Goal: Task Accomplishment & Management: Use online tool/utility

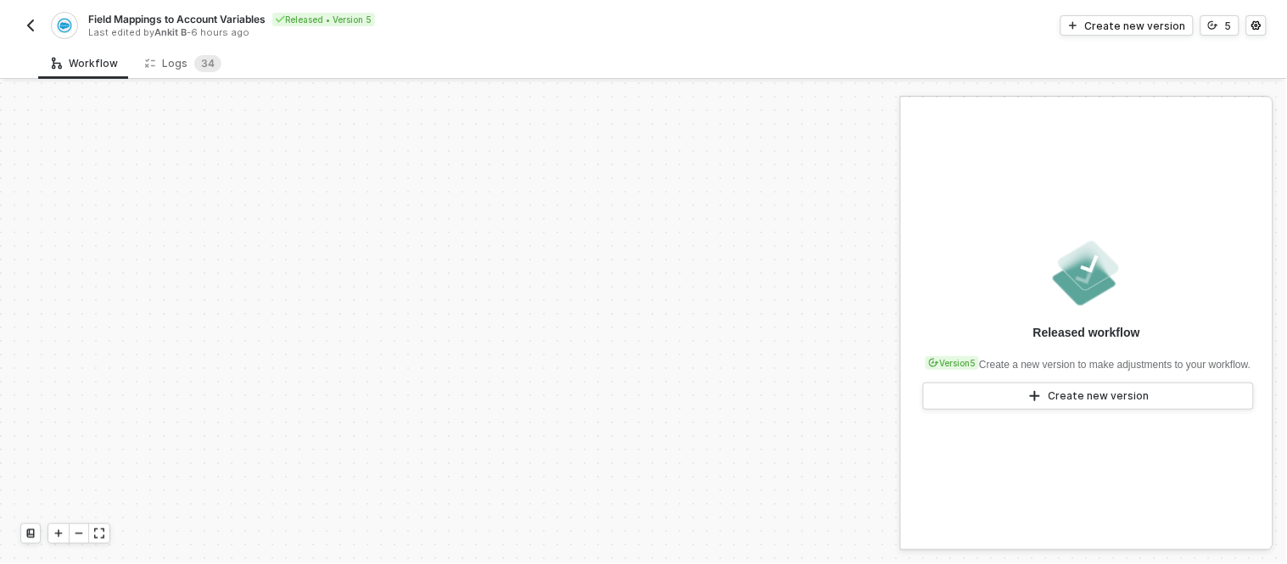
scroll to position [532, 0]
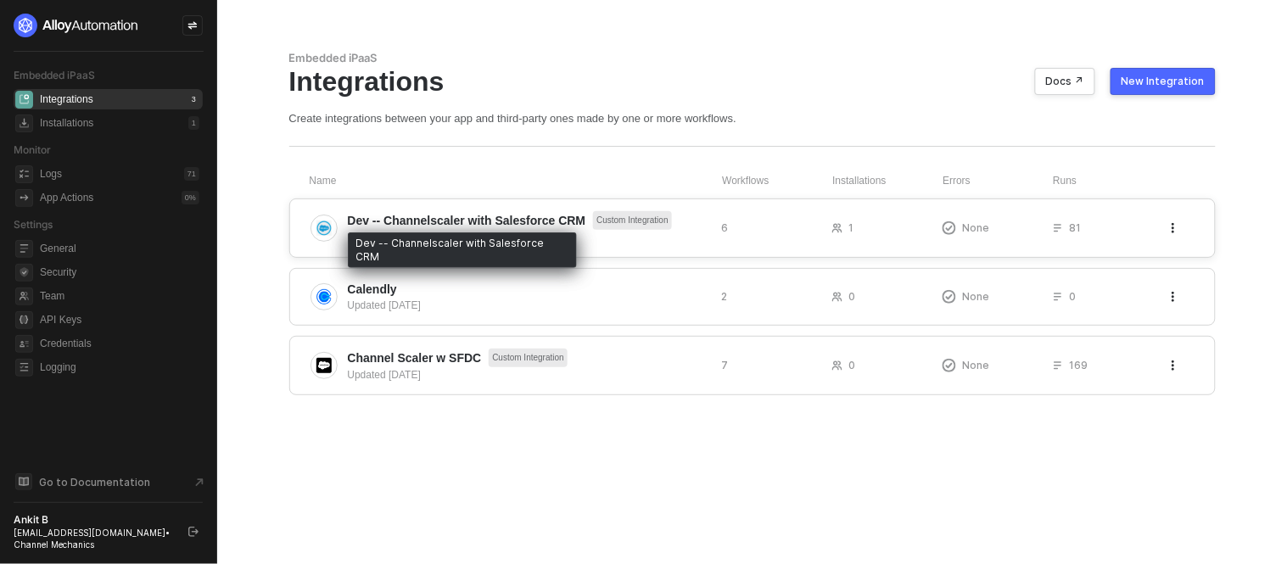
click at [489, 225] on span "Dev -- Channelscaler with Salesforce CRM" at bounding box center [467, 220] width 238 height 17
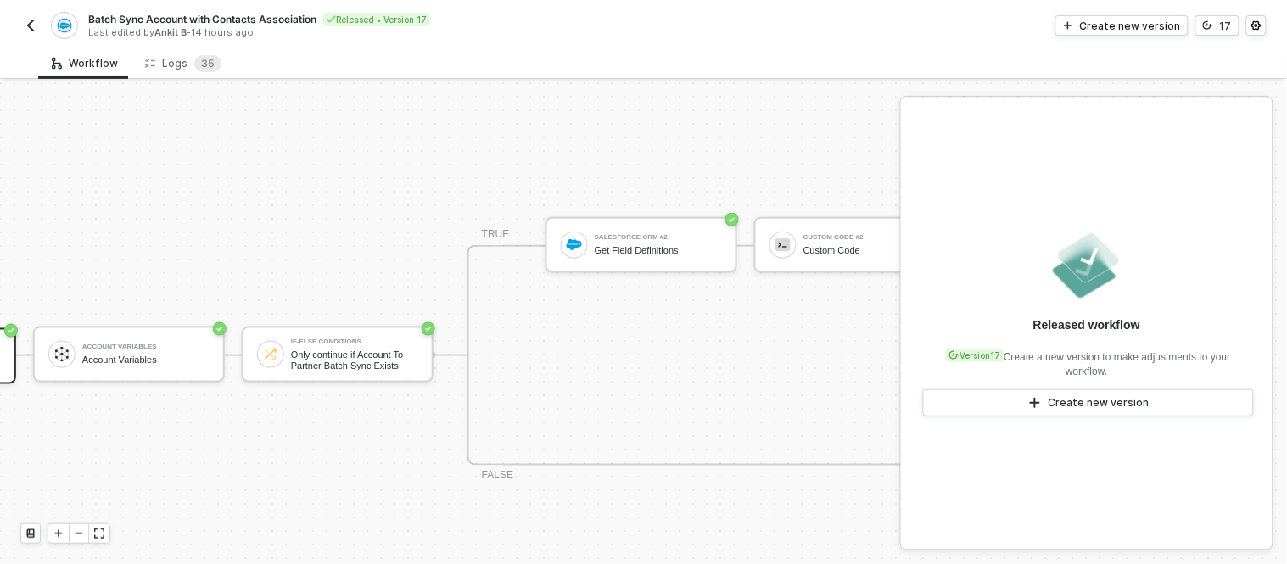
scroll to position [433, 204]
drag, startPoint x: 338, startPoint y: 15, endPoint x: 430, endPoint y: 18, distance: 92.5
click at [430, 18] on div "Released • Version 17" at bounding box center [376, 20] width 107 height 14
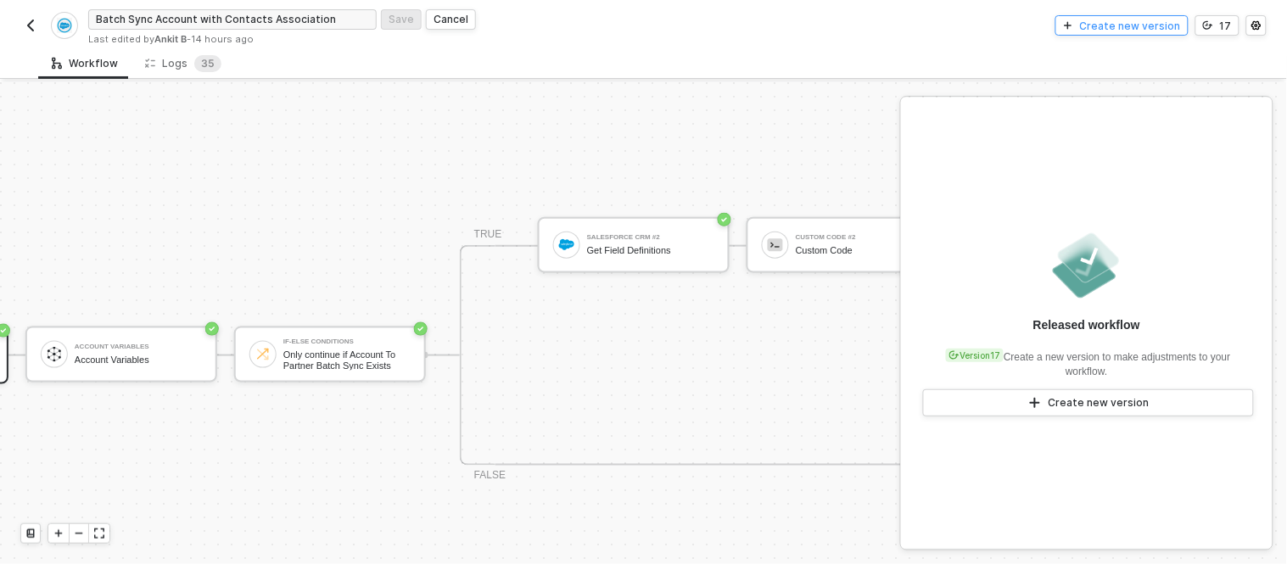
click at [1157, 26] on div "Create new version" at bounding box center [1130, 26] width 101 height 14
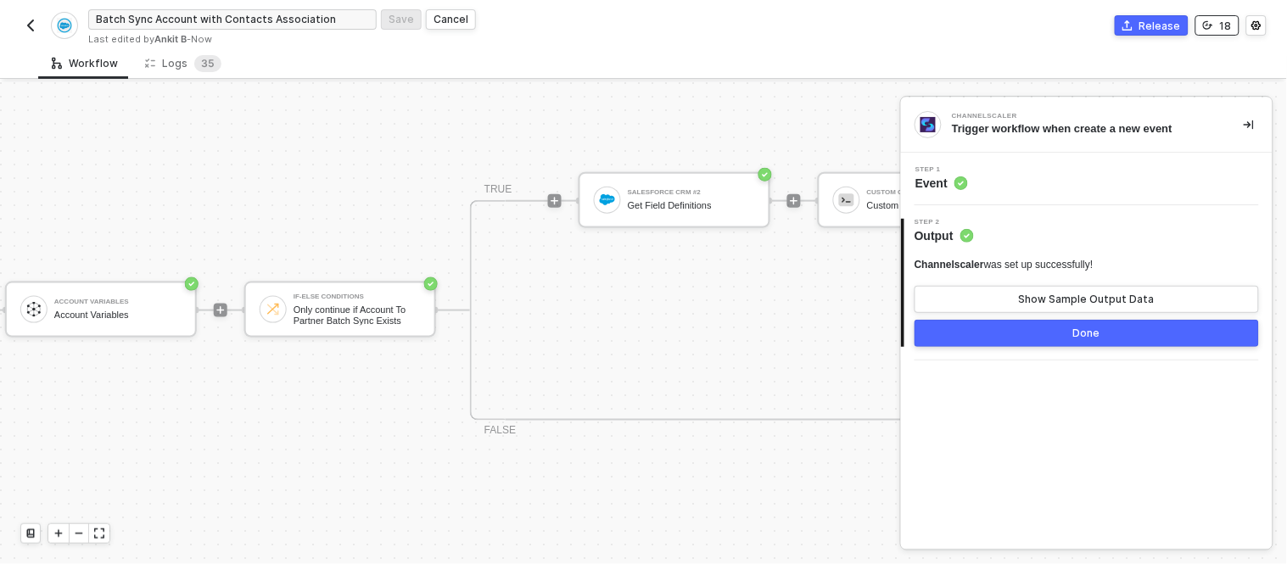
scroll to position [479, 254]
click at [1150, 32] on button "Release" at bounding box center [1151, 25] width 74 height 20
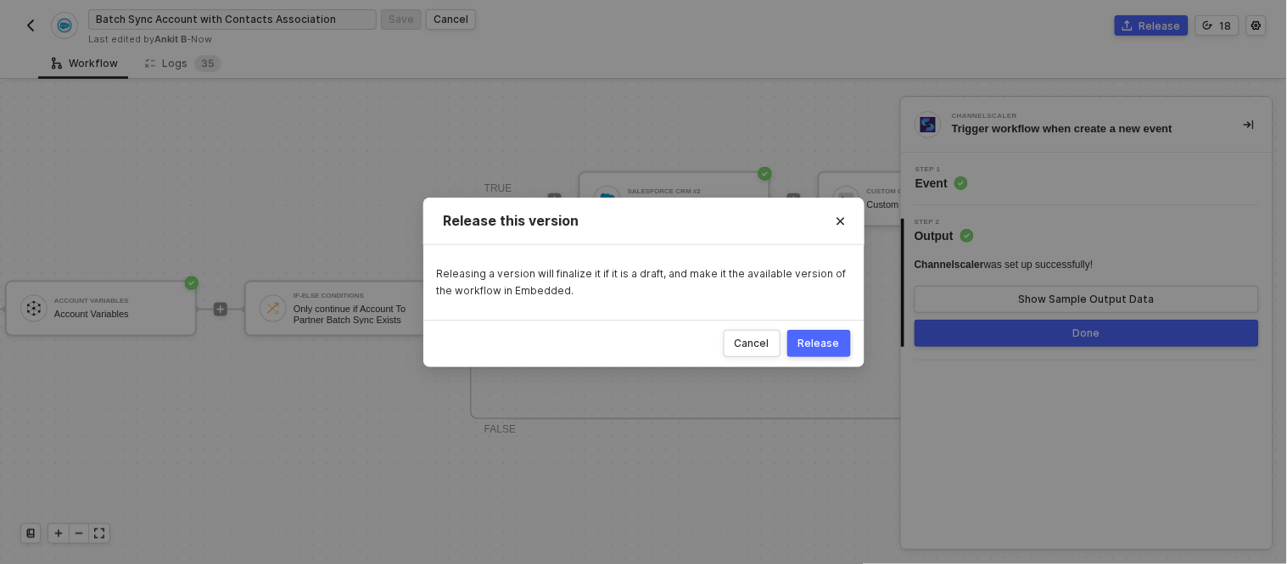
click at [836, 330] on button "Release" at bounding box center [819, 343] width 64 height 27
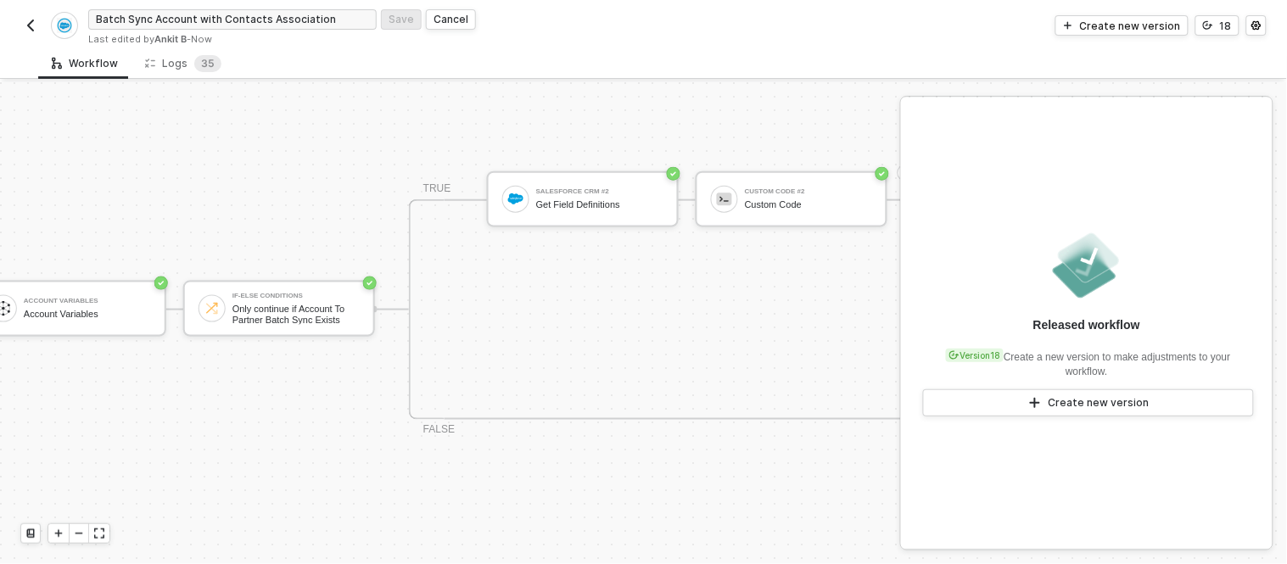
click at [31, 23] on img "button" at bounding box center [31, 26] width 14 height 14
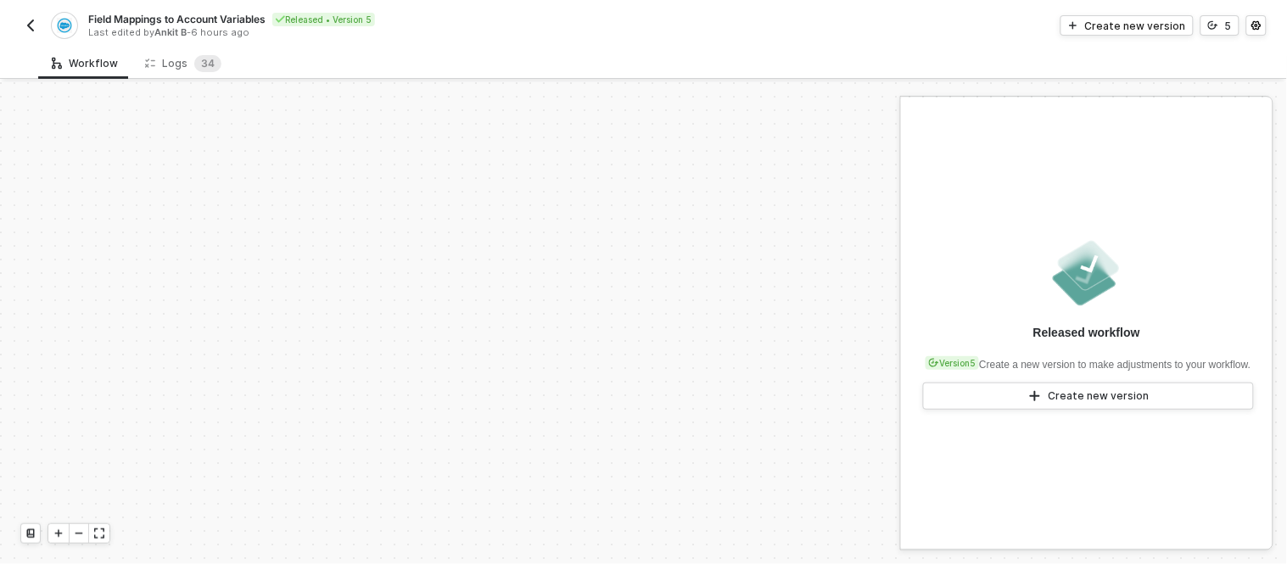
scroll to position [532, 0]
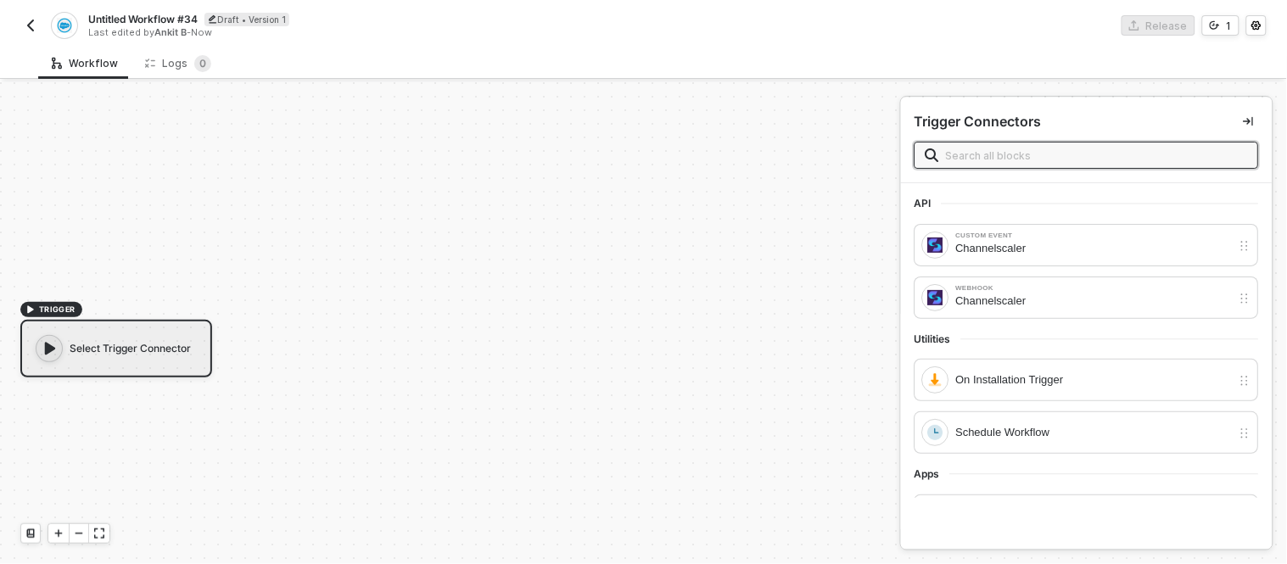
scroll to position [31, 0]
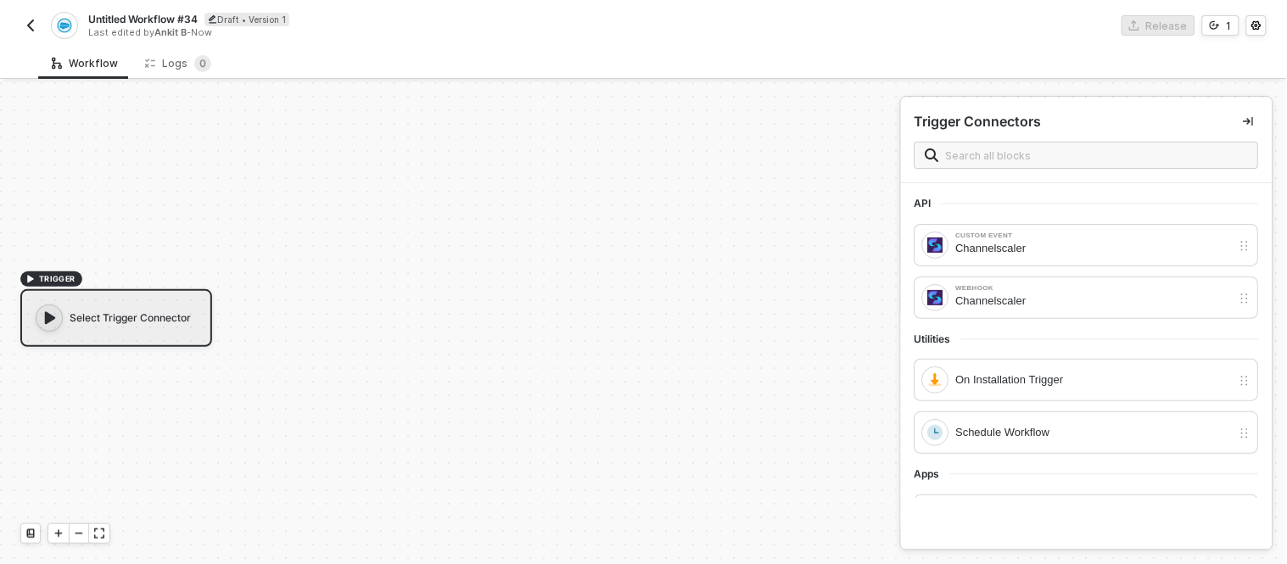
click at [126, 14] on span "Untitled Workflow #34" at bounding box center [142, 19] width 109 height 14
click at [126, 14] on input "Untitled Workflow #34" at bounding box center [232, 19] width 288 height 20
type input "Product Portfolio sync - CPQ"
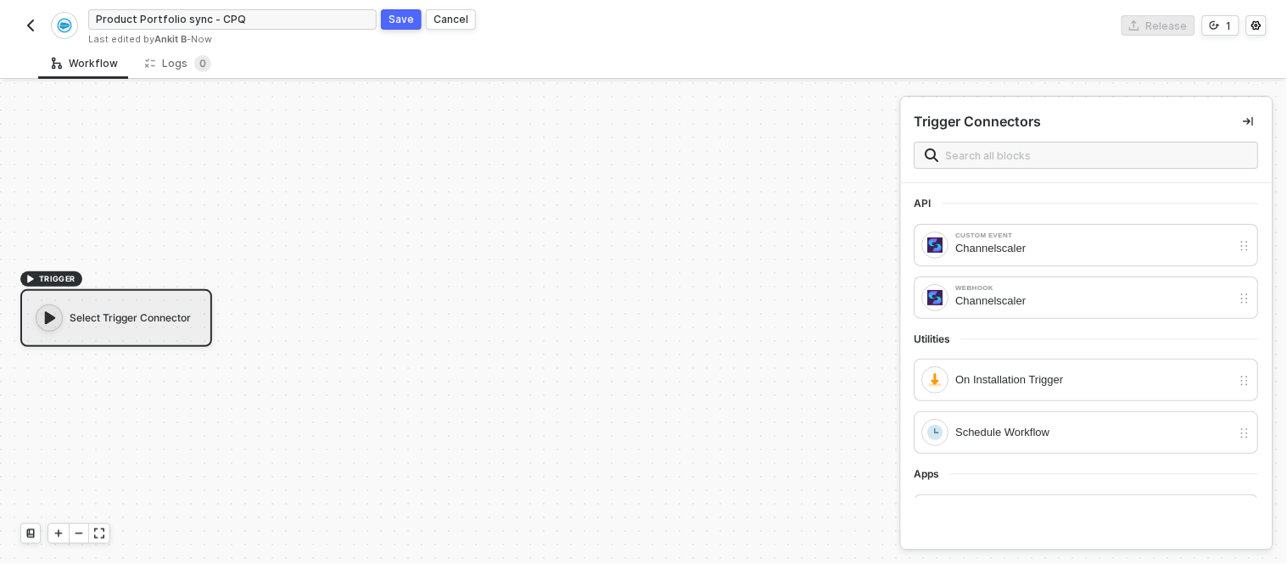
click at [388, 14] on div "Save" at bounding box center [400, 19] width 25 height 14
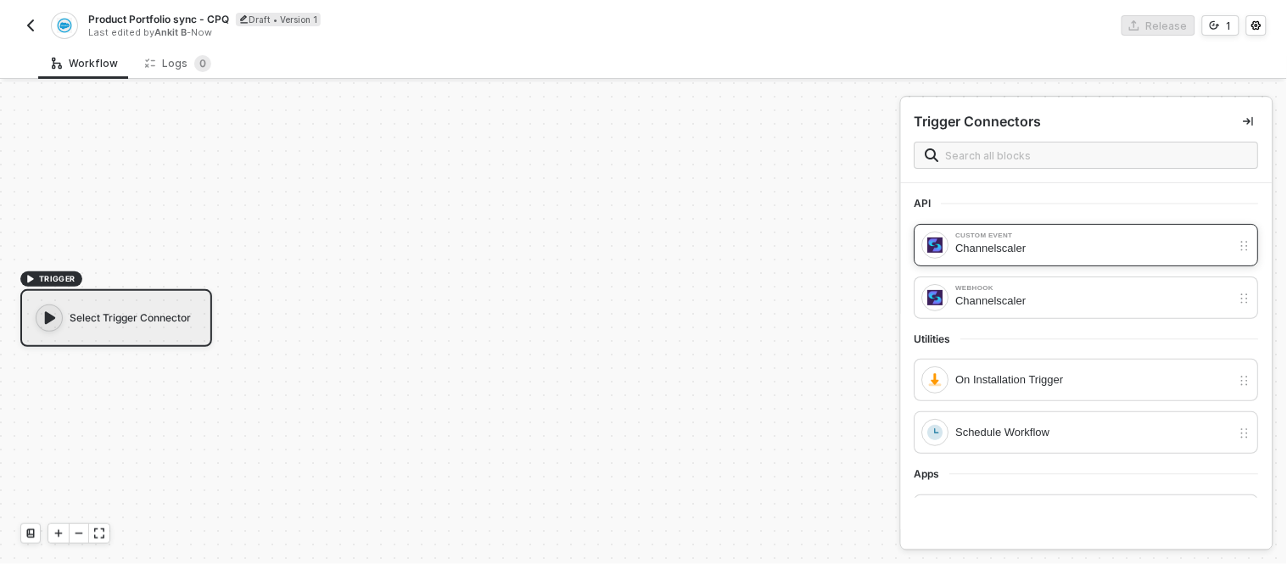
click at [1001, 248] on div "Channelscaler" at bounding box center [1094, 248] width 276 height 19
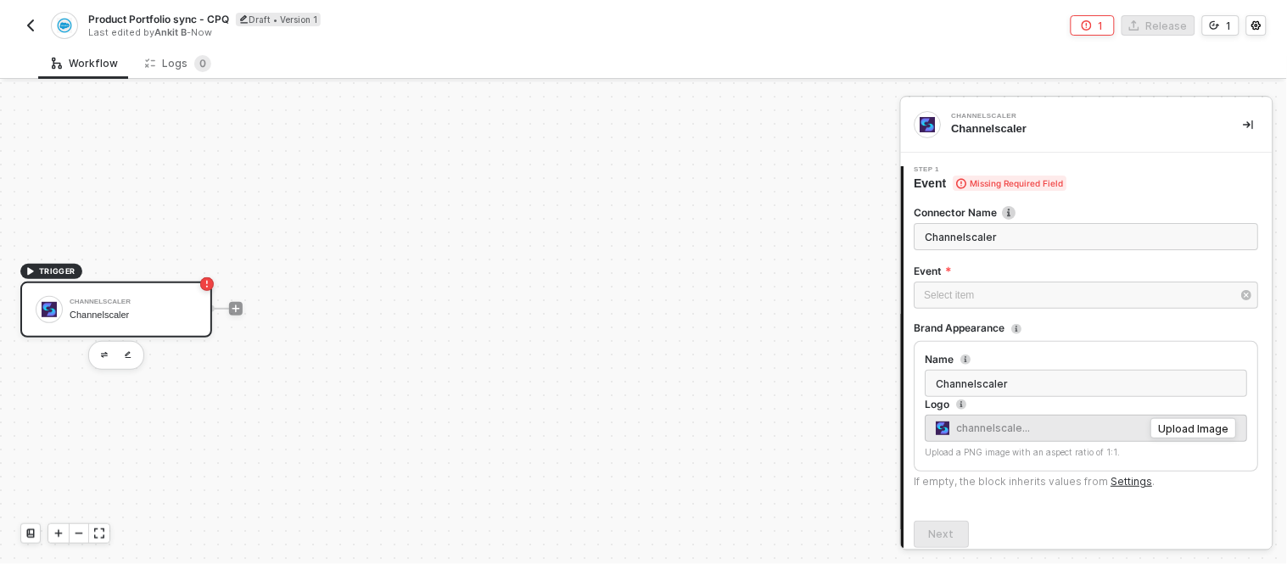
click at [315, 411] on div "TRIGGER Channelscaler Channelscaler" at bounding box center [445, 308] width 891 height 513
click at [164, 305] on div "Channelscaler Channelscaler" at bounding box center [133, 309] width 127 height 32
click at [231, 307] on icon "icon-play" at bounding box center [236, 309] width 10 height 10
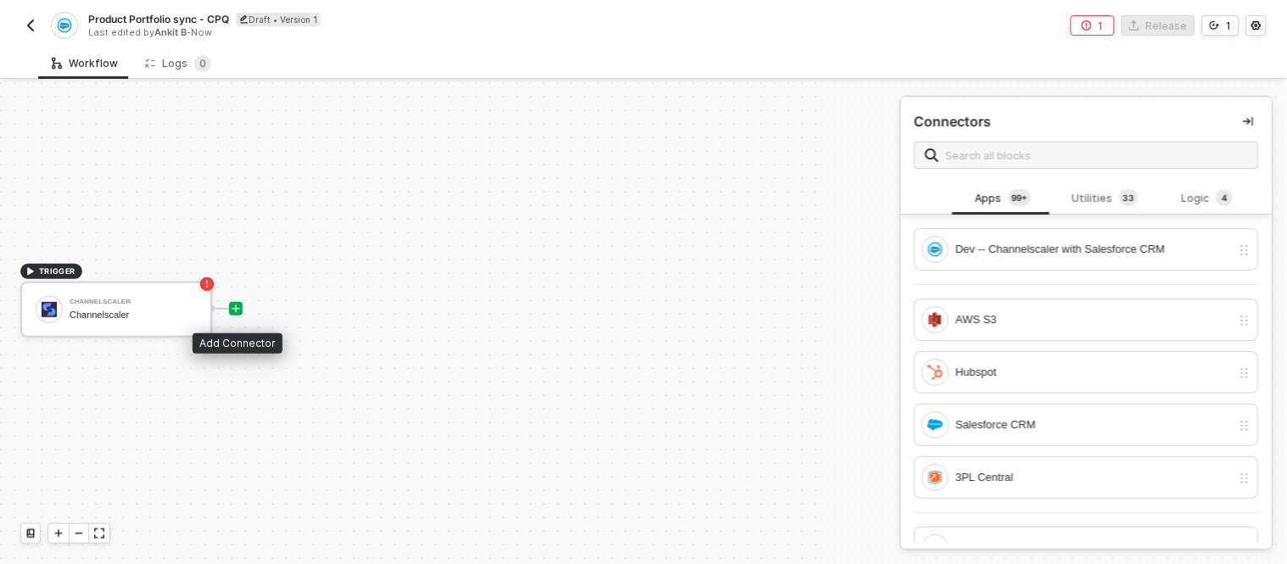
click at [232, 308] on icon "icon-play" at bounding box center [236, 309] width 10 height 10
click at [78, 299] on div "Channelscaler" at bounding box center [133, 302] width 127 height 7
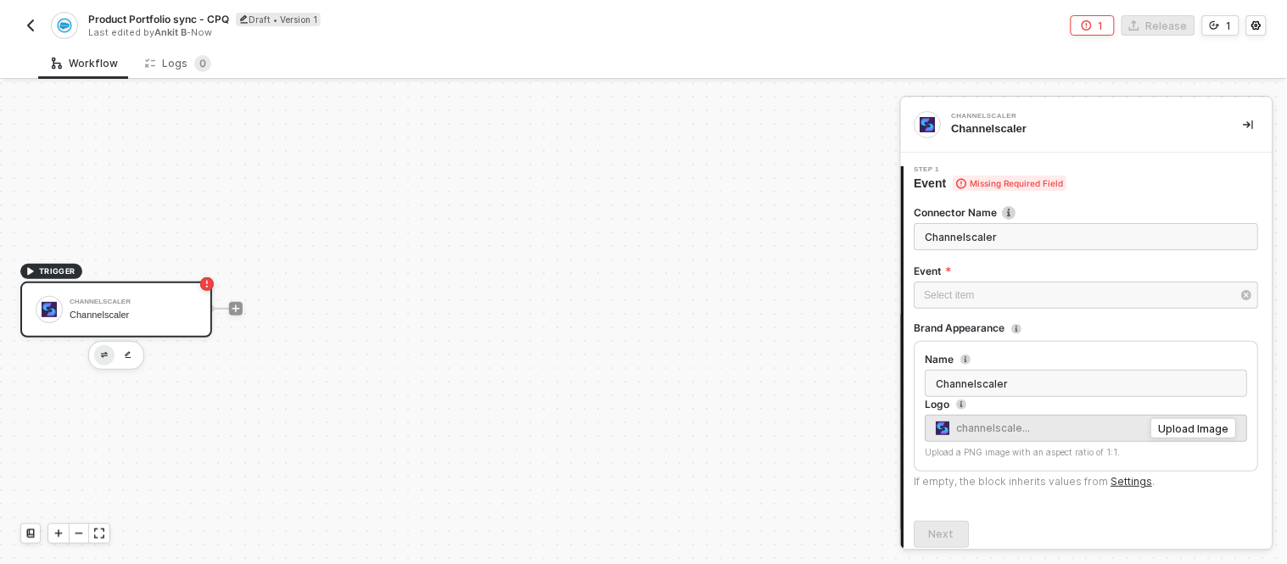
click at [103, 357] on button "button" at bounding box center [104, 355] width 20 height 20
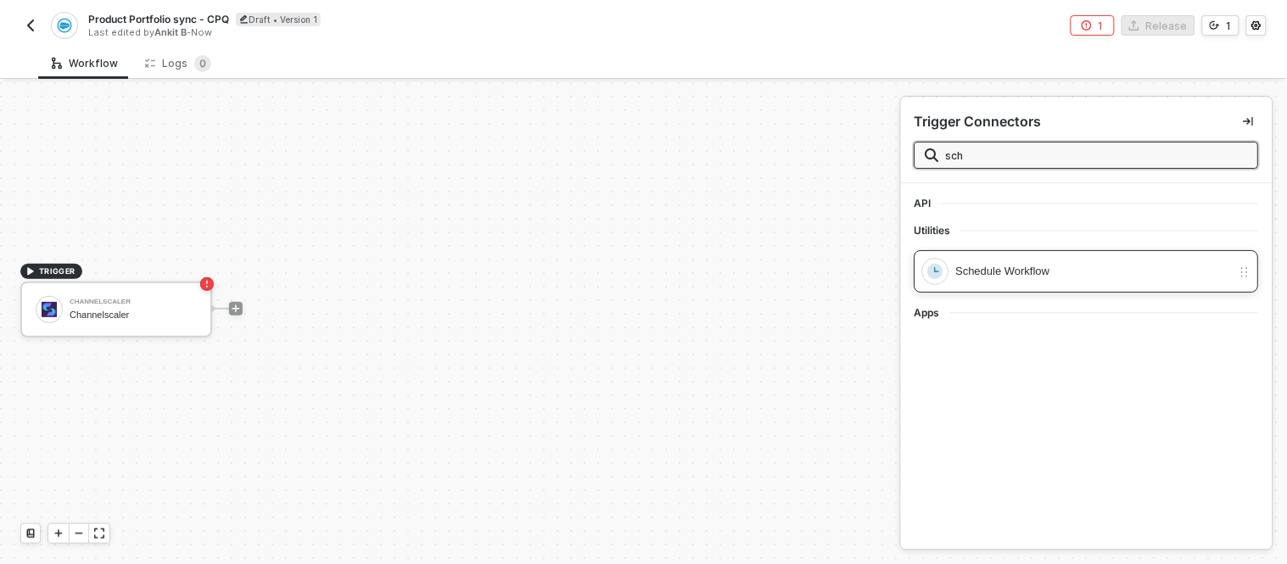
type input "sch"
click at [1008, 275] on div "Schedule Workflow" at bounding box center [1094, 271] width 276 height 19
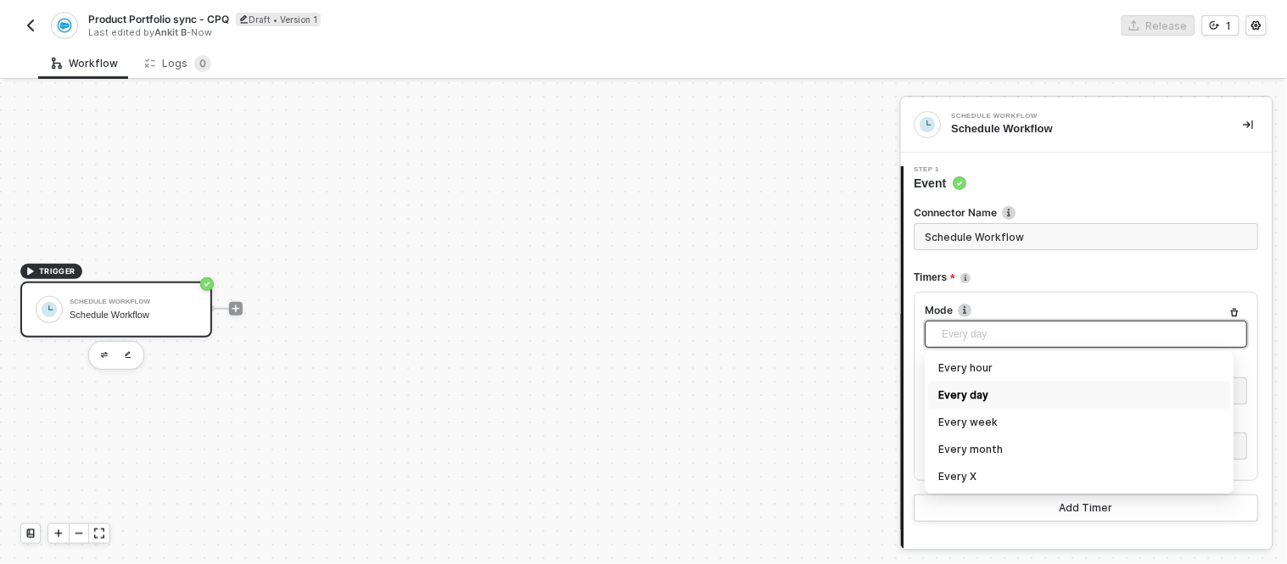
click at [985, 341] on span "Every day" at bounding box center [1089, 333] width 295 height 25
click at [979, 383] on div "Every day" at bounding box center [1080, 395] width 302 height 27
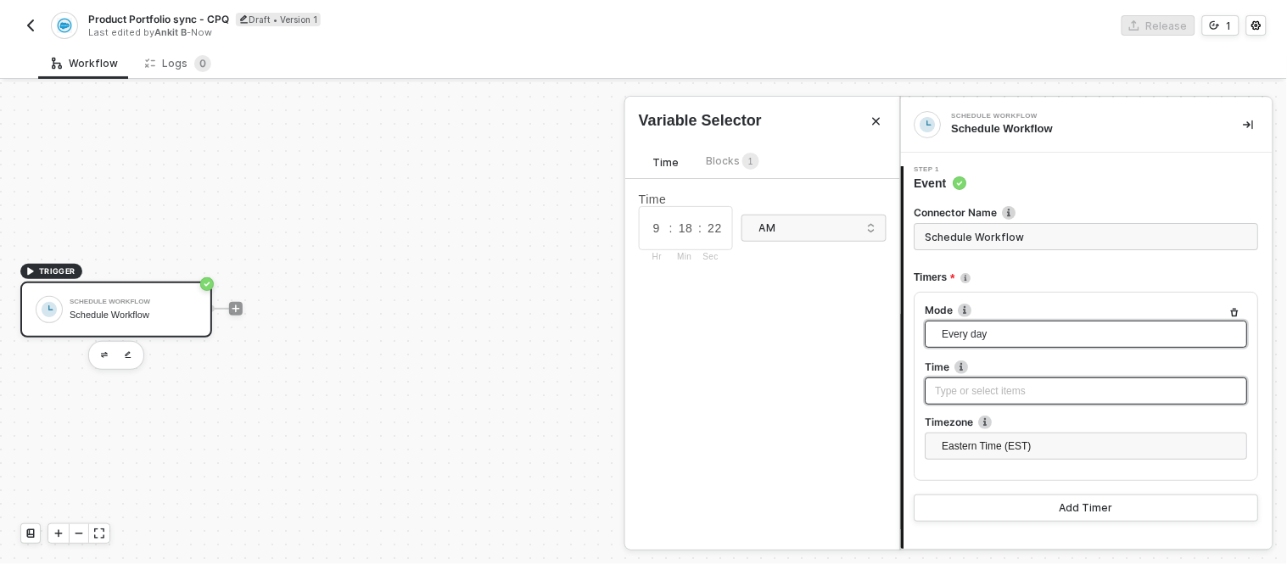
click at [980, 396] on div "Type or select items ﻿" at bounding box center [1086, 391] width 302 height 16
click at [748, 157] on span "1" at bounding box center [750, 161] width 5 height 9
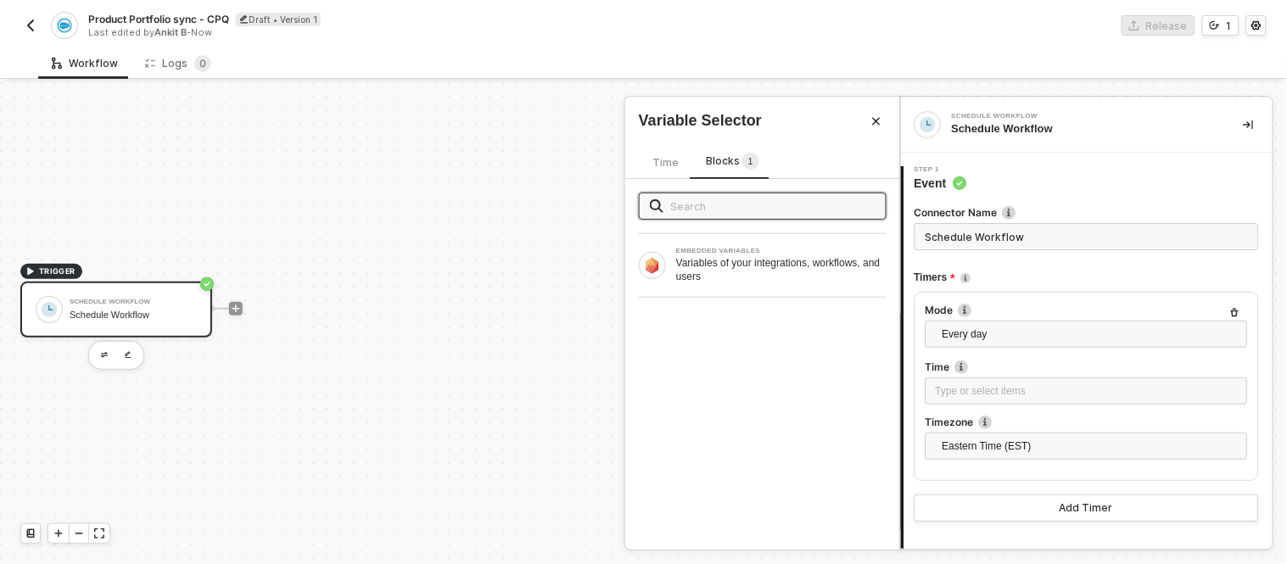
click at [655, 150] on div "Time Blocks 1 EMBEDDED VARIABLES Variables of your integrations, workflows, and…" at bounding box center [762, 340] width 275 height 418
click at [659, 154] on div "Time" at bounding box center [665, 162] width 53 height 20
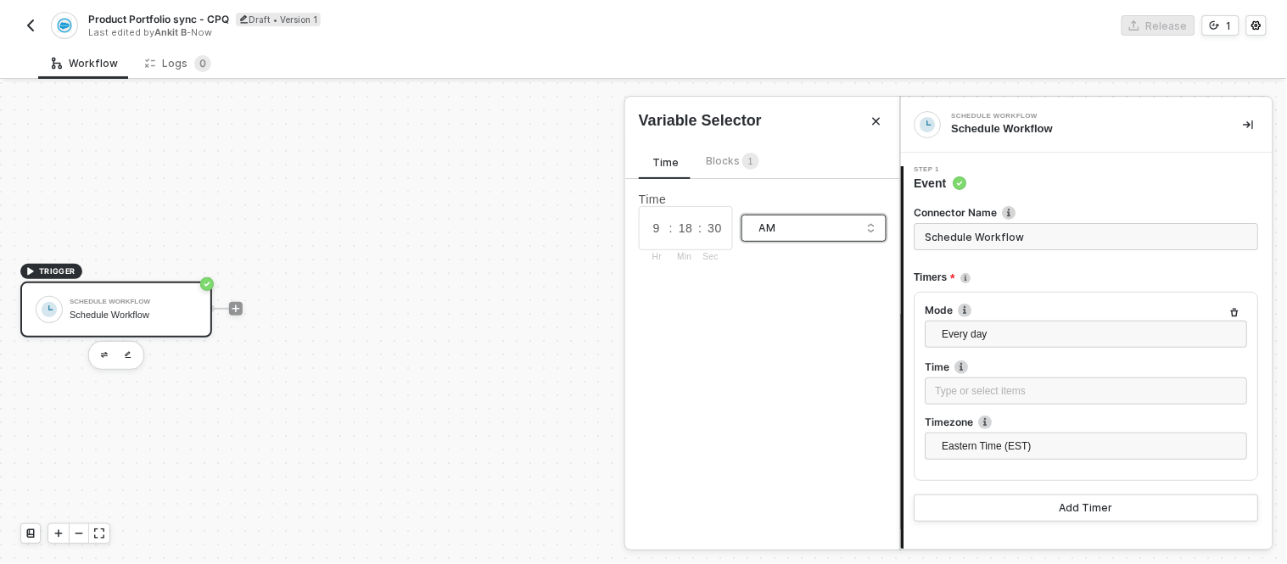
click at [795, 232] on div "AM" at bounding box center [808, 228] width 98 height 19
click at [779, 253] on div "AM" at bounding box center [814, 262] width 119 height 19
click at [1002, 397] on div "Type or select items ﻿" at bounding box center [1086, 391] width 302 height 16
click at [684, 231] on input "18" at bounding box center [685, 228] width 25 height 19
click at [662, 231] on input "9" at bounding box center [656, 228] width 25 height 19
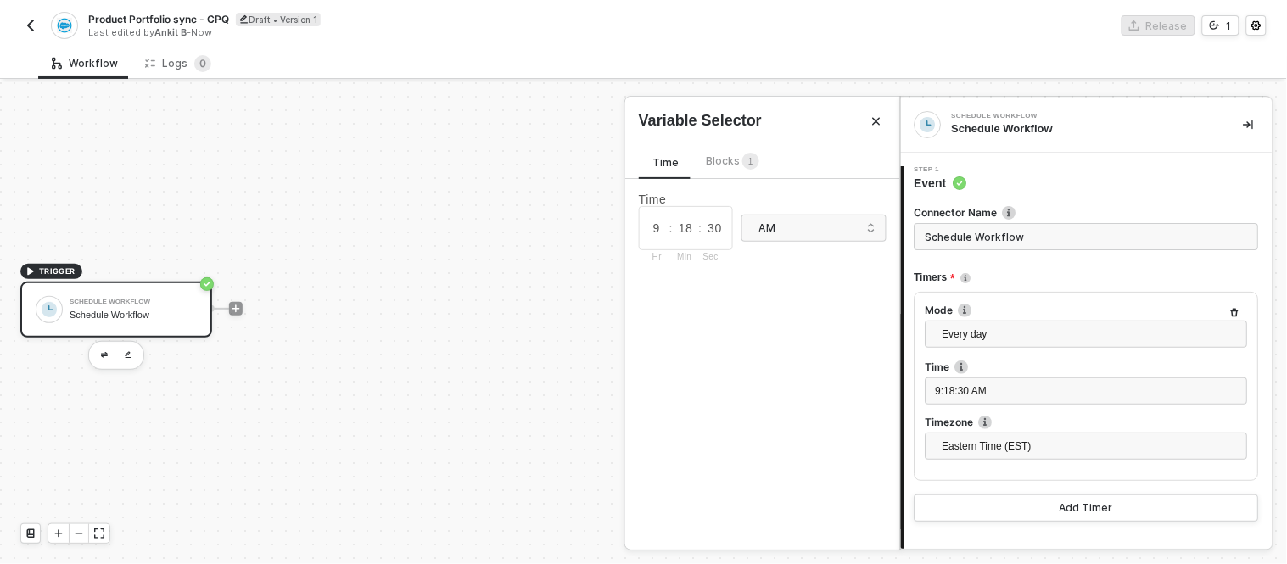
click at [1048, 356] on div at bounding box center [1086, 356] width 322 height 7
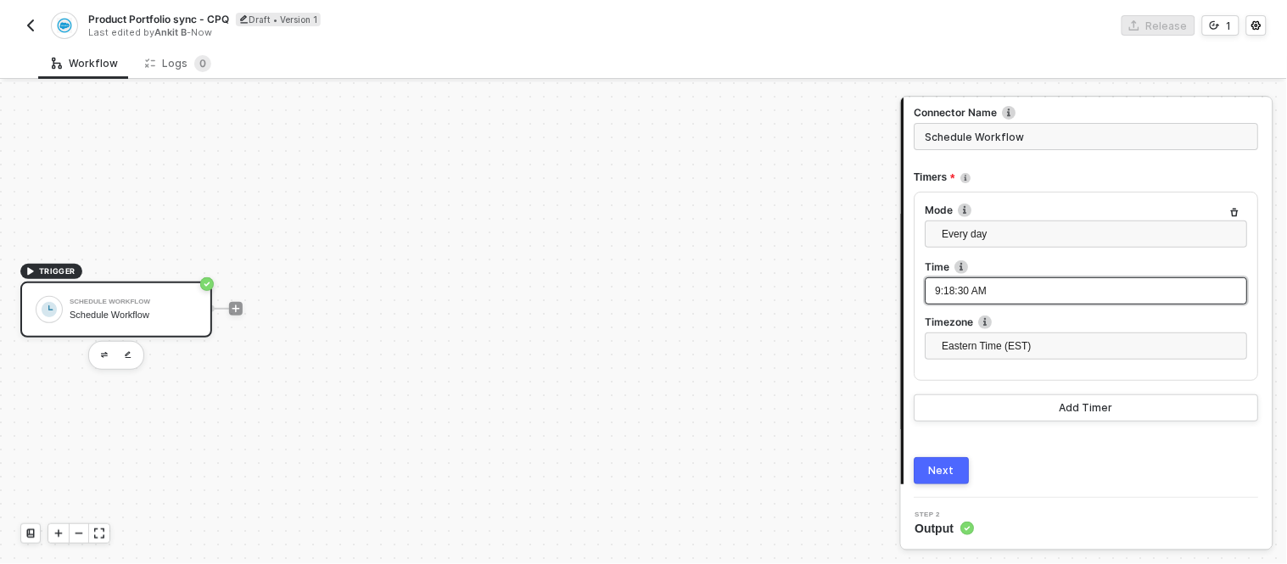
click at [990, 293] on div "9:18:30 AM" at bounding box center [1086, 291] width 302 height 16
click at [989, 461] on div "Next" at bounding box center [1086, 470] width 344 height 27
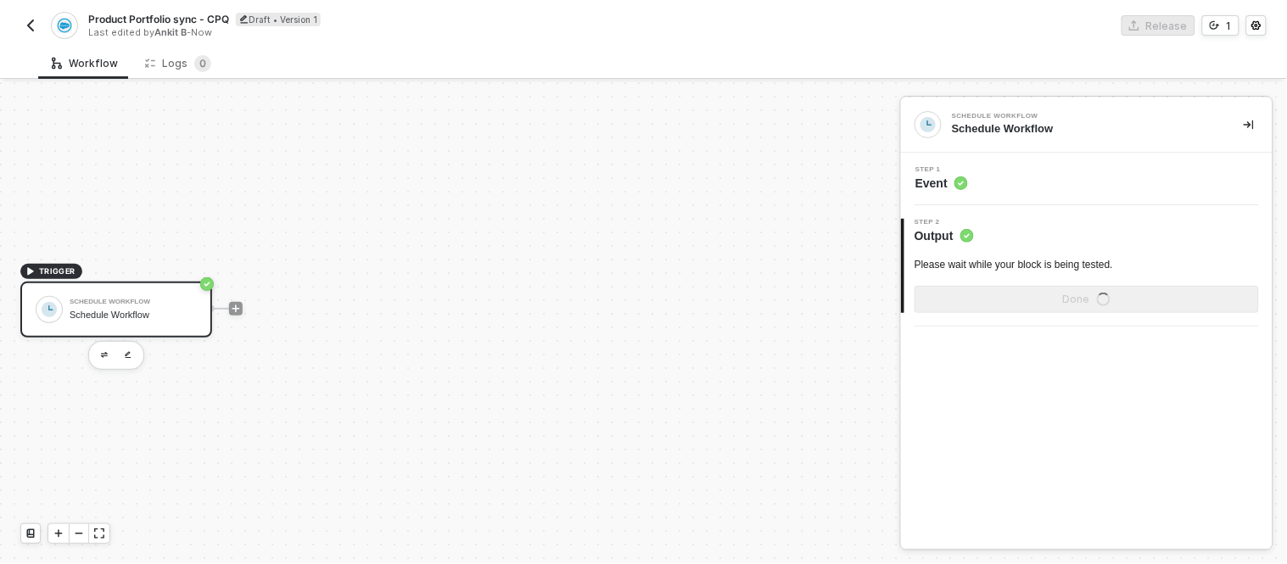
scroll to position [0, 0]
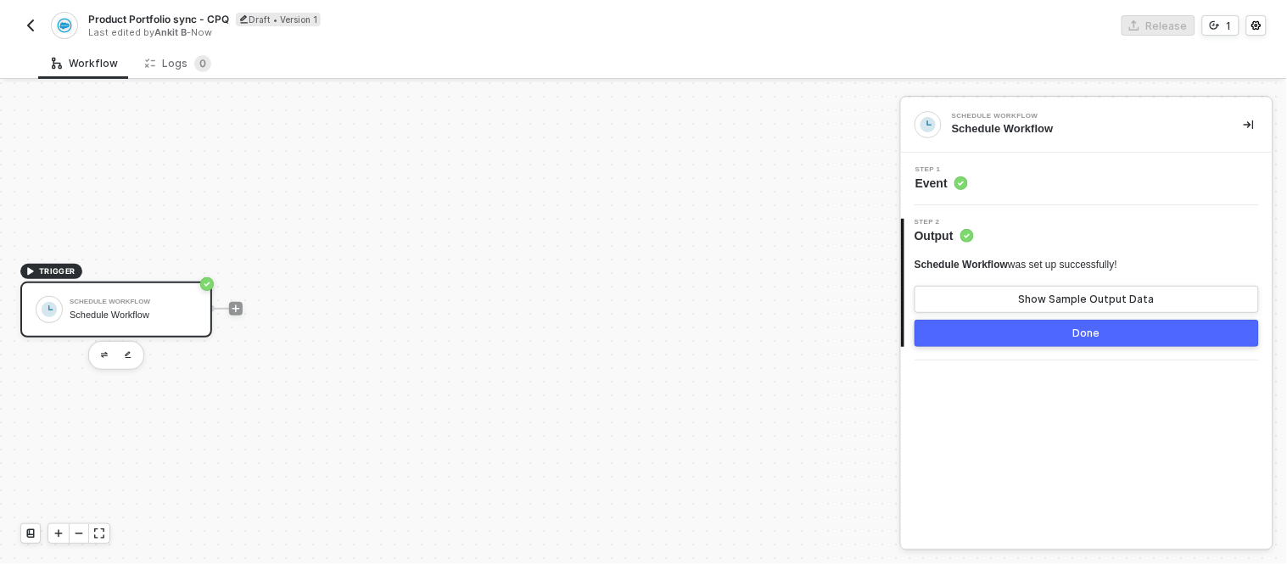
click at [1013, 327] on button "Done" at bounding box center [1086, 333] width 344 height 27
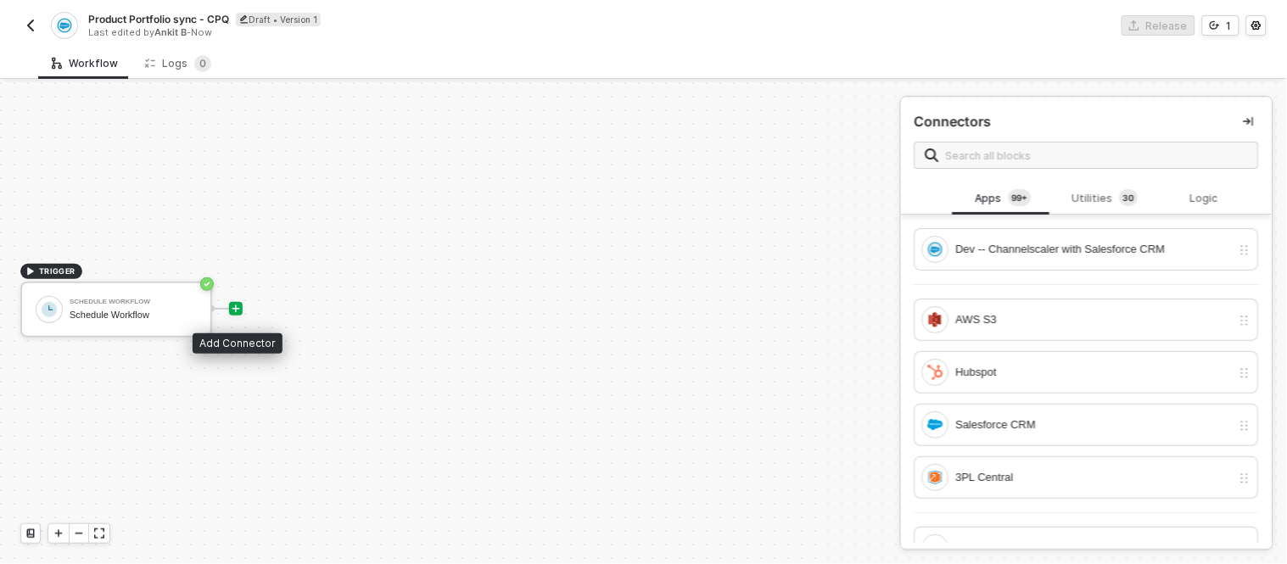
click at [240, 309] on icon "icon-play" at bounding box center [236, 309] width 10 height 10
click at [237, 312] on icon "icon-play" at bounding box center [236, 309] width 10 height 10
click at [237, 309] on icon "icon-play" at bounding box center [236, 309] width 10 height 10
click at [1030, 153] on input "text" at bounding box center [1097, 155] width 302 height 19
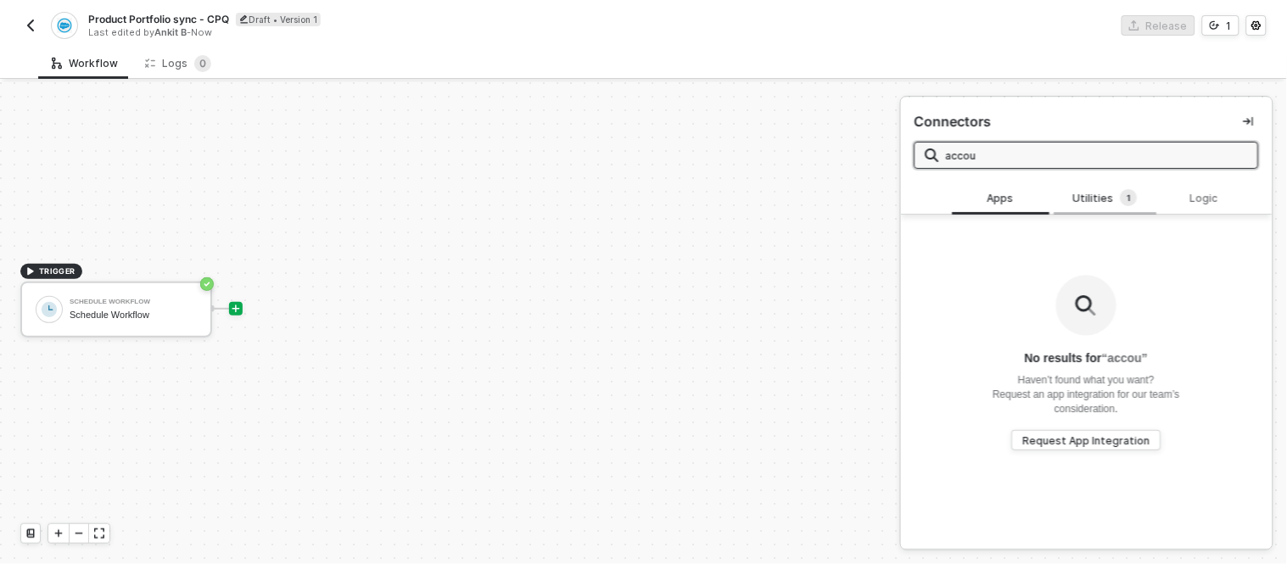
type input "accou"
click at [1091, 197] on div "Utilities 1" at bounding box center [1105, 198] width 75 height 19
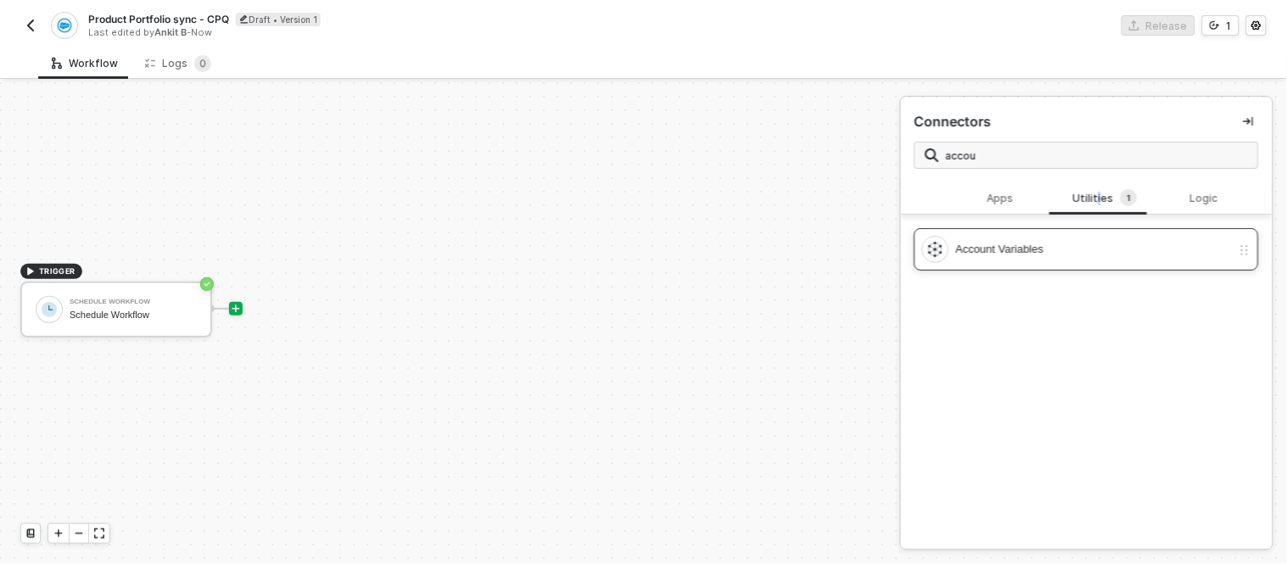
click at [996, 246] on div "Account Variables" at bounding box center [1094, 249] width 276 height 19
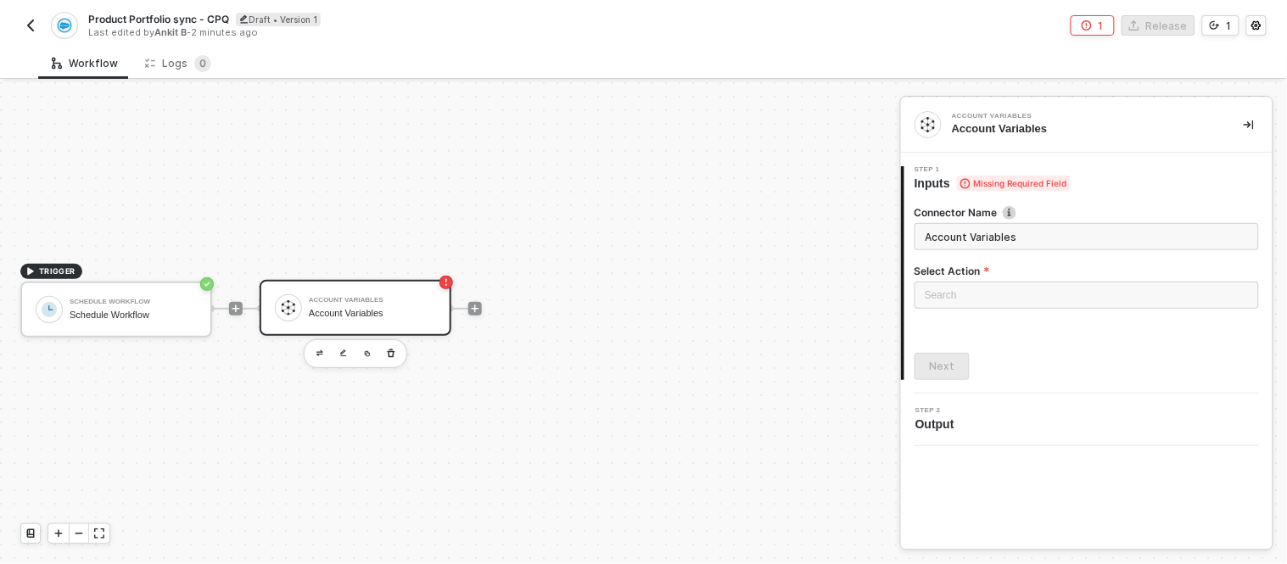
click at [366, 317] on div "Account Variables Account Variables" at bounding box center [372, 308] width 127 height 32
click at [20, 14] on div "Product Portfolio sync - CPQ Draft • Version 1 Last edited by Ankit B - 2 minut…" at bounding box center [331, 25] width 623 height 27
click at [29, 29] on img "button" at bounding box center [31, 26] width 14 height 14
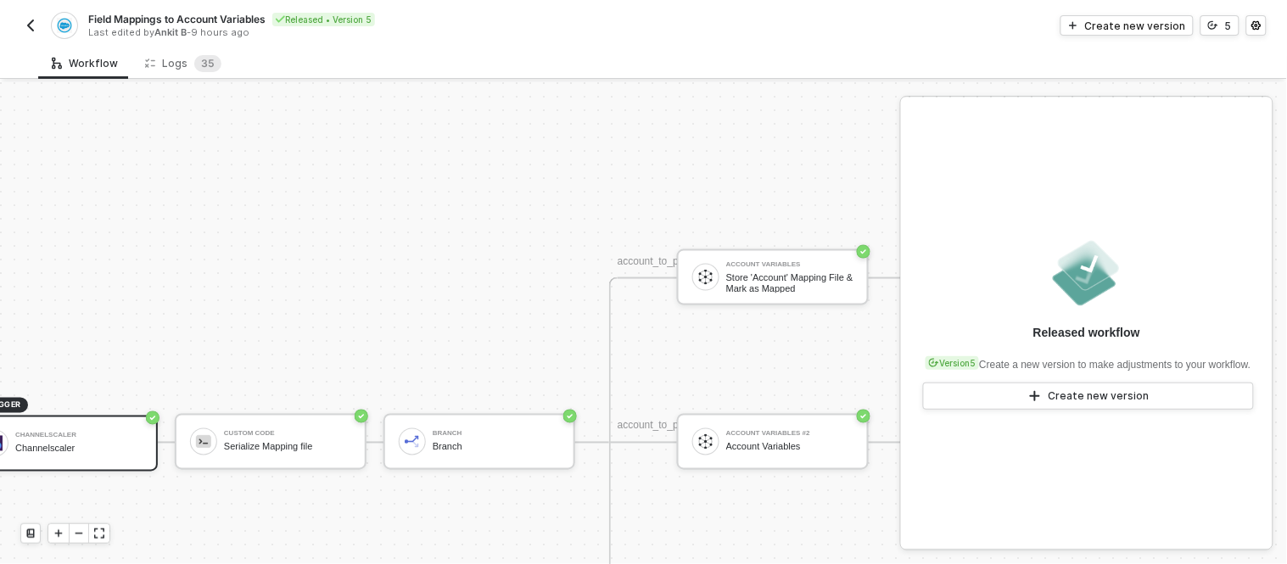
scroll to position [558, 53]
click at [17, 20] on div "Field Mappings to Account Variables Released • Version 5 Last edited by Ankit B…" at bounding box center [643, 23] width 1287 height 47
click at [27, 22] on img "button" at bounding box center [31, 26] width 14 height 14
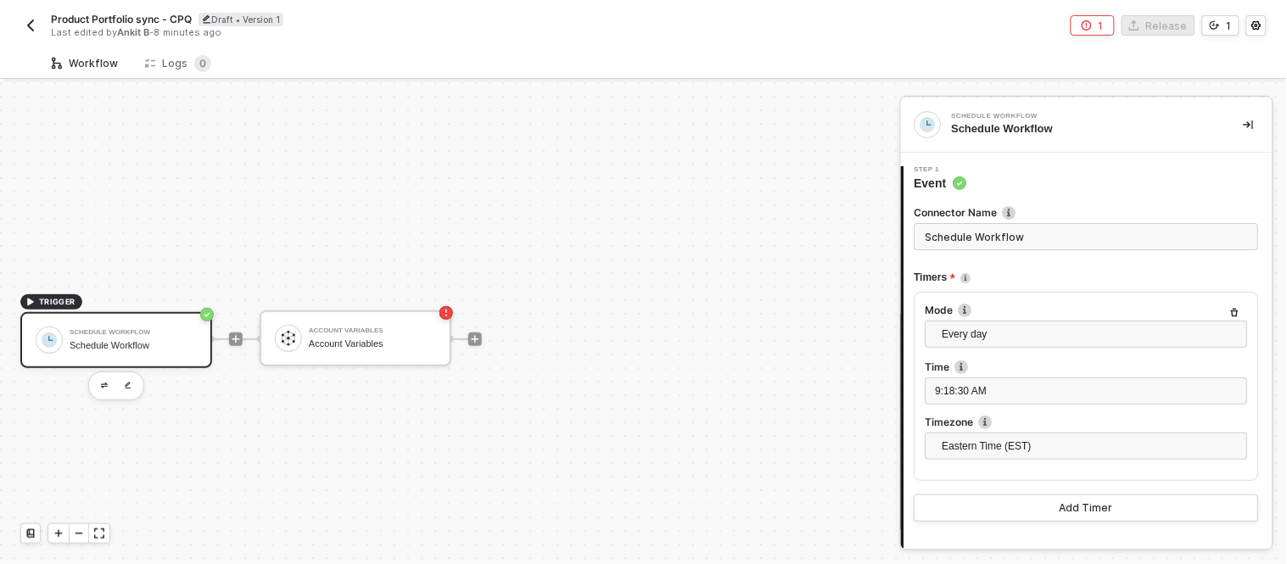
scroll to position [31, 0]
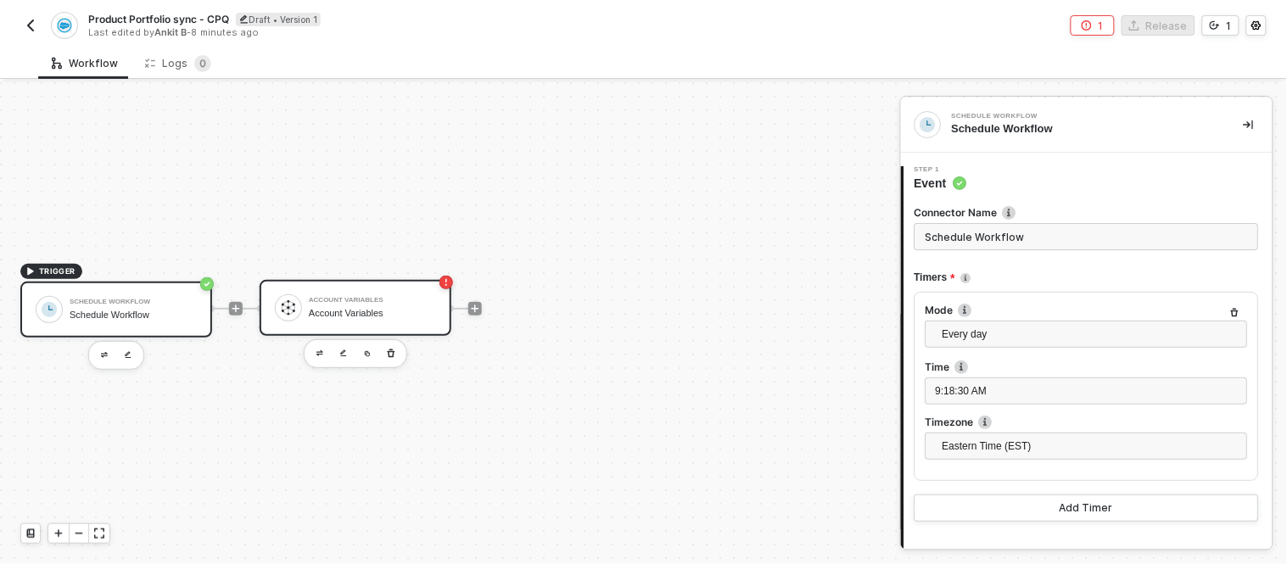
click at [293, 294] on div at bounding box center [288, 307] width 27 height 27
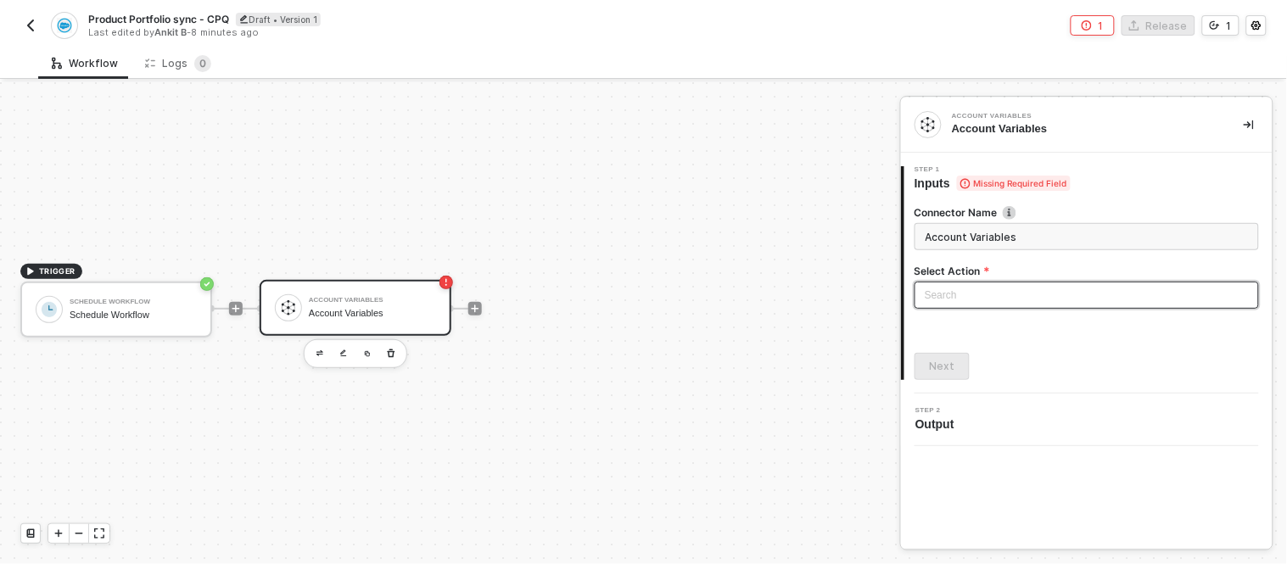
click at [974, 288] on input "search" at bounding box center [1086, 294] width 324 height 25
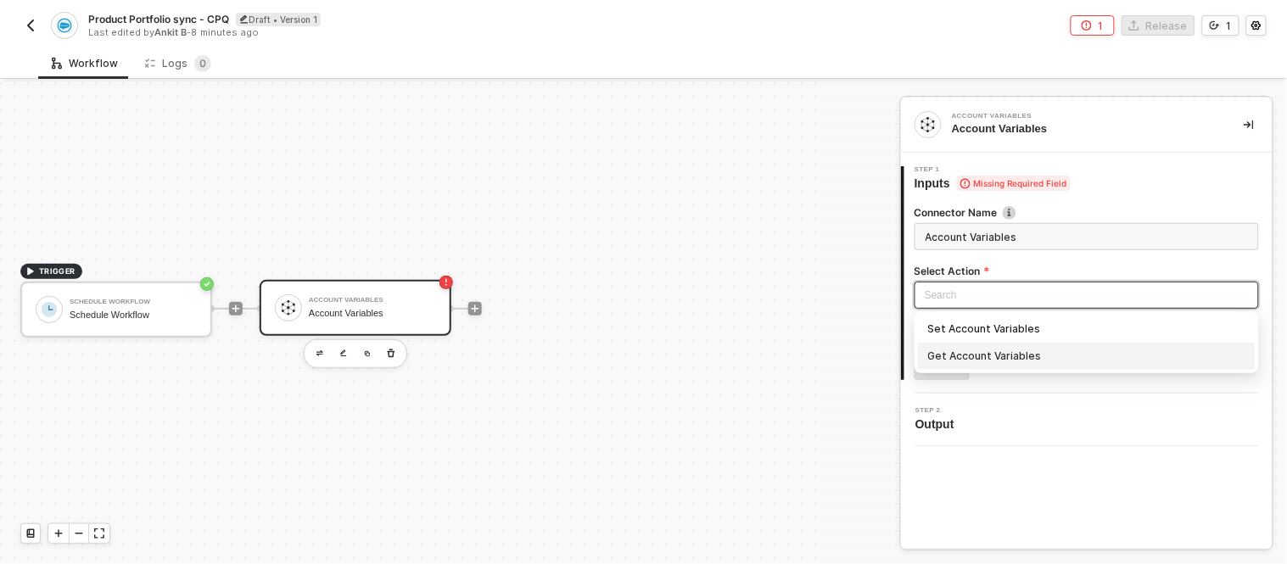
click at [957, 354] on div "Get Account Variables" at bounding box center [1086, 356] width 317 height 19
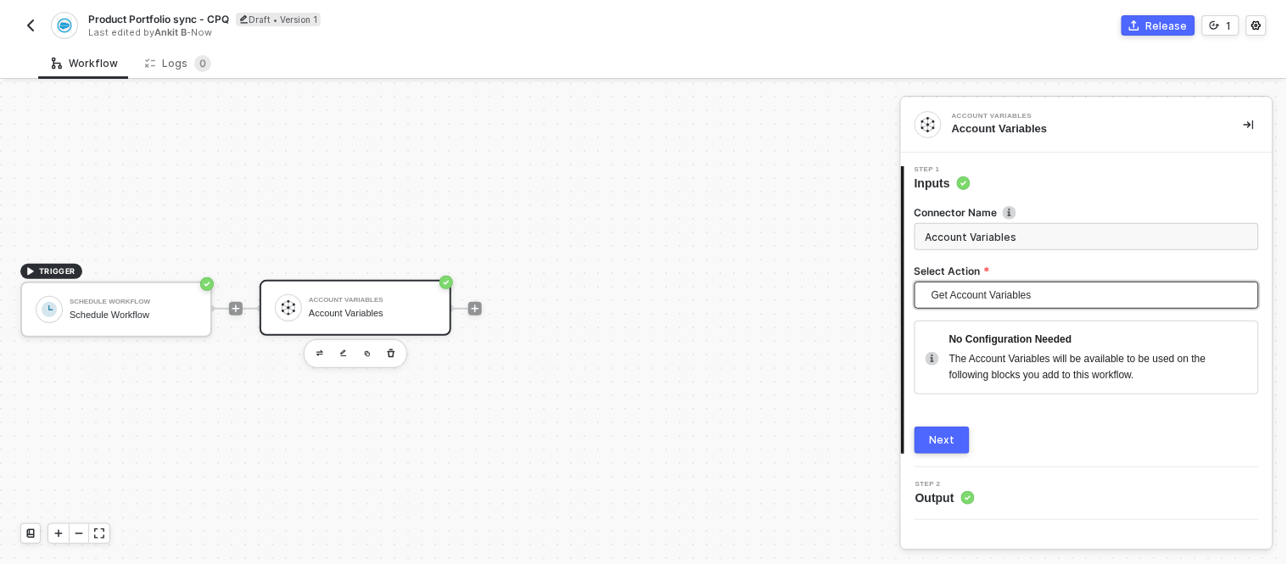
click at [939, 438] on div "Next" at bounding box center [941, 440] width 25 height 14
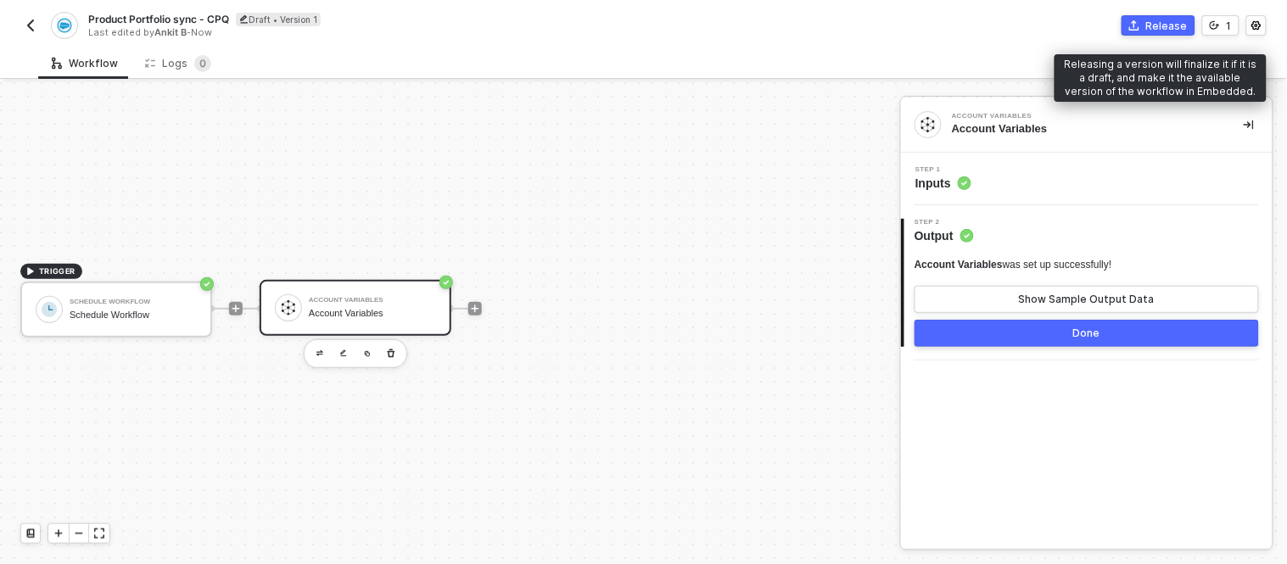
click at [1139, 27] on icon "icon-commerce" at bounding box center [1134, 25] width 10 height 10
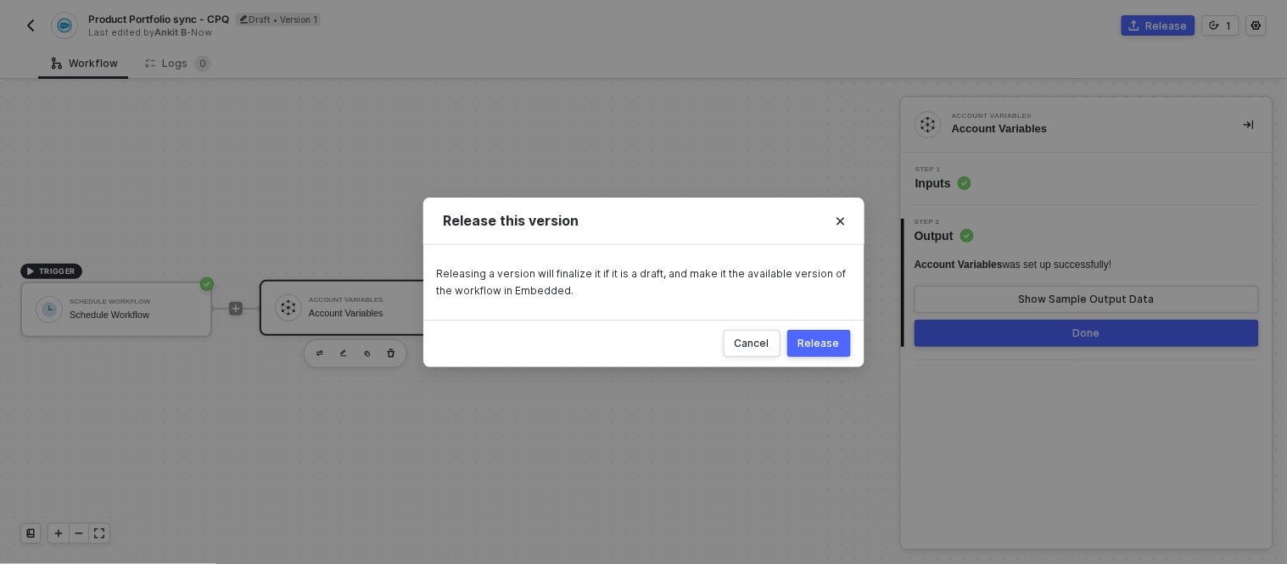
click at [816, 341] on div "Release" at bounding box center [819, 344] width 42 height 14
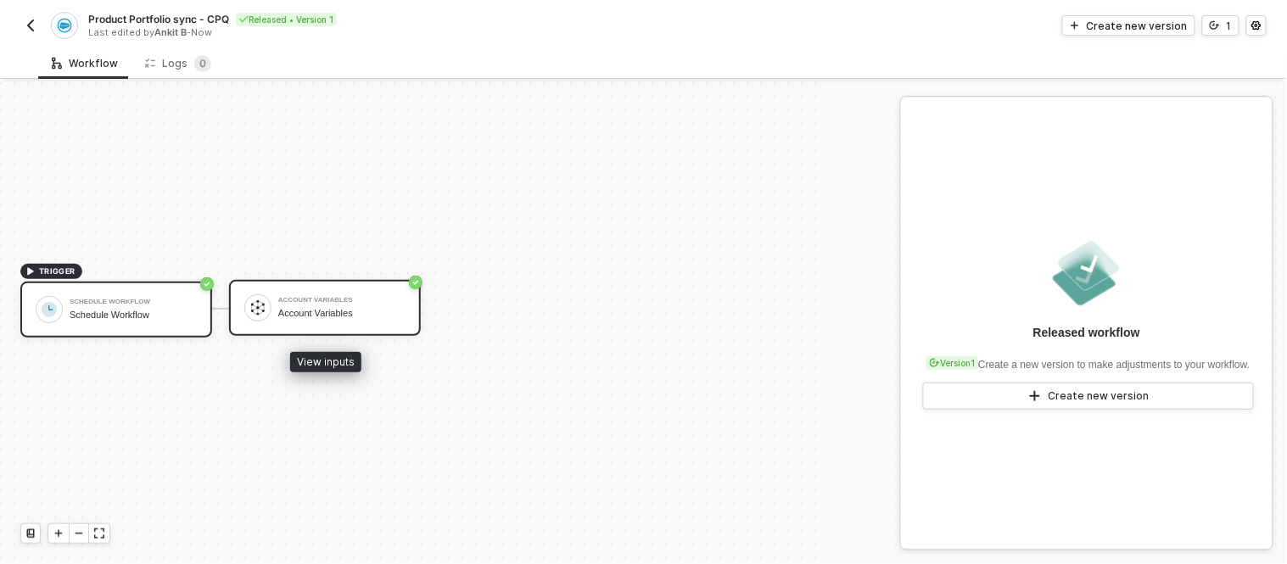
click at [359, 299] on div "Account Variables" at bounding box center [341, 300] width 127 height 7
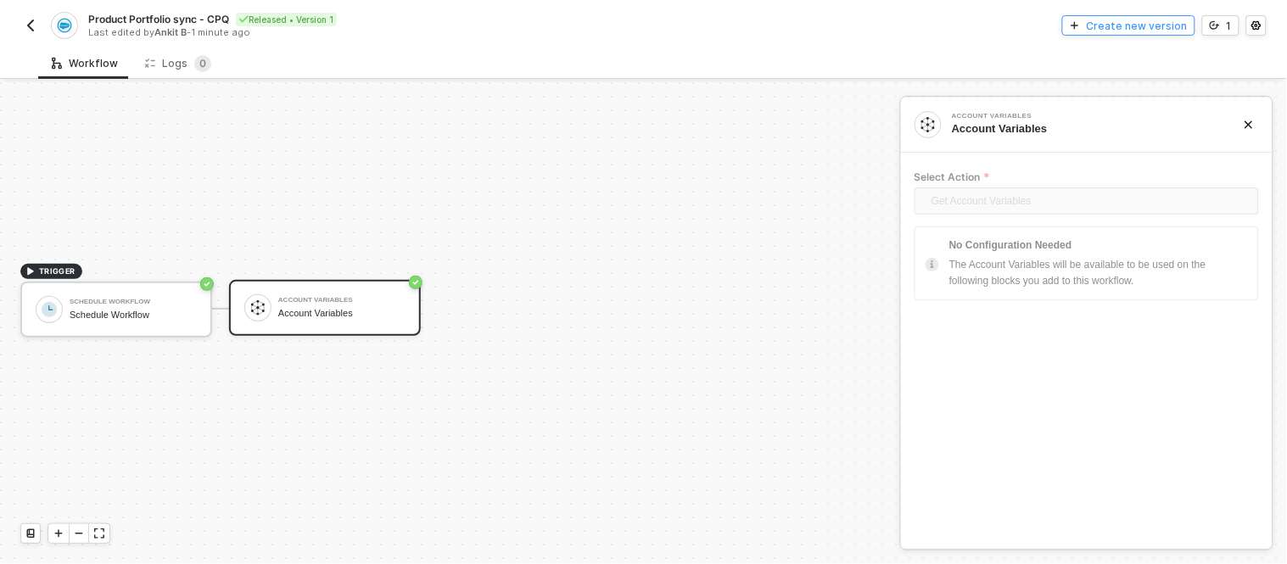
click at [1103, 35] on div "Product Portfolio sync - CPQ Released • Version 1 Last edited by [PERSON_NAME] …" at bounding box center [643, 23] width 1246 height 47
click at [1113, 27] on div "Create new version" at bounding box center [1136, 26] width 101 height 14
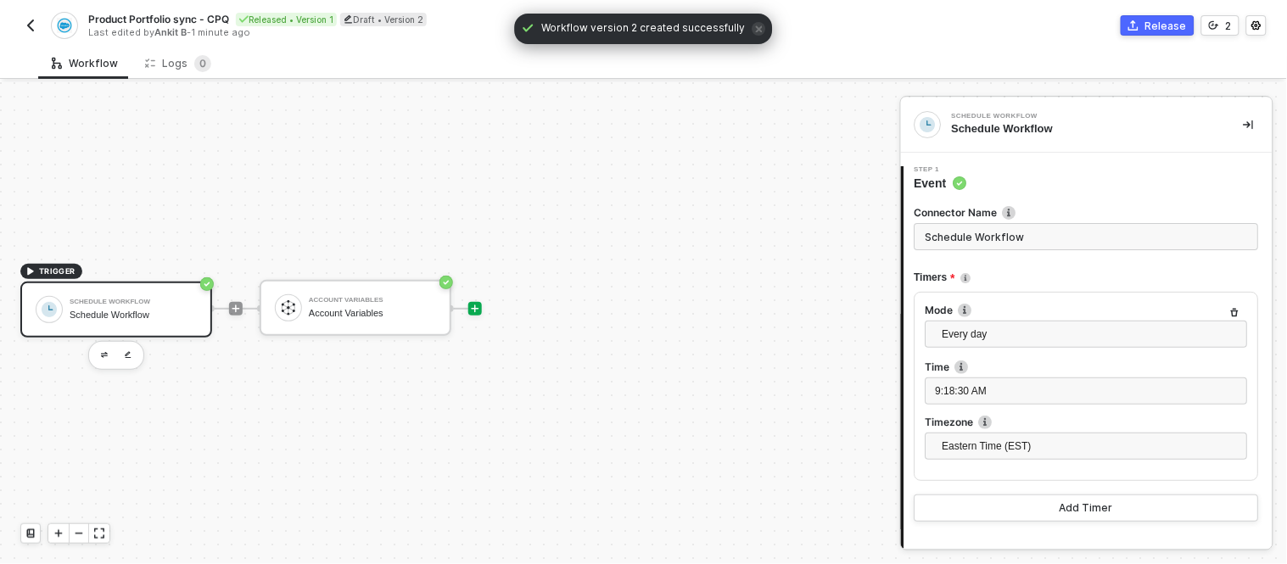
click at [241, 307] on icon "icon-play" at bounding box center [236, 309] width 10 height 10
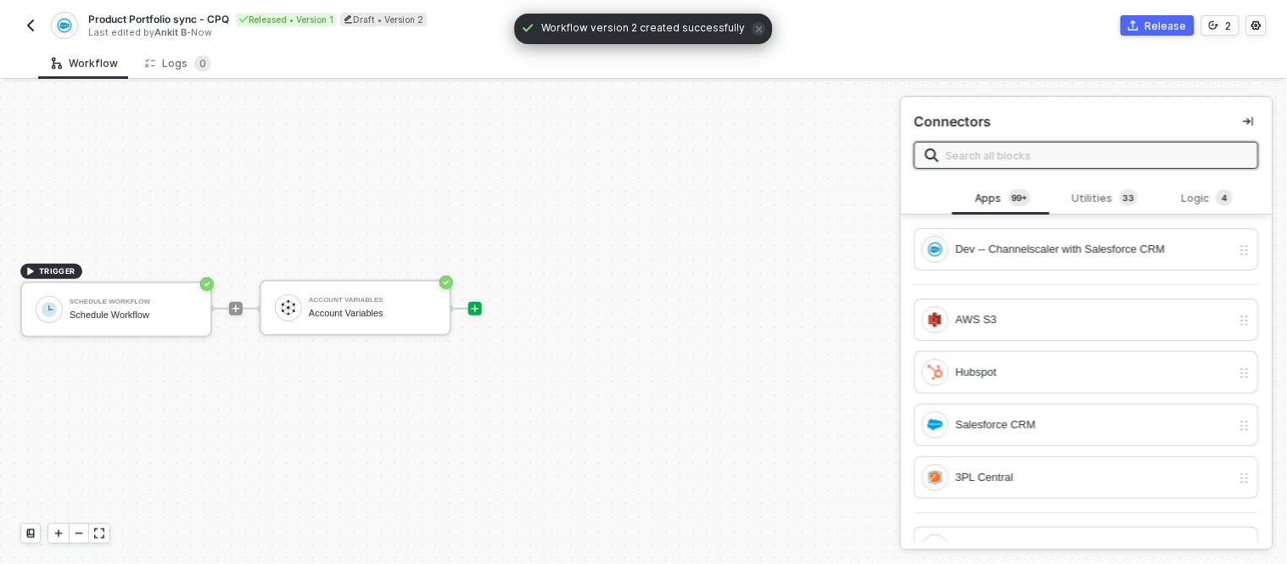
type input "s"
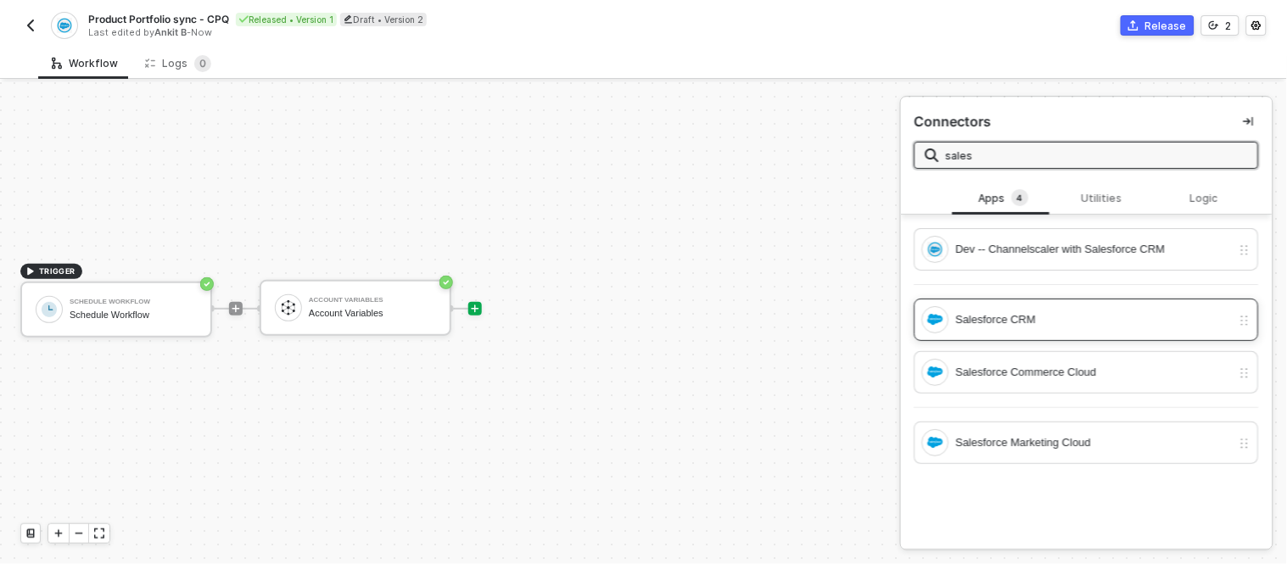
type input "sales"
click at [997, 325] on div "Salesforce CRM" at bounding box center [1094, 319] width 276 height 19
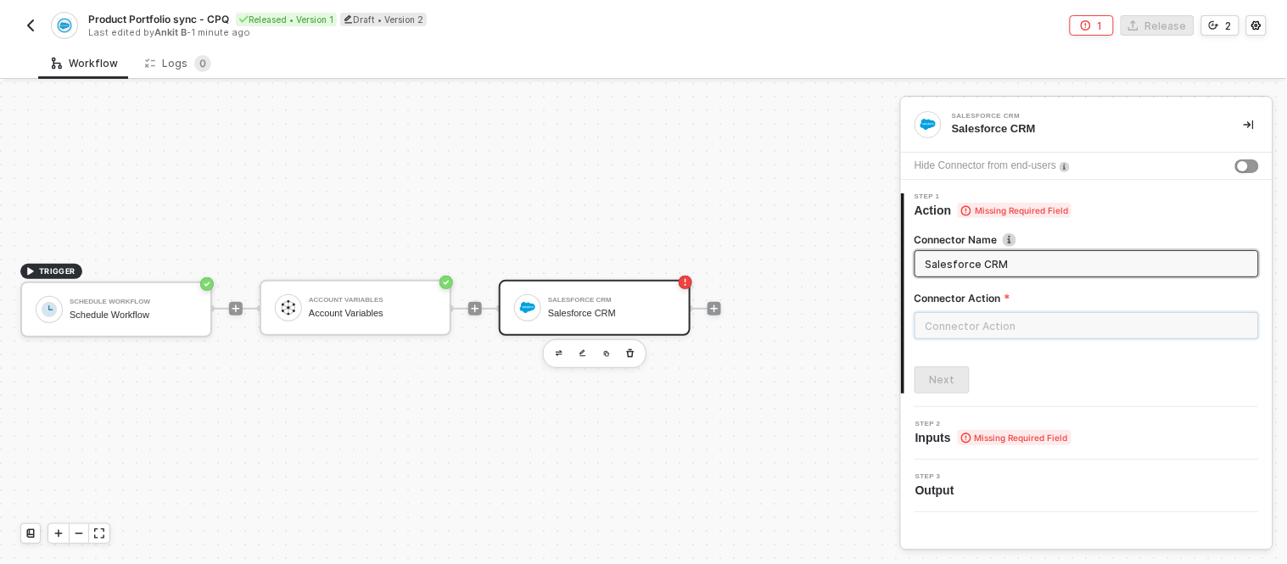
click at [951, 318] on input "text" at bounding box center [1086, 325] width 344 height 27
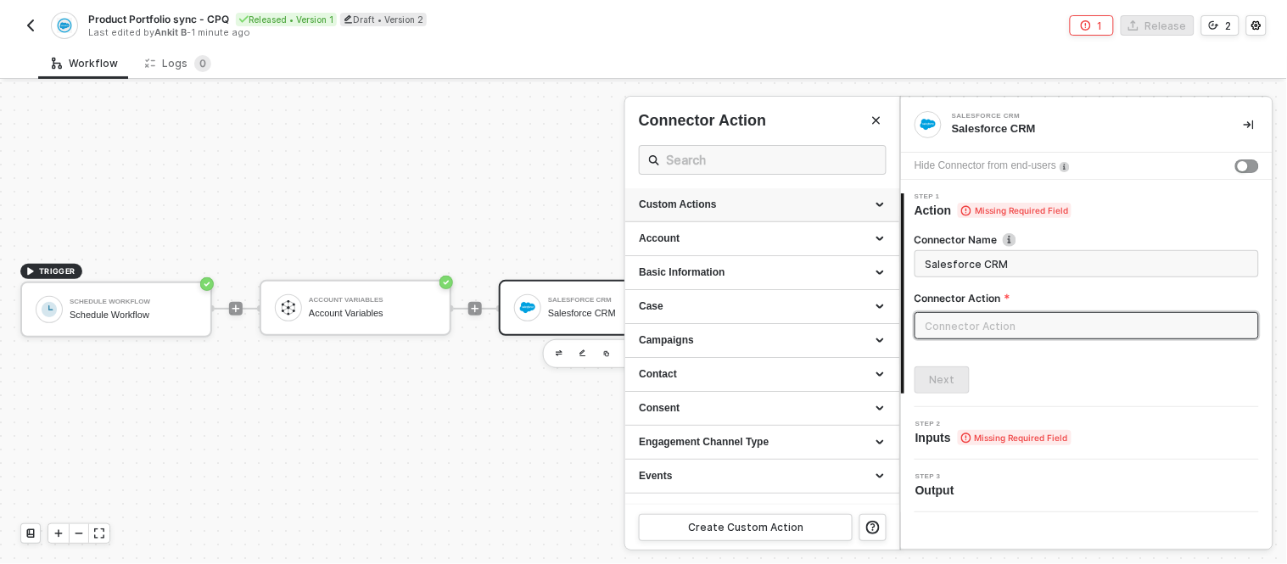
click at [865, 199] on div "Custom Actions" at bounding box center [762, 205] width 247 height 14
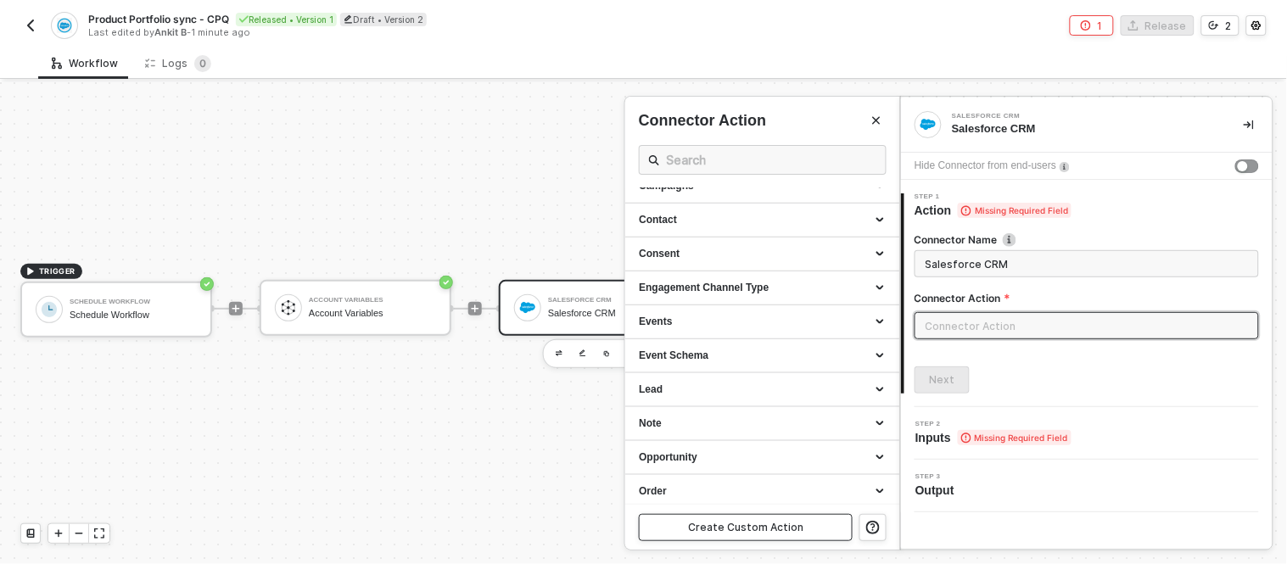
scroll to position [465, 0]
click at [711, 528] on div "Create Custom Action" at bounding box center [745, 528] width 115 height 14
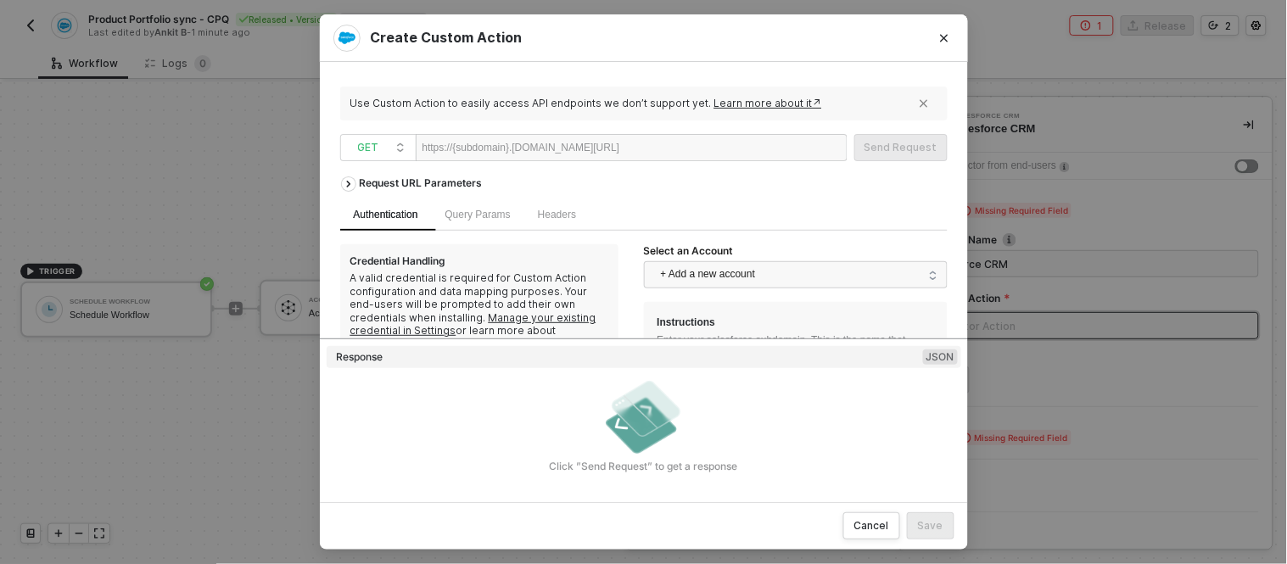
click at [600, 138] on div "https://{subdomain}.[DOMAIN_NAME][URL]" at bounding box center [521, 147] width 198 height 25
click at [723, 159] on div at bounding box center [671, 148] width 104 height 27
click at [717, 140] on div at bounding box center [671, 148] width 104 height 27
click at [455, 223] on div "Query Params" at bounding box center [478, 214] width 92 height 33
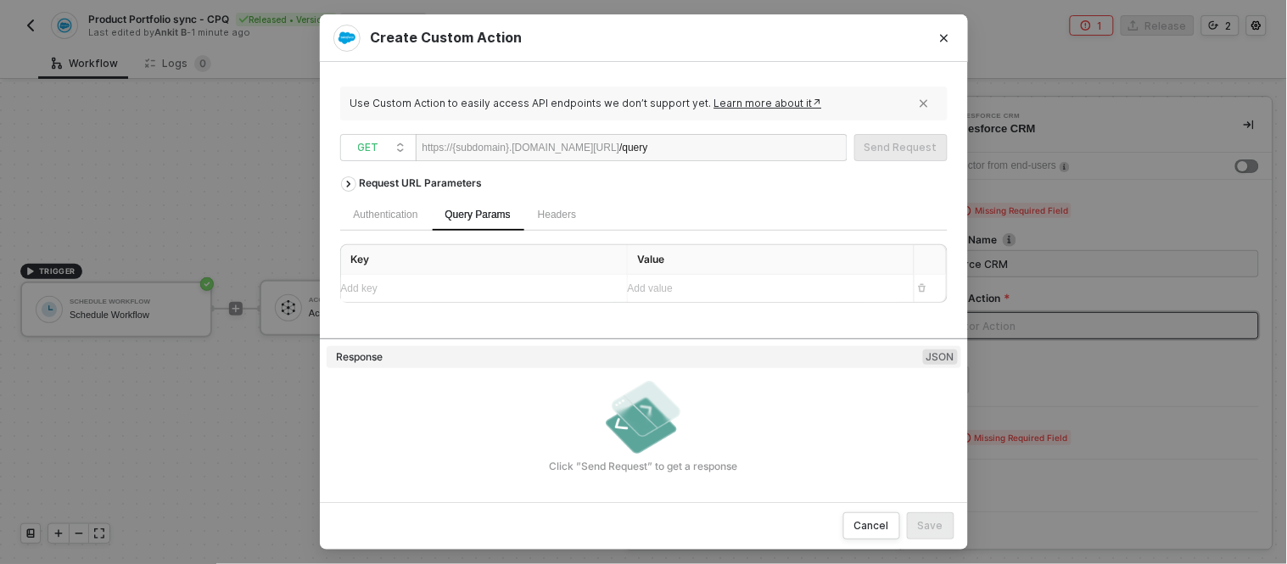
click at [421, 275] on div "Add key ﻿" at bounding box center [477, 288] width 272 height 27
click at [734, 290] on div "Add value ﻿" at bounding box center [764, 290] width 272 height 16
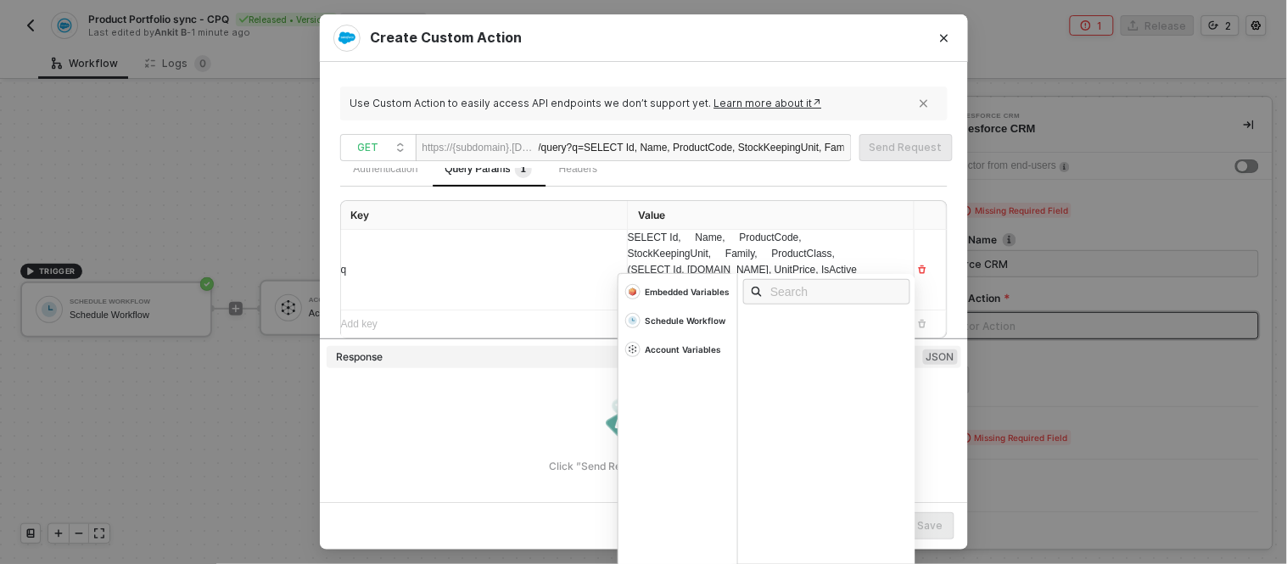
scroll to position [30, 0]
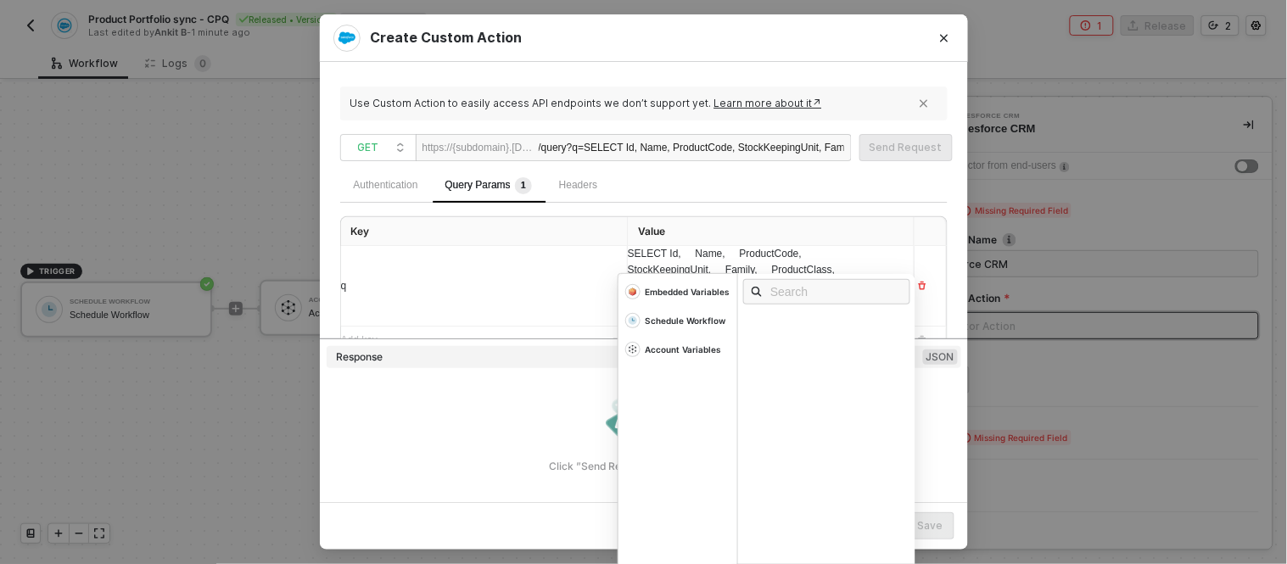
click at [846, 207] on div "Authentication Query Params 1 Headers Key Value q SELECT Id, Name, ProductCode,…" at bounding box center [643, 262] width 607 height 187
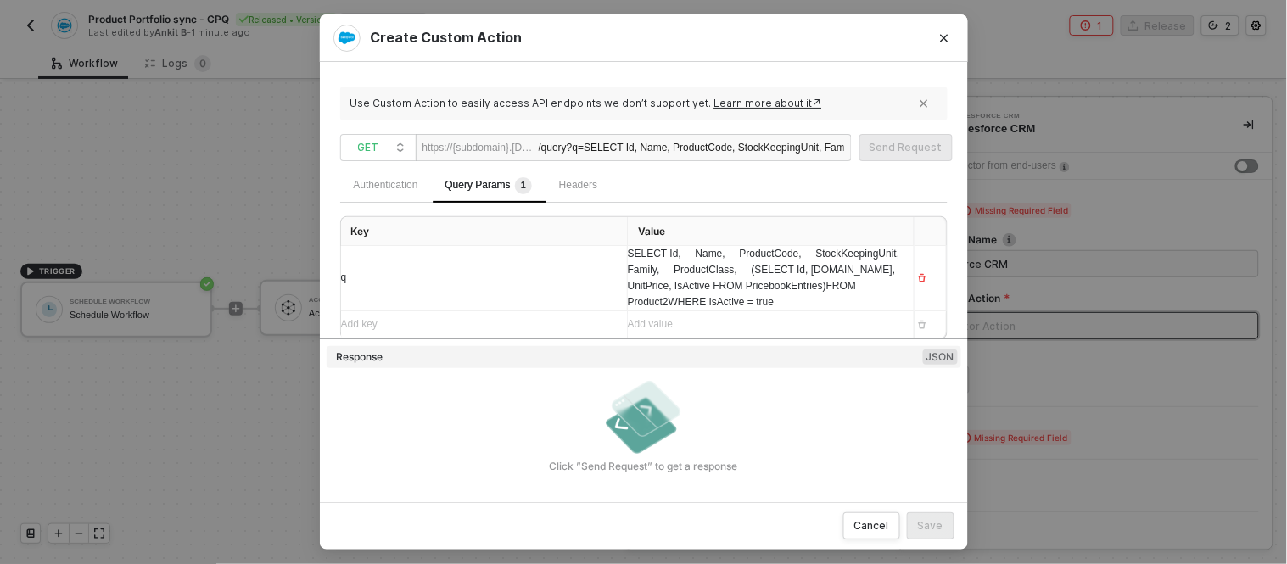
click at [613, 292] on div "SELECT Id, Name, ProductCode, StockKeepingUnit, Family, ProductClass, (SELECT I…" at bounding box center [477, 278] width 272 height 27
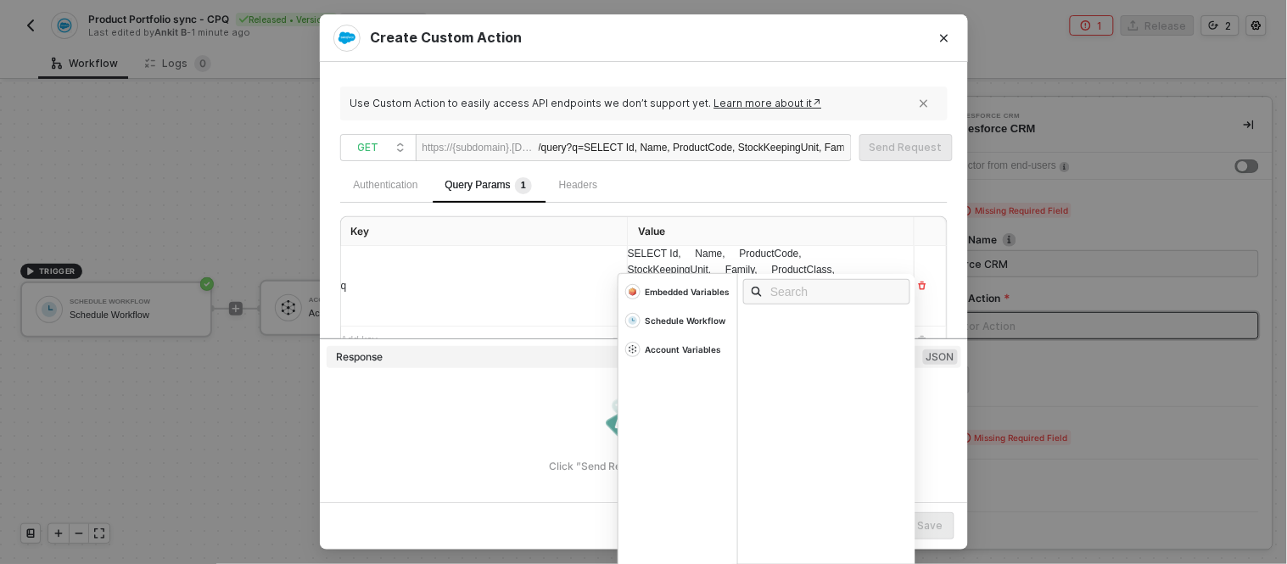
click at [688, 193] on div "Authentication Query Params 1 Headers" at bounding box center [643, 186] width 607 height 34
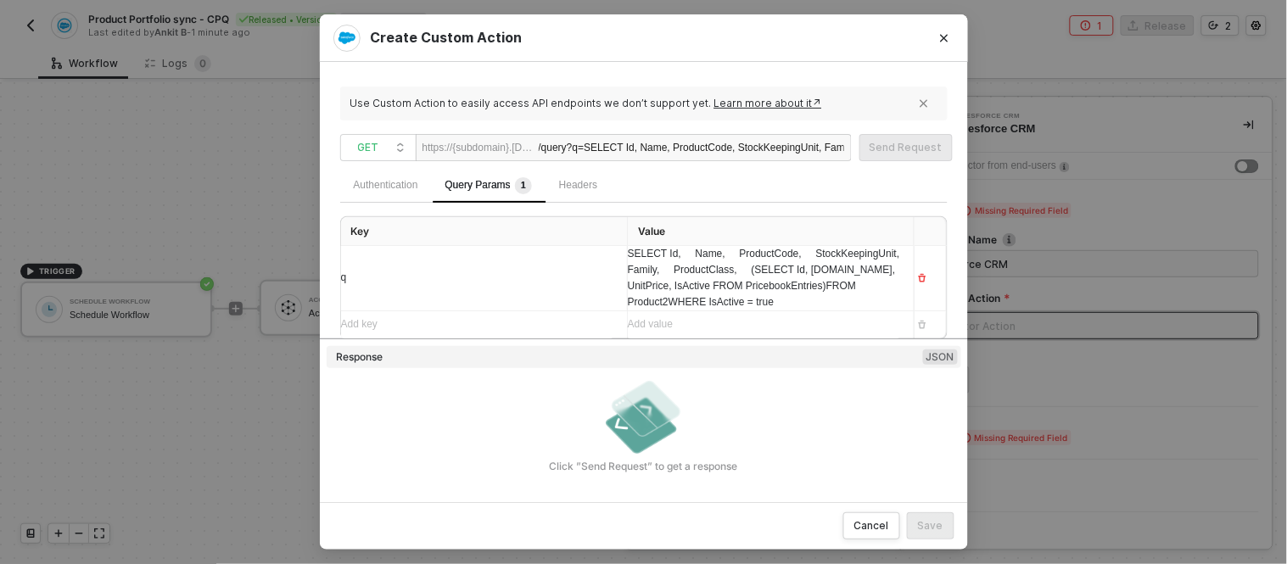
click at [427, 187] on div "Authentication" at bounding box center [386, 186] width 92 height 34
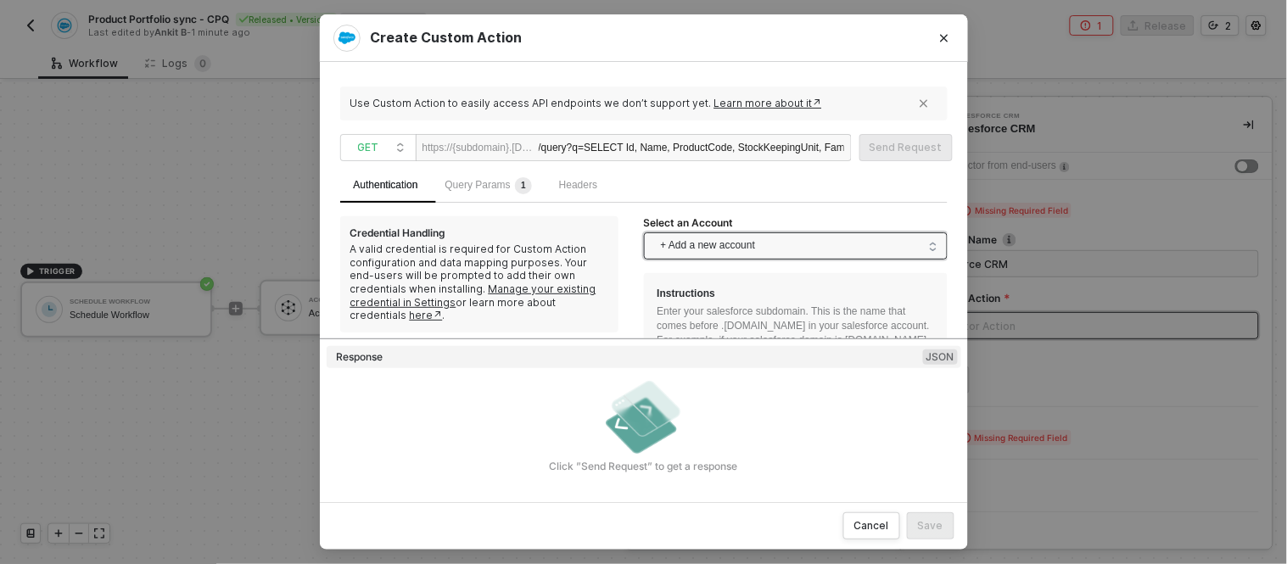
click at [751, 248] on span "+ Add a new account" at bounding box center [799, 245] width 276 height 27
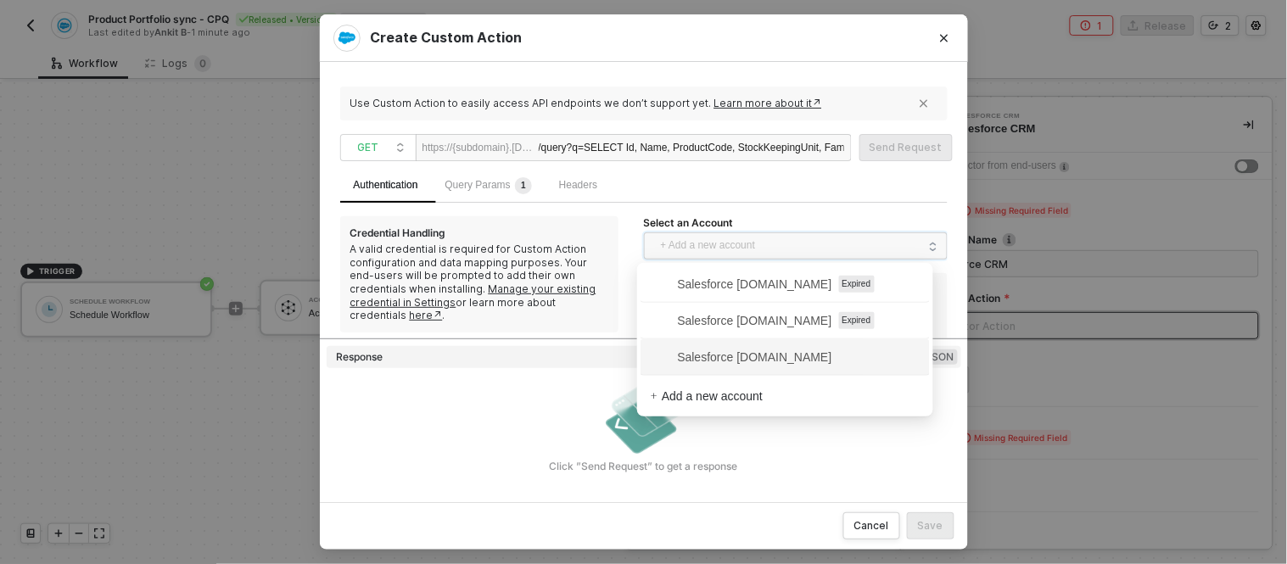
click at [740, 366] on span "Salesforce [DOMAIN_NAME]" at bounding box center [785, 356] width 270 height 27
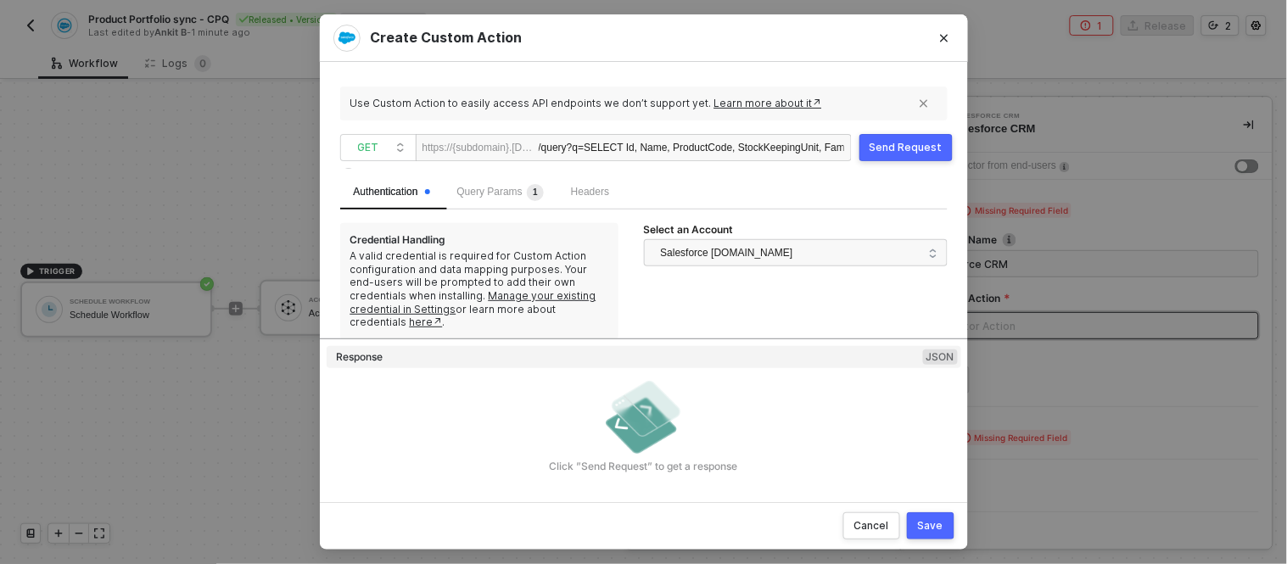
scroll to position [10, 0]
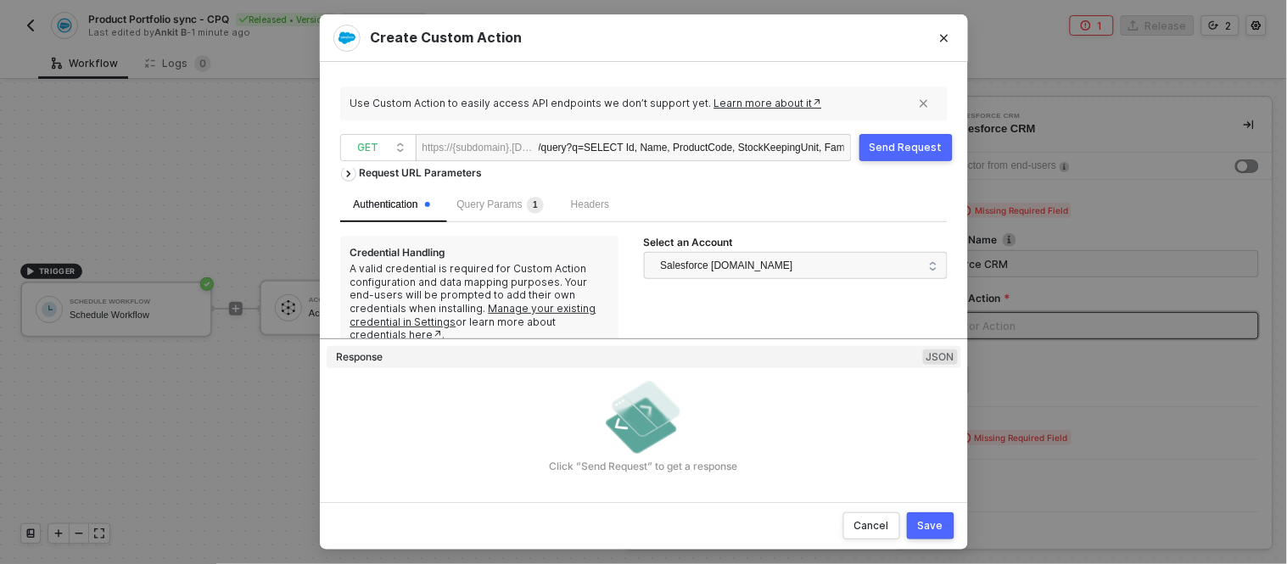
click at [908, 137] on button "Send Request" at bounding box center [905, 147] width 93 height 27
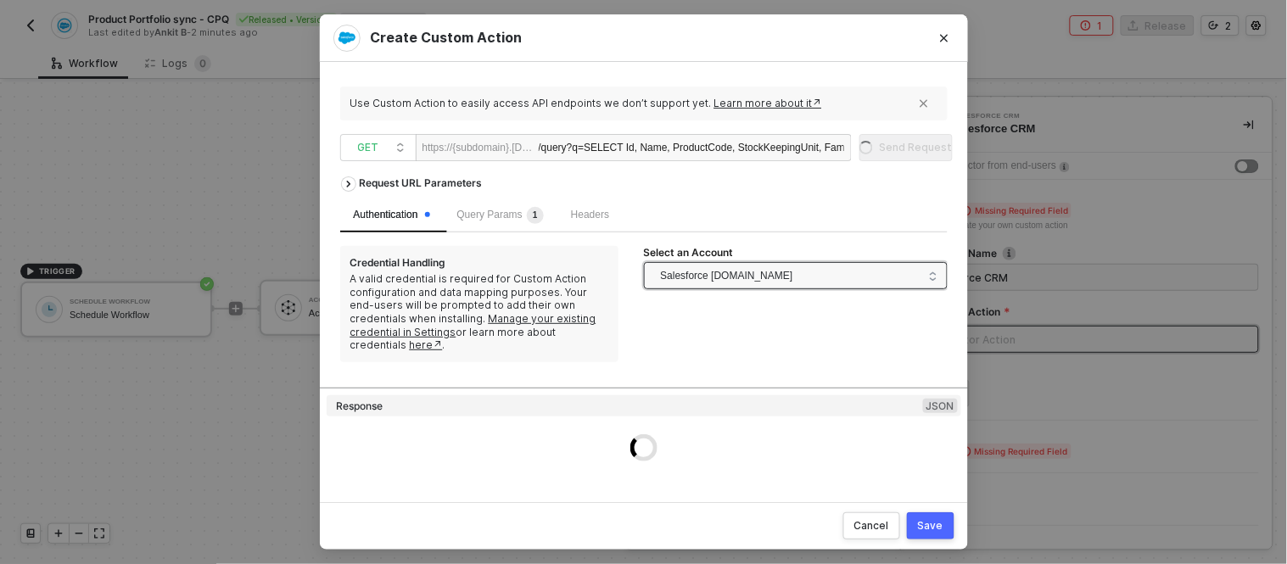
scroll to position [0, 0]
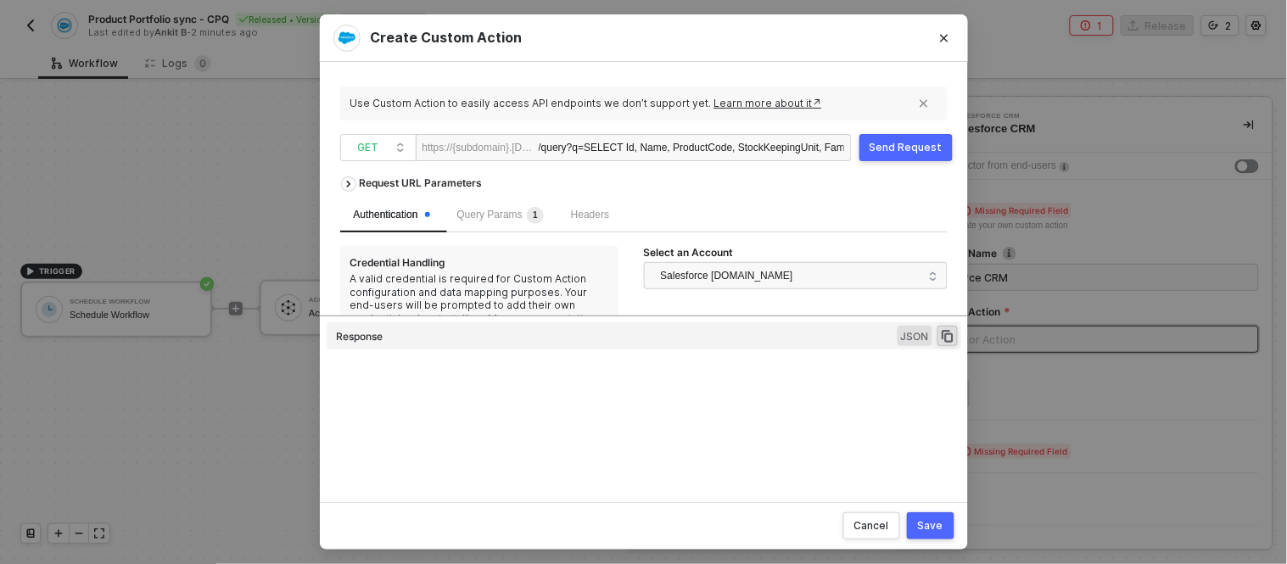
type textarea "HTTP/1.1 400 Bad Request { "data": [ [ { "json": [ { "message": "\nPricebookEnt…"
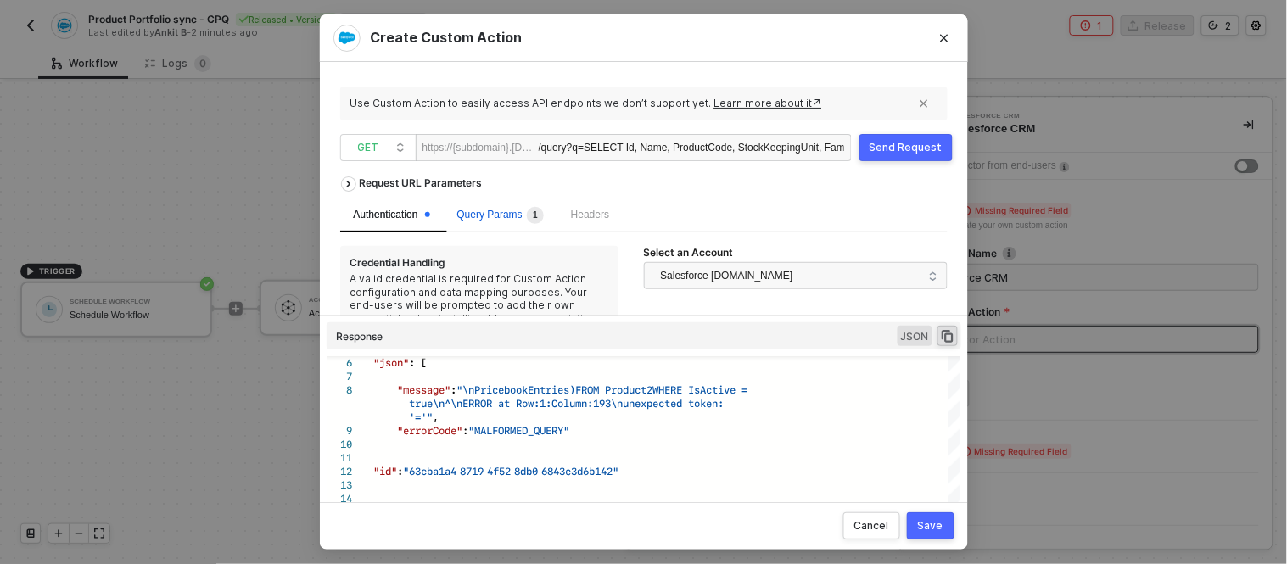
click at [502, 216] on span "Query Params 1" at bounding box center [500, 215] width 87 height 12
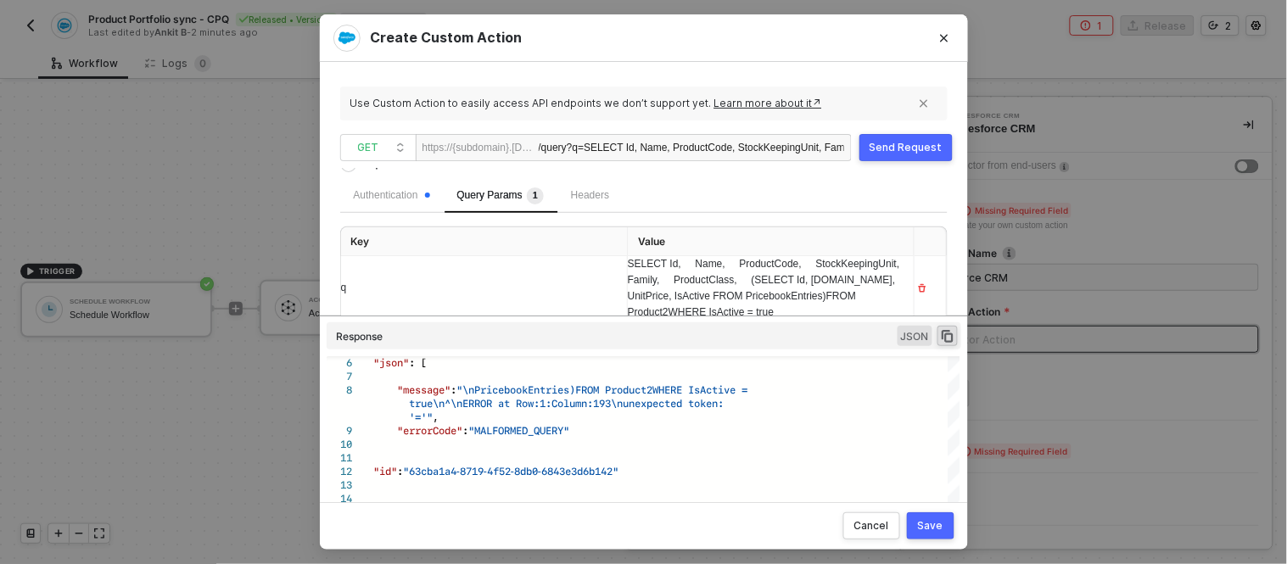
scroll to position [53, 0]
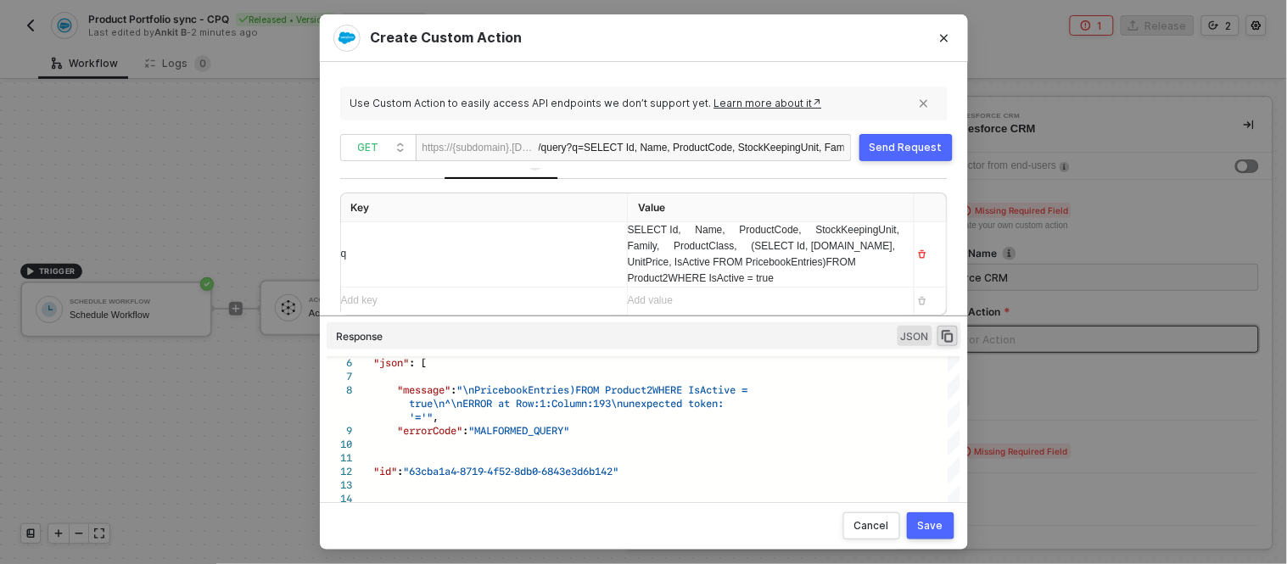
click at [613, 263] on div "SELECT Id, Name, ProductCode, StockKeepingUnit, Family, ProductClass, (SELECT I…" at bounding box center [477, 254] width 272 height 27
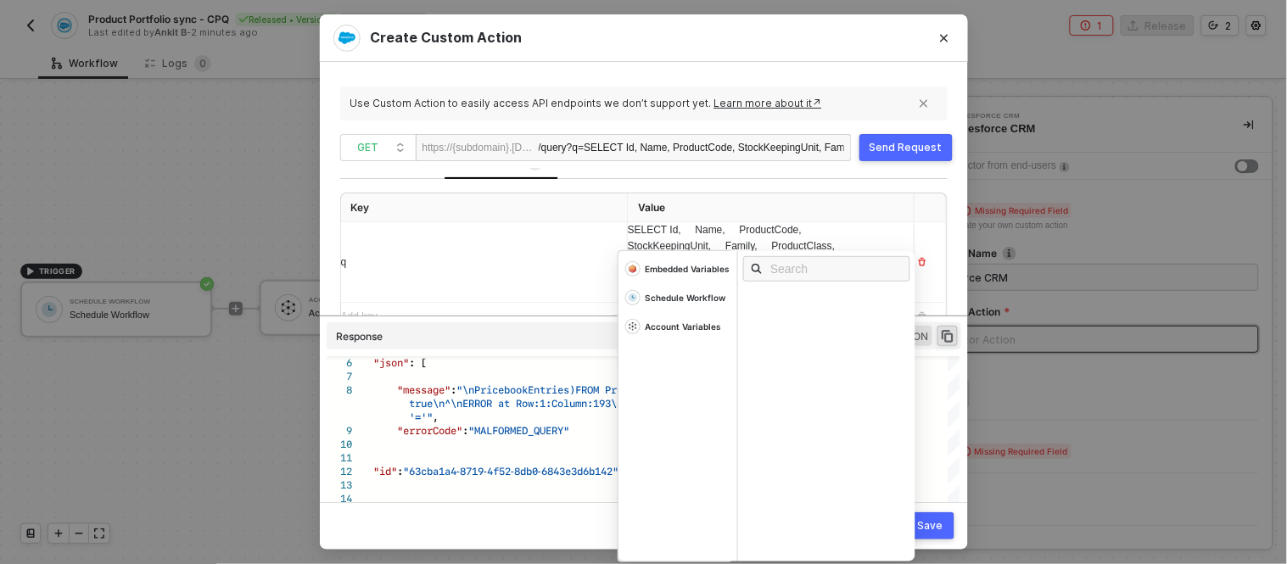
click at [914, 214] on td at bounding box center [930, 208] width 32 height 30
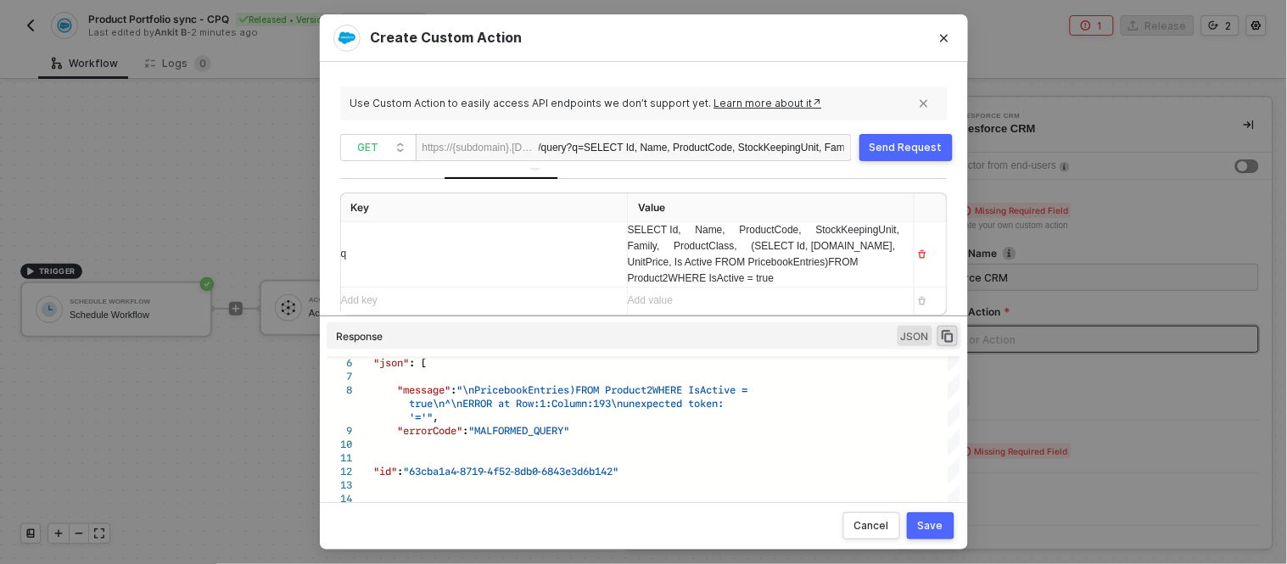
click at [613, 266] on div "SELECT Id, Name, ProductCode, StockKeepingUnit, Family, ProductClass, (SELECT I…" at bounding box center [477, 254] width 272 height 27
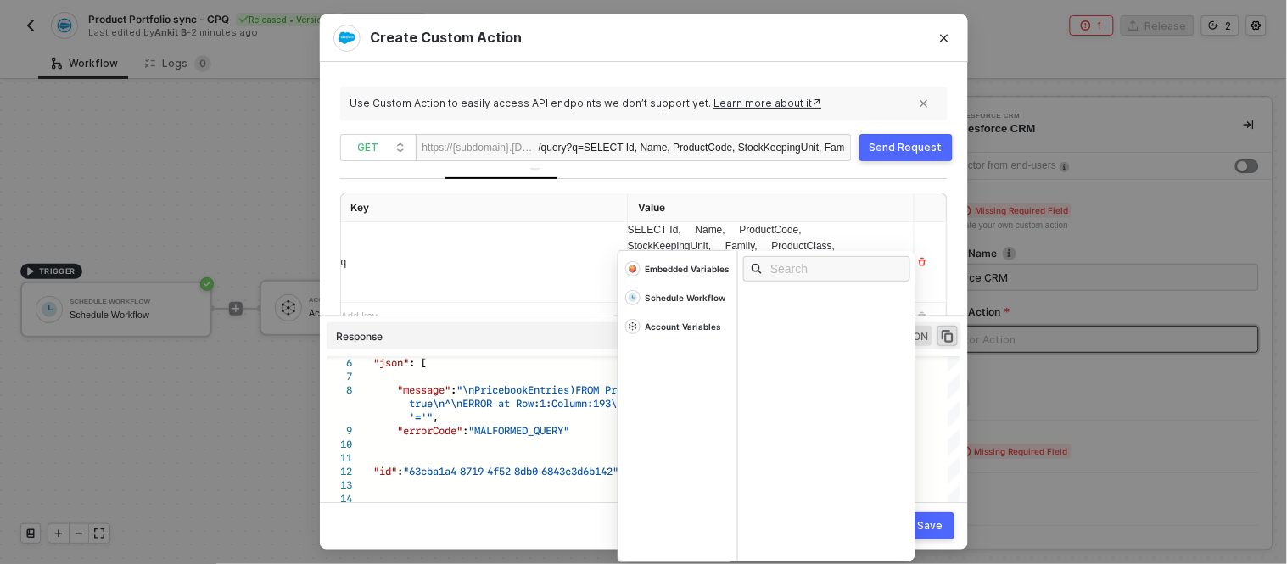
scroll to position [71, 0]
click at [570, 243] on div "q" at bounding box center [477, 246] width 272 height 16
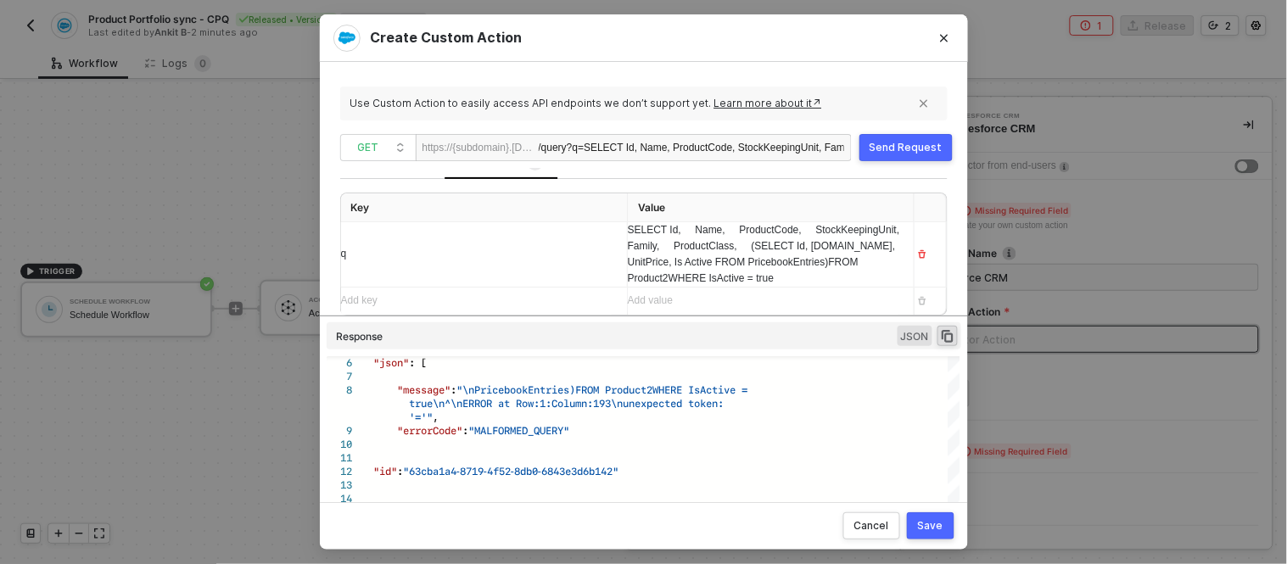
scroll to position [53, 0]
click at [613, 261] on div "SELECT Id, Name, ProductCode, StockKeepingUnit, Family, ProductClass, (SELECT I…" at bounding box center [477, 254] width 272 height 27
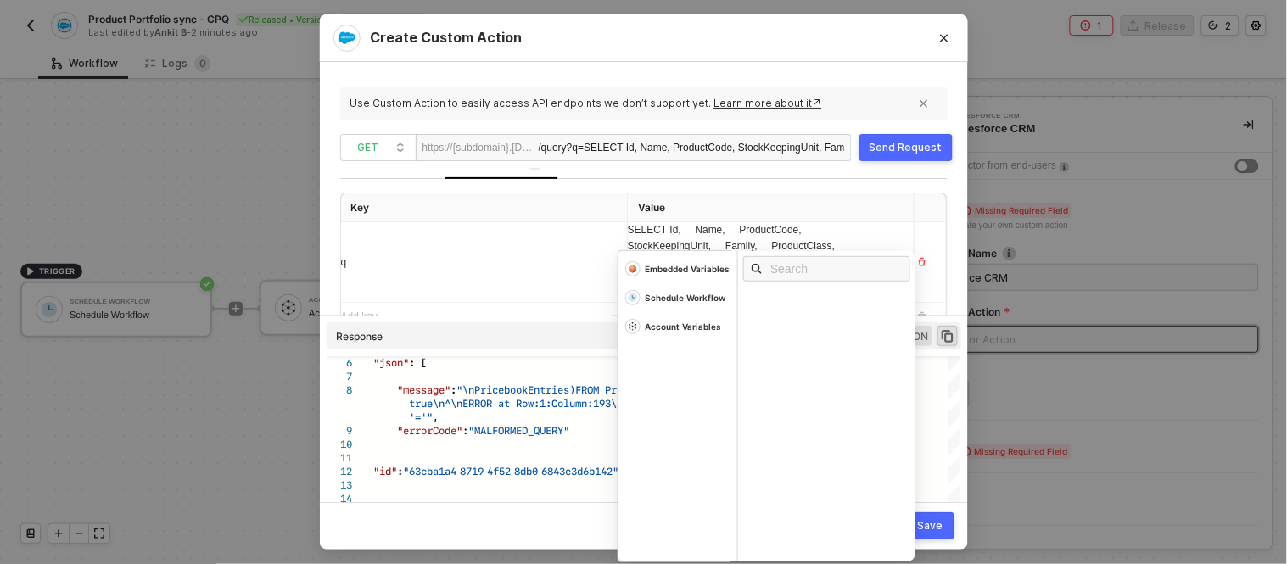
click at [900, 158] on button "Send Request" at bounding box center [905, 147] width 93 height 27
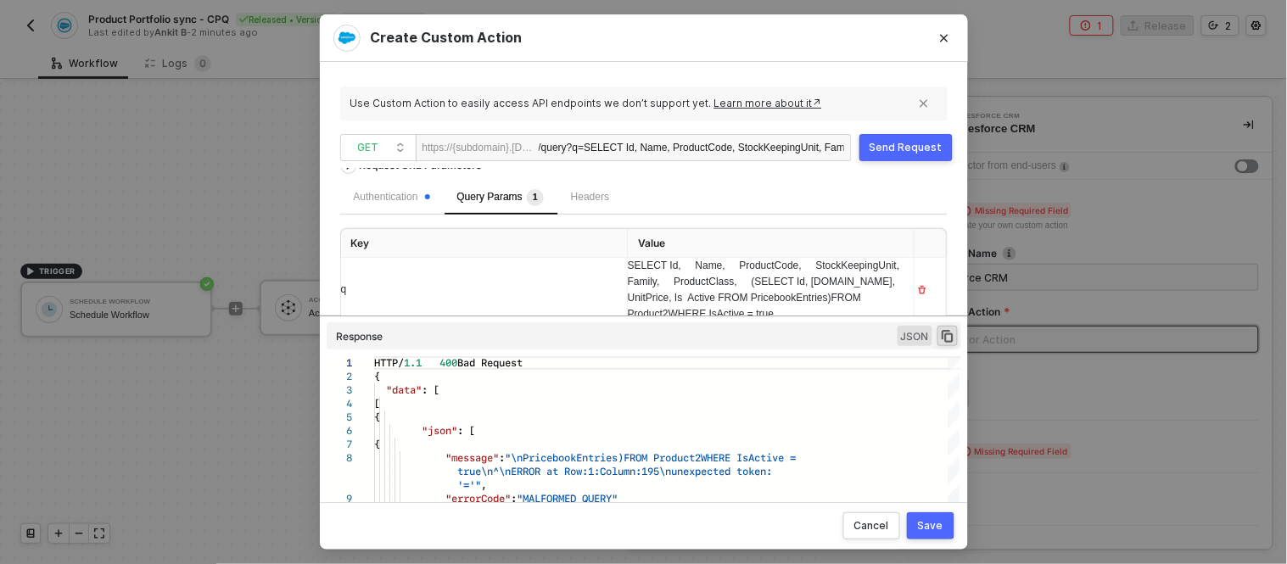
scroll to position [19, 0]
click at [613, 294] on div "SELECT Id, Name, ProductCode, StockKeepingUnit, Family, ProductClass, (SELECT I…" at bounding box center [477, 289] width 272 height 27
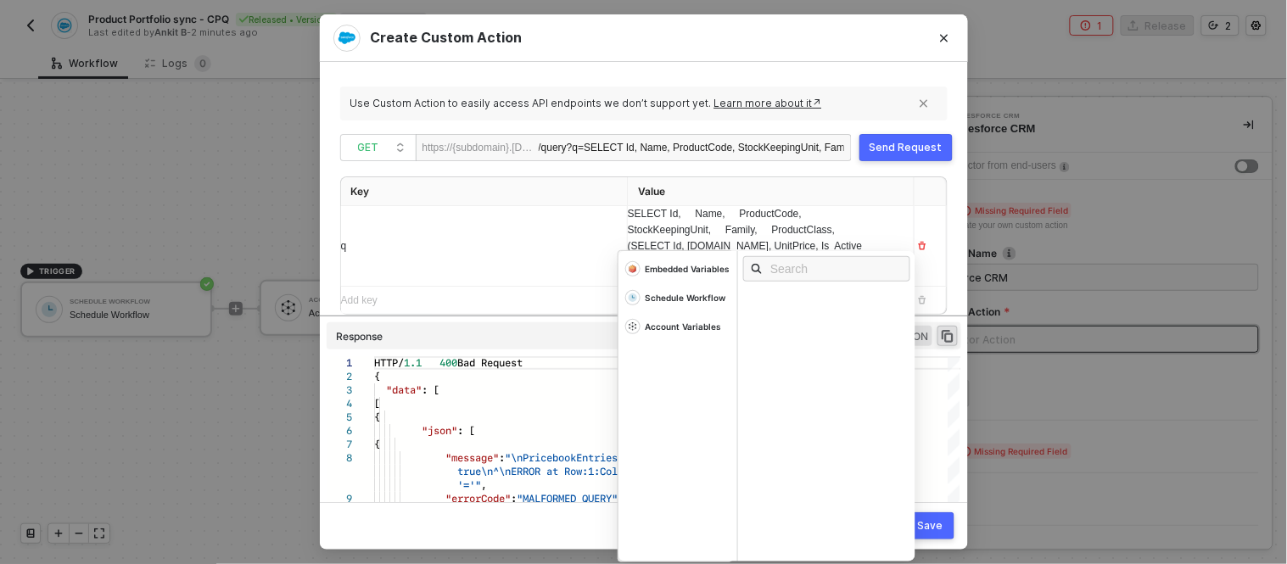
scroll to position [53, 0]
click at [698, 195] on th "Value" at bounding box center [771, 208] width 287 height 30
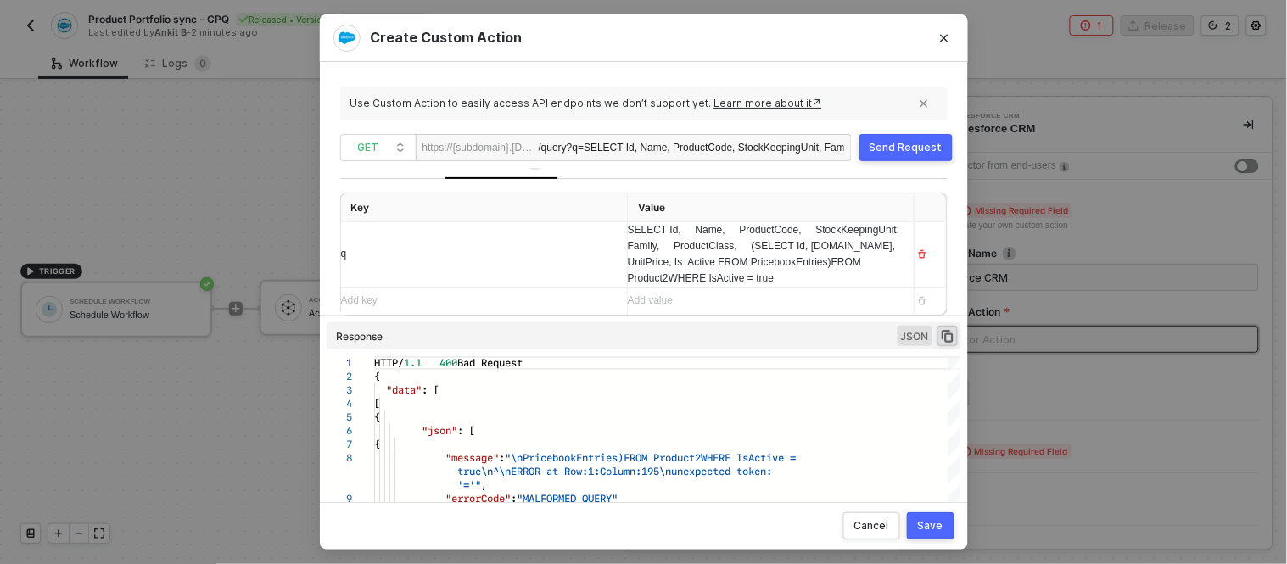
click at [931, 517] on button "Save" at bounding box center [930, 525] width 47 height 27
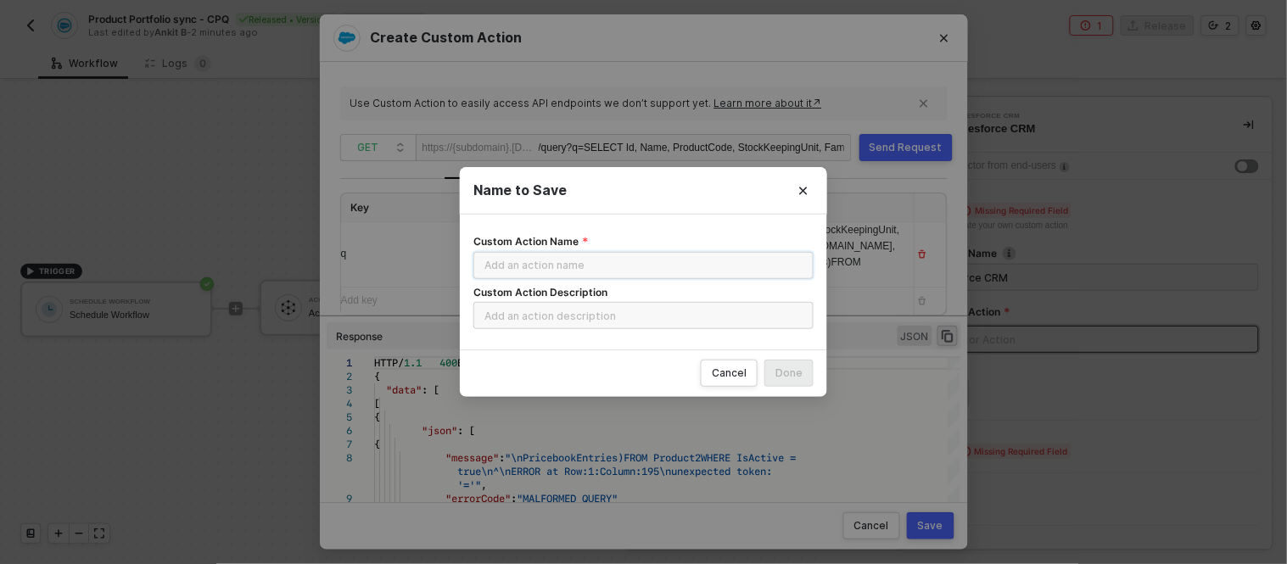
click at [616, 265] on input "Custom Action Name" at bounding box center [643, 265] width 340 height 27
type input "P"
type input "Get Product Portfolio"
click at [616, 263] on input "Get Product Portfolio" at bounding box center [643, 265] width 340 height 27
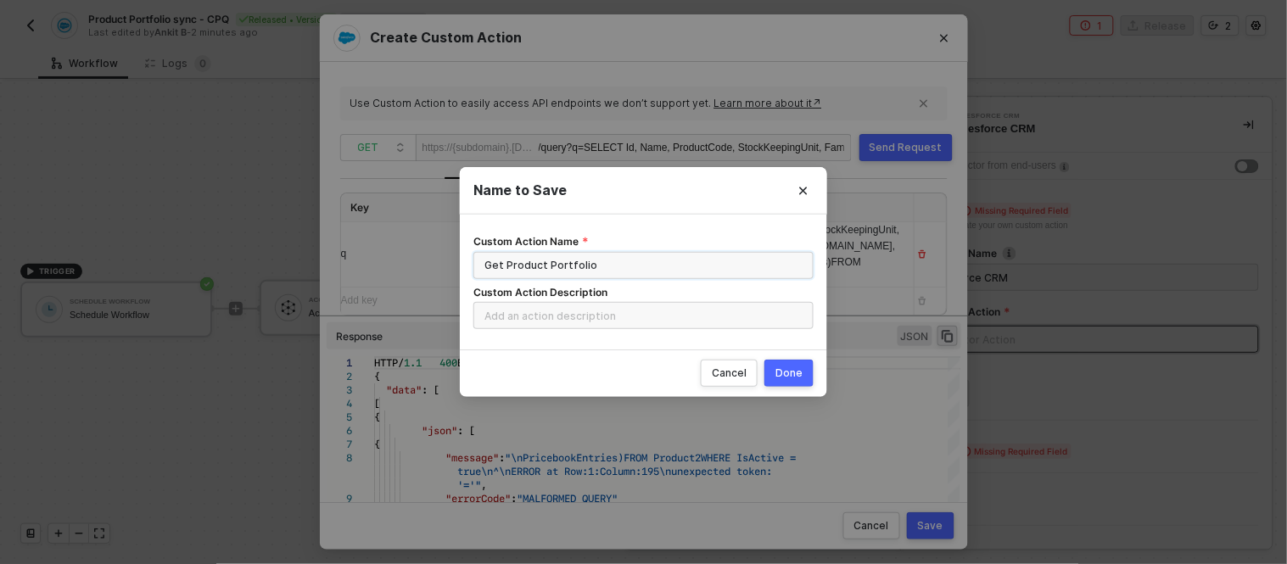
click at [616, 263] on input "Get Product Portfolio" at bounding box center [643, 265] width 340 height 27
click at [573, 307] on input "Custom Action Description" at bounding box center [643, 315] width 340 height 27
paste input "Get Product Portfolio"
type input "Get Product Portfolio"
click at [802, 378] on button "Done" at bounding box center [788, 373] width 49 height 27
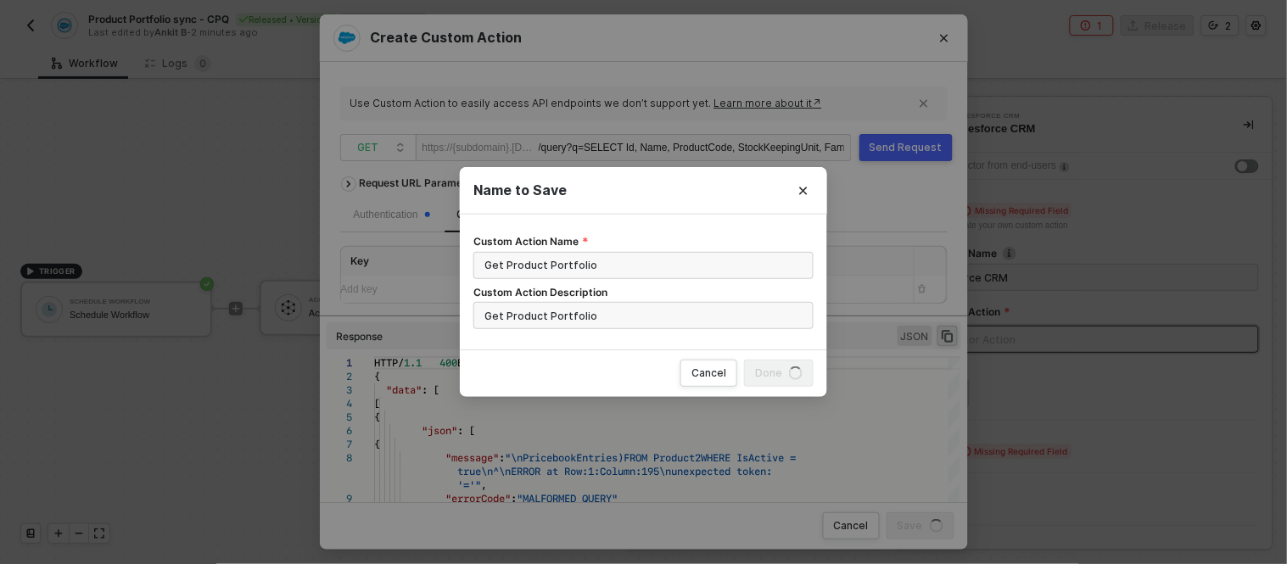
scroll to position [0, 0]
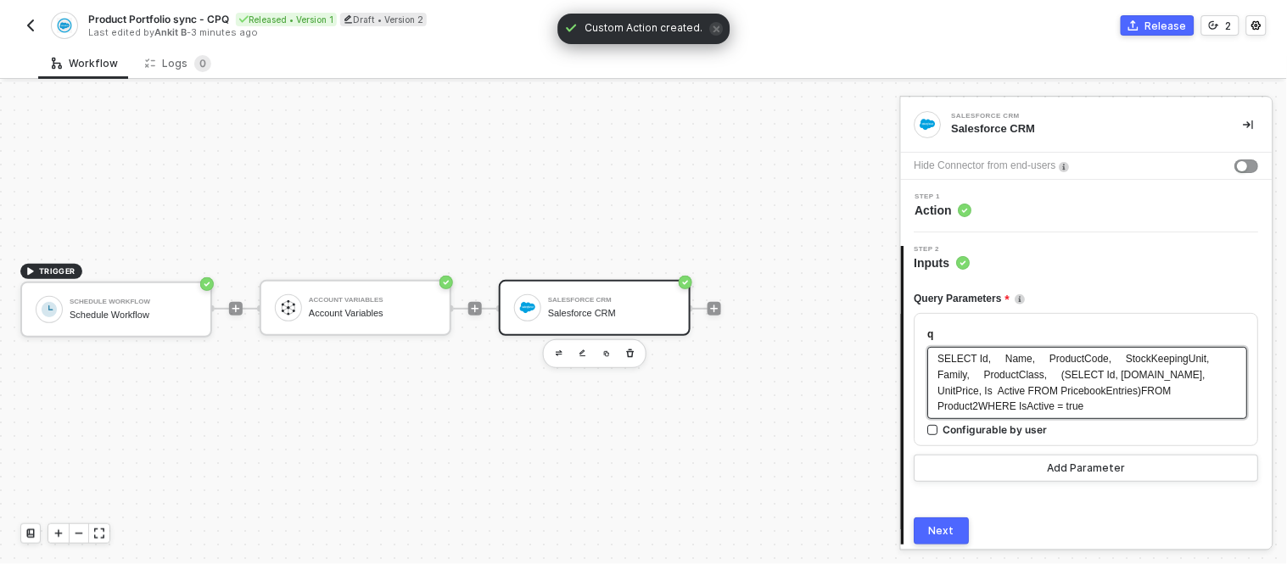
click at [1069, 409] on span "SELECT Id, Name, ProductCode, StockKeepingUnit, Family, ProductClass, (SELECT I…" at bounding box center [1081, 383] width 286 height 60
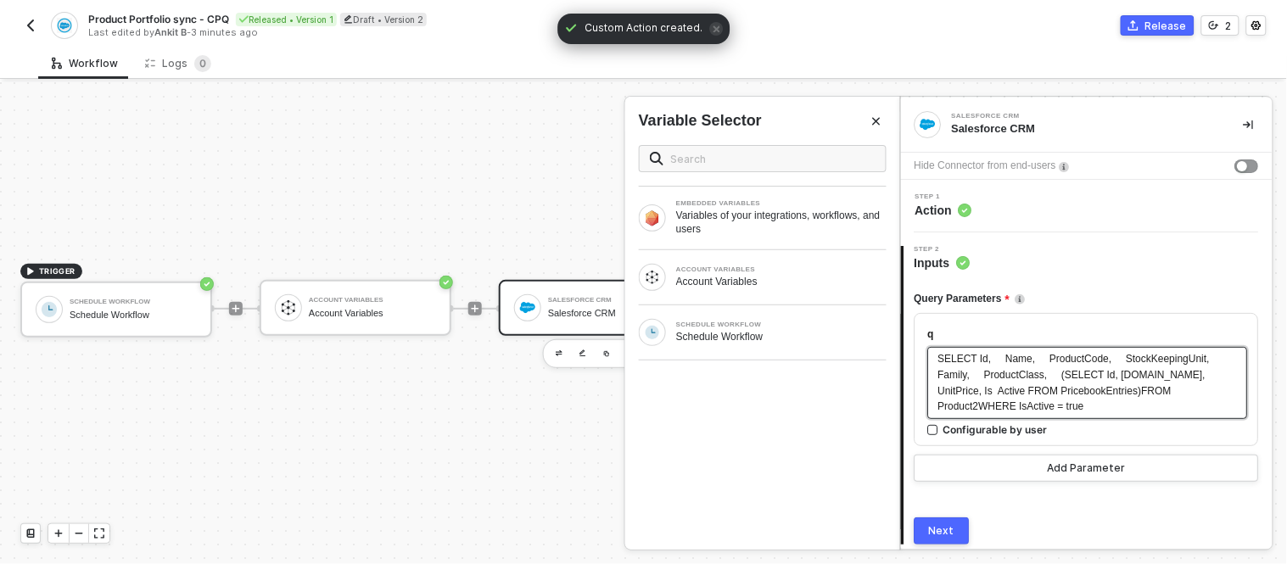
click at [1134, 391] on span "SELECT Id, Name, ProductCode, StockKeepingUnit, Family, ProductClass, (SELECT I…" at bounding box center [1081, 383] width 286 height 60
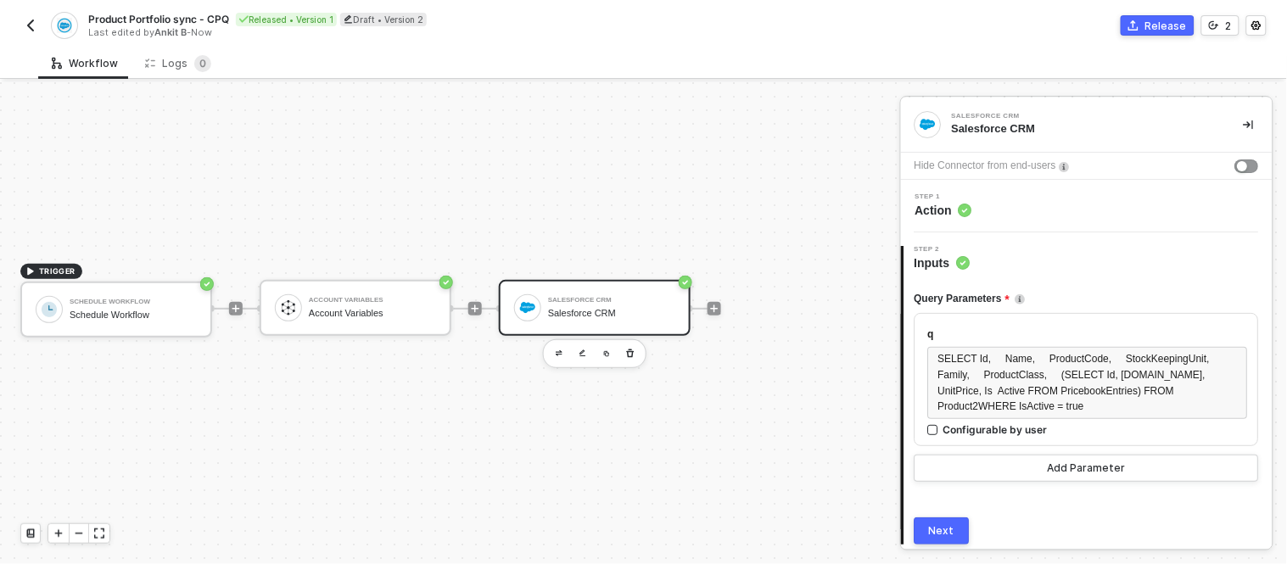
click at [957, 524] on button "Next" at bounding box center [941, 530] width 55 height 27
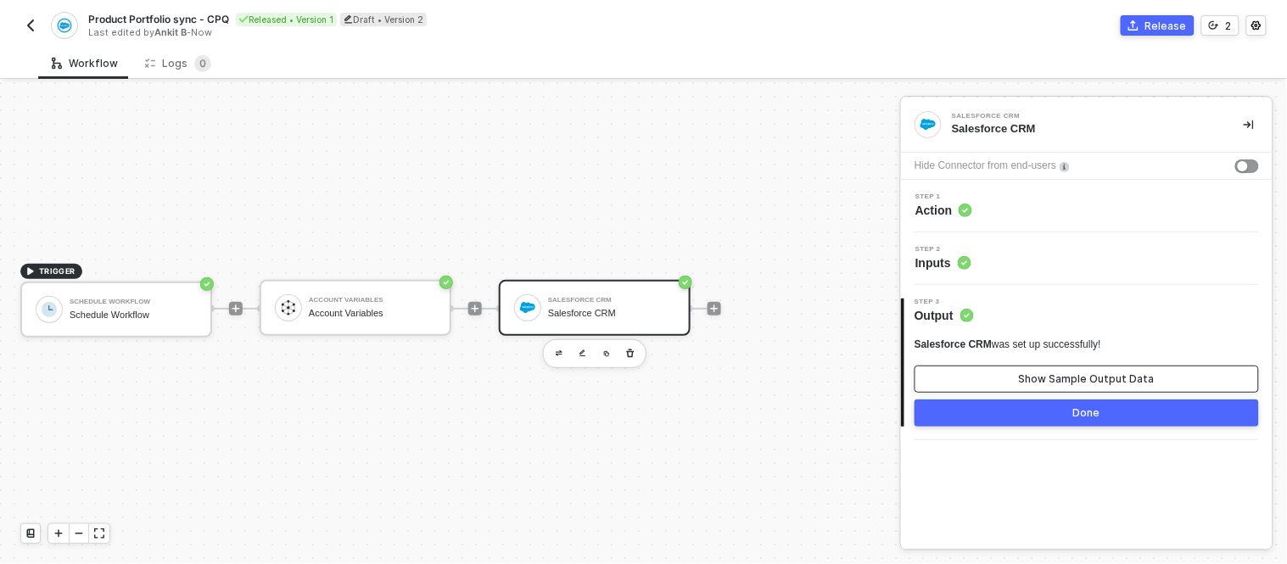
click at [994, 384] on button "Show Sample Output Data" at bounding box center [1086, 379] width 344 height 27
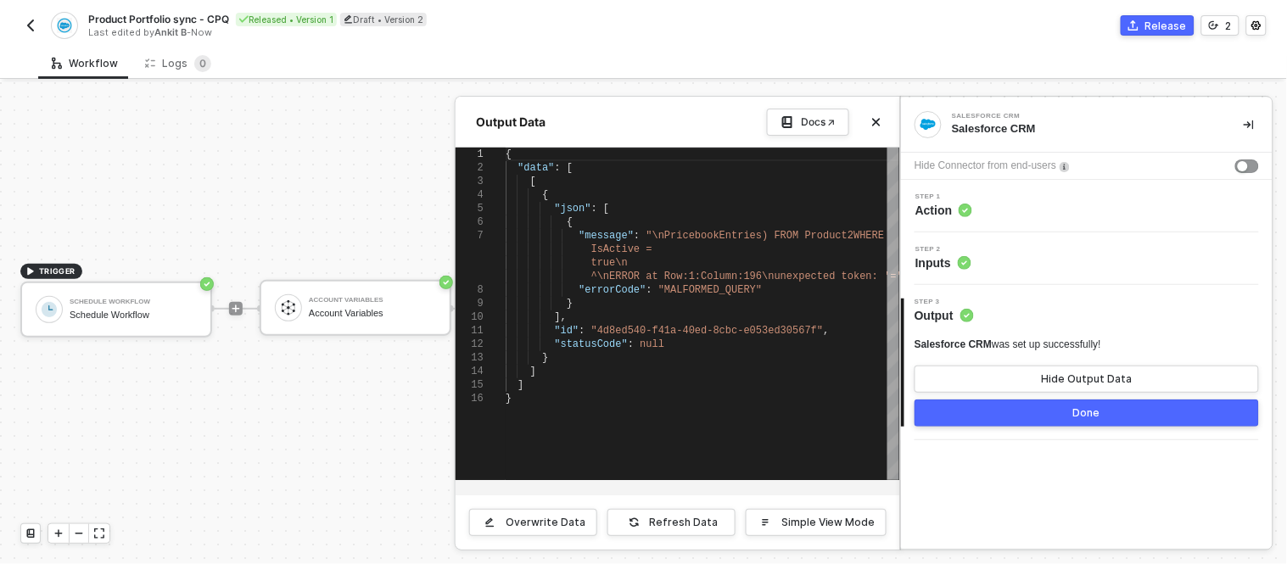
click at [739, 329] on span ""4d8ed540-f41a-40ed-8cbc-e053ed30567f"" at bounding box center [707, 331] width 232 height 12
click at [823, 232] on span ""\nPricebookEntries) FROM Product2WHERE" at bounding box center [765, 236] width 238 height 12
type textarea "{ "data": [ [ { "json": [ { "message": "\nPricebookEntries) FROM Product2WHERE …"
click at [970, 282] on div "Step 2 Inputs" at bounding box center [1086, 258] width 371 height 53
click at [970, 273] on div "Step 2 Inputs" at bounding box center [1086, 258] width 371 height 53
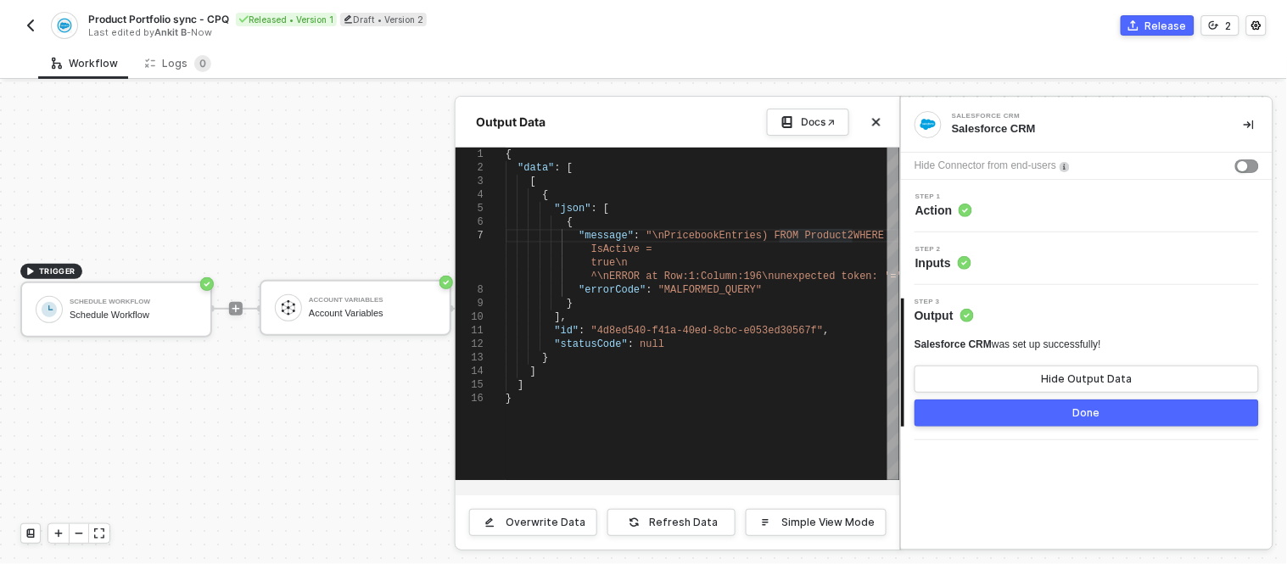
click at [955, 264] on span "Inputs" at bounding box center [943, 262] width 56 height 17
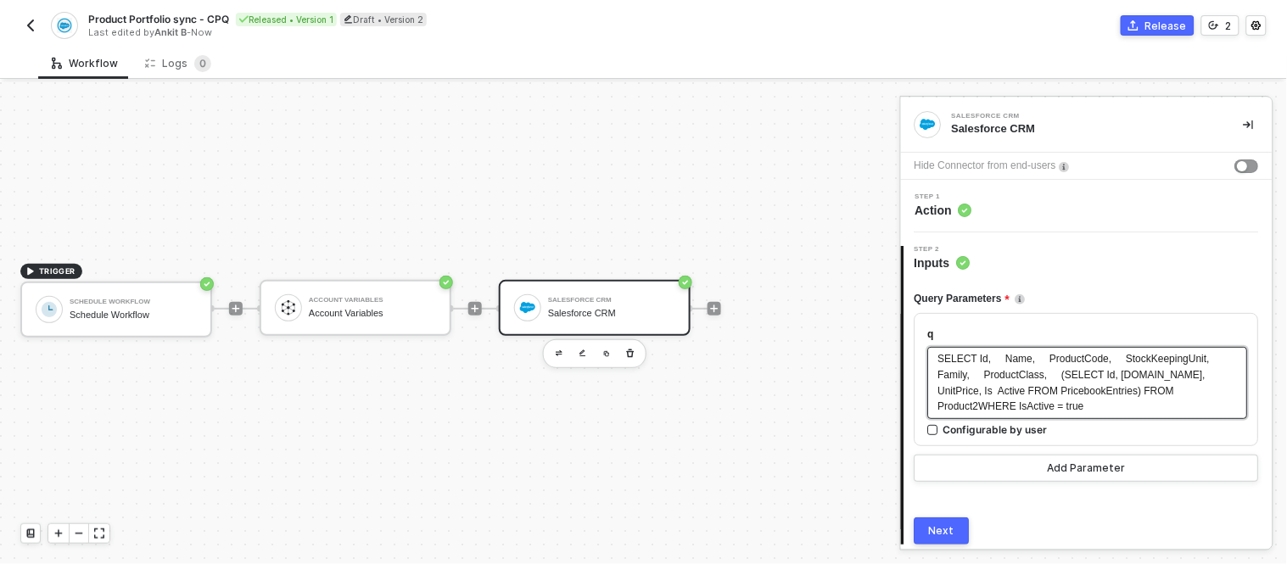
click at [980, 410] on span "SELECT Id, Name, ProductCode, StockKeepingUnit, Family, ProductClass, (SELECT I…" at bounding box center [1081, 383] width 286 height 60
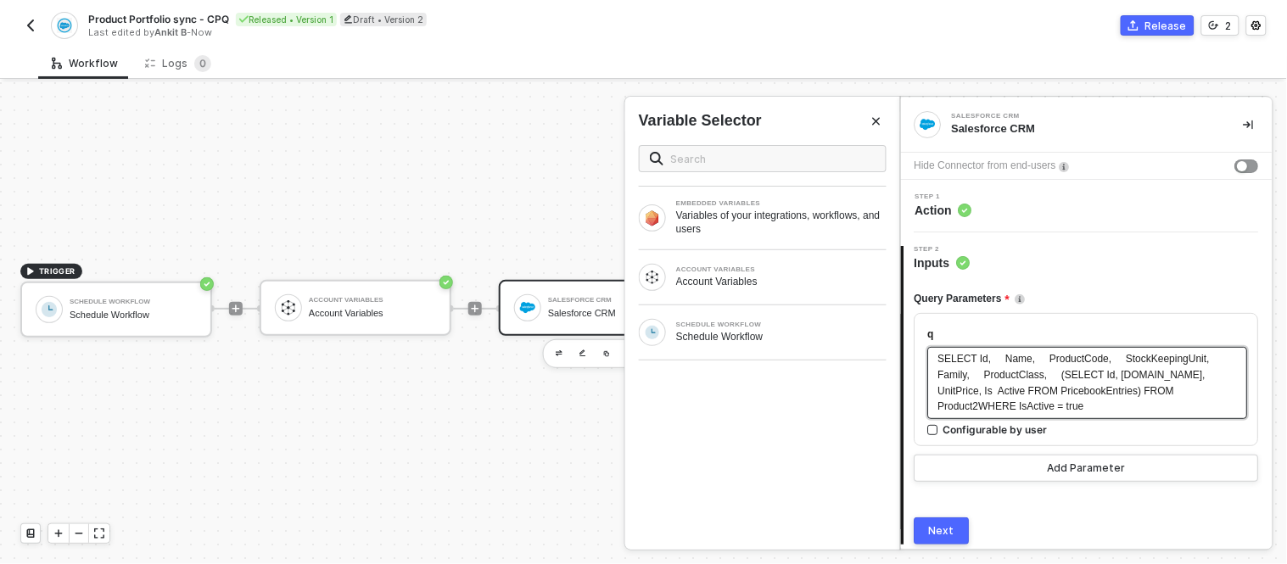
click at [980, 410] on span "SELECT Id, Name, ProductCode, StockKeepingUnit, Family, ProductClass, (SELECT I…" at bounding box center [1081, 383] width 286 height 60
click at [946, 534] on div "Next" at bounding box center [941, 531] width 25 height 14
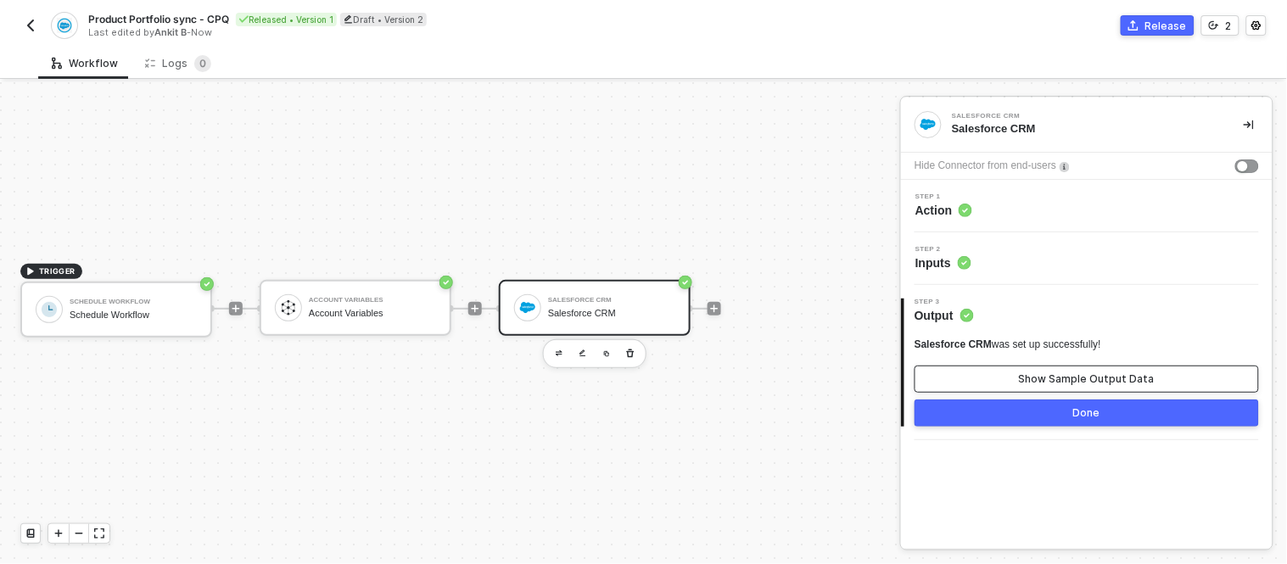
click at [1032, 382] on div "Show Sample Output Data" at bounding box center [1087, 379] width 136 height 14
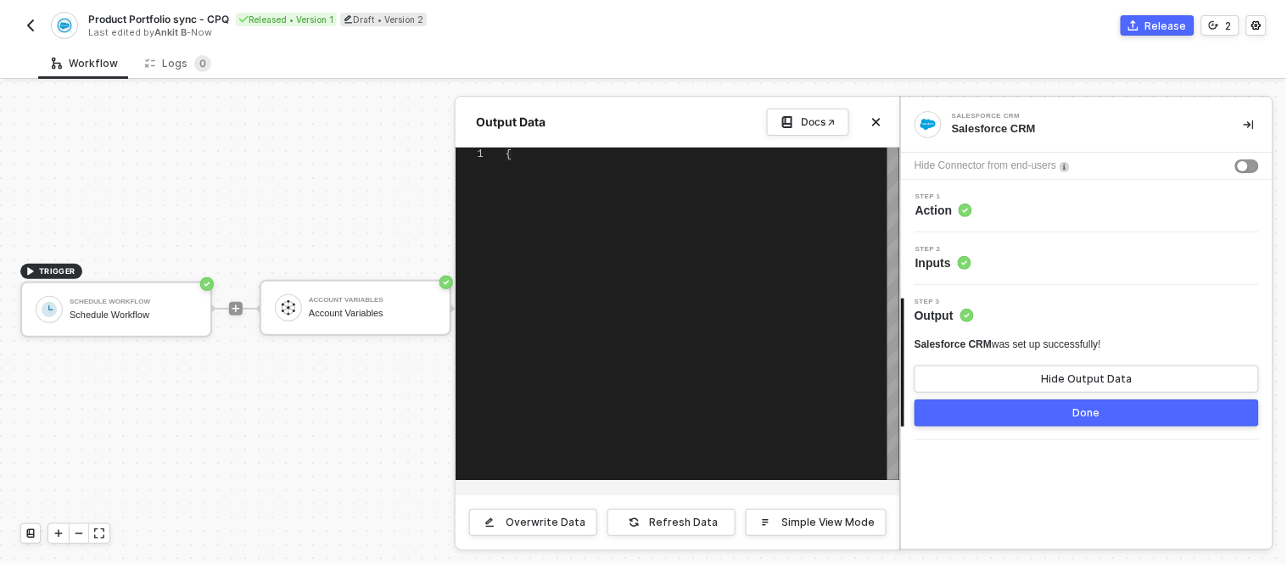
type textarea "{ "data": [ [ { "json": [ { "message": "only aggregate expressions use field al…"
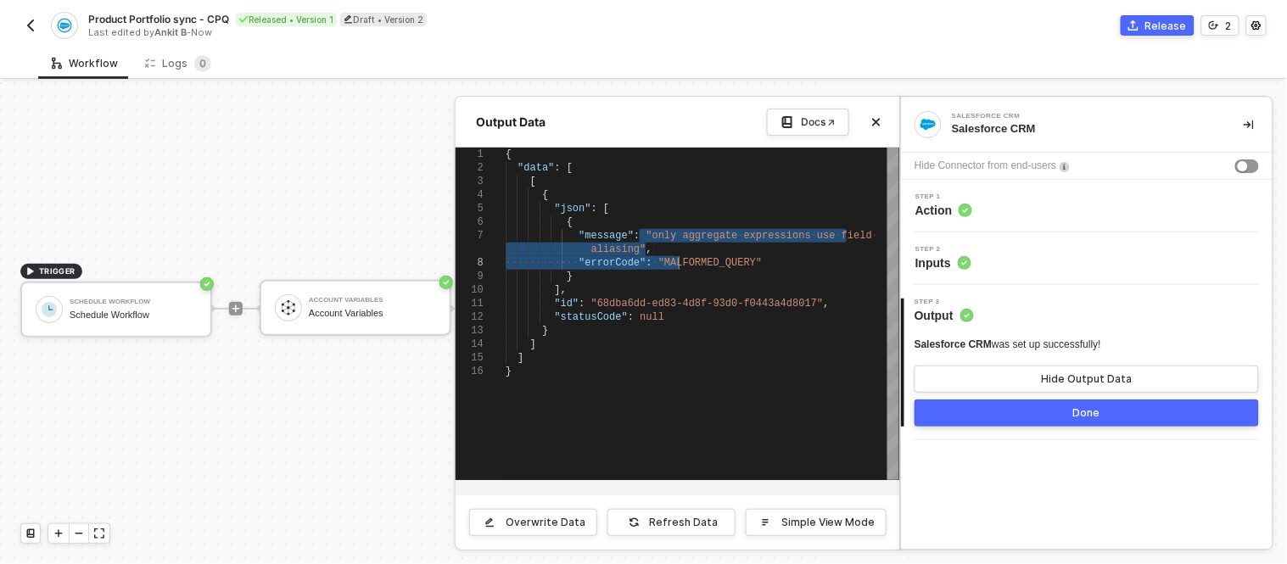
drag, startPoint x: 643, startPoint y: 236, endPoint x: 679, endPoint y: 260, distance: 44.0
click at [1090, 382] on div "Hide Output Data" at bounding box center [1086, 379] width 91 height 14
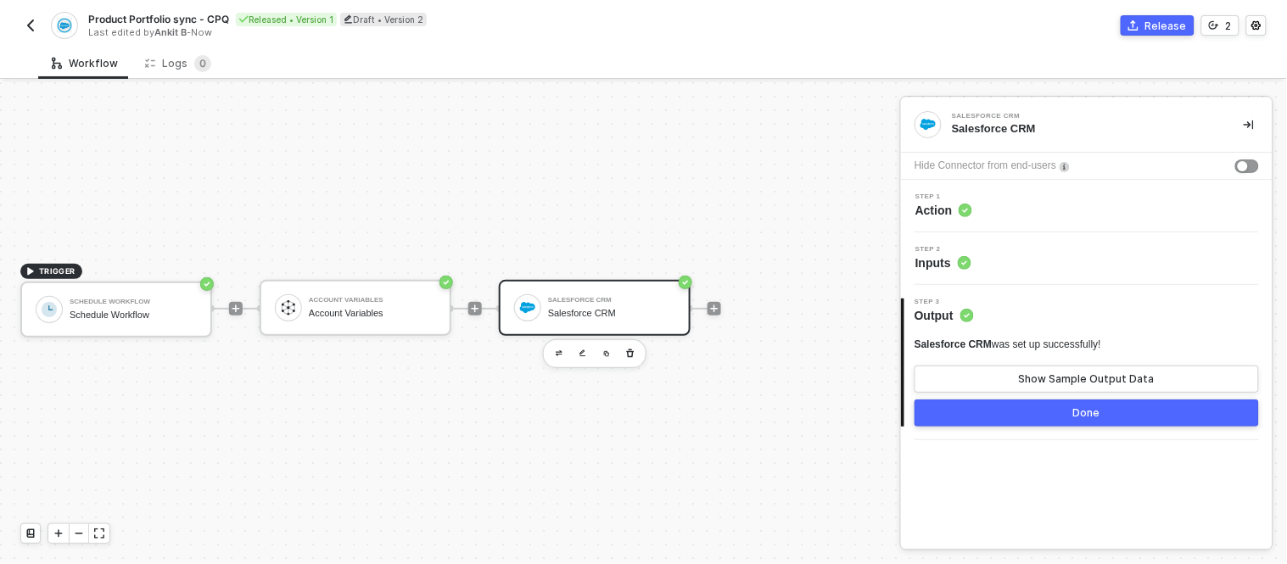
click at [1026, 412] on button "Done" at bounding box center [1086, 412] width 344 height 27
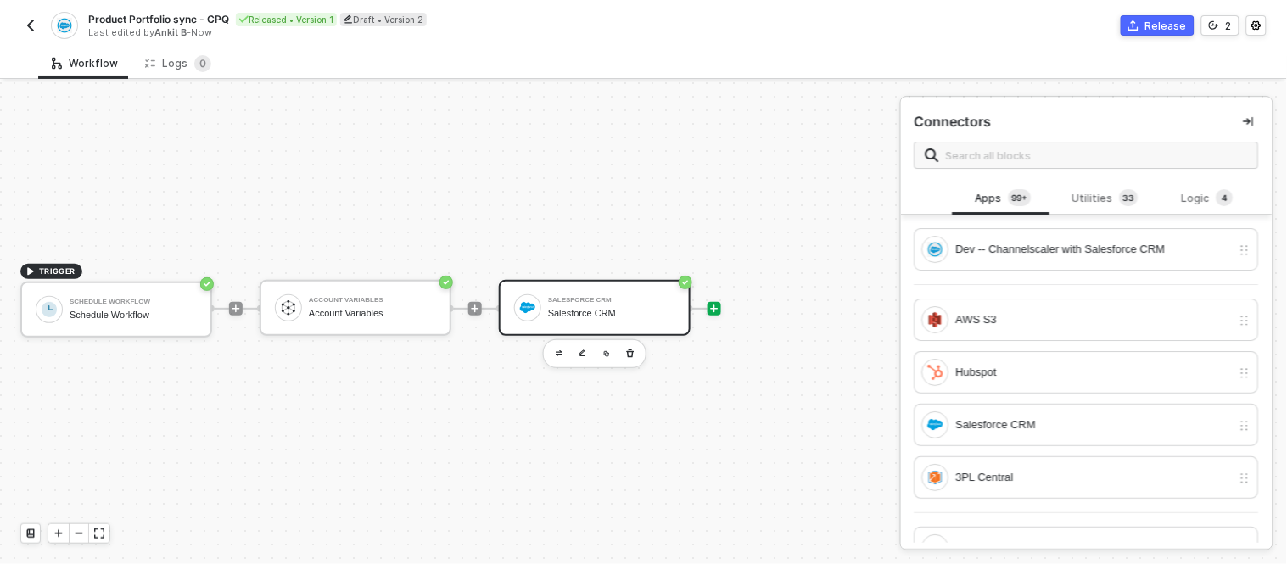
click at [605, 287] on div "Salesforce CRM Salesforce CRM" at bounding box center [595, 308] width 192 height 56
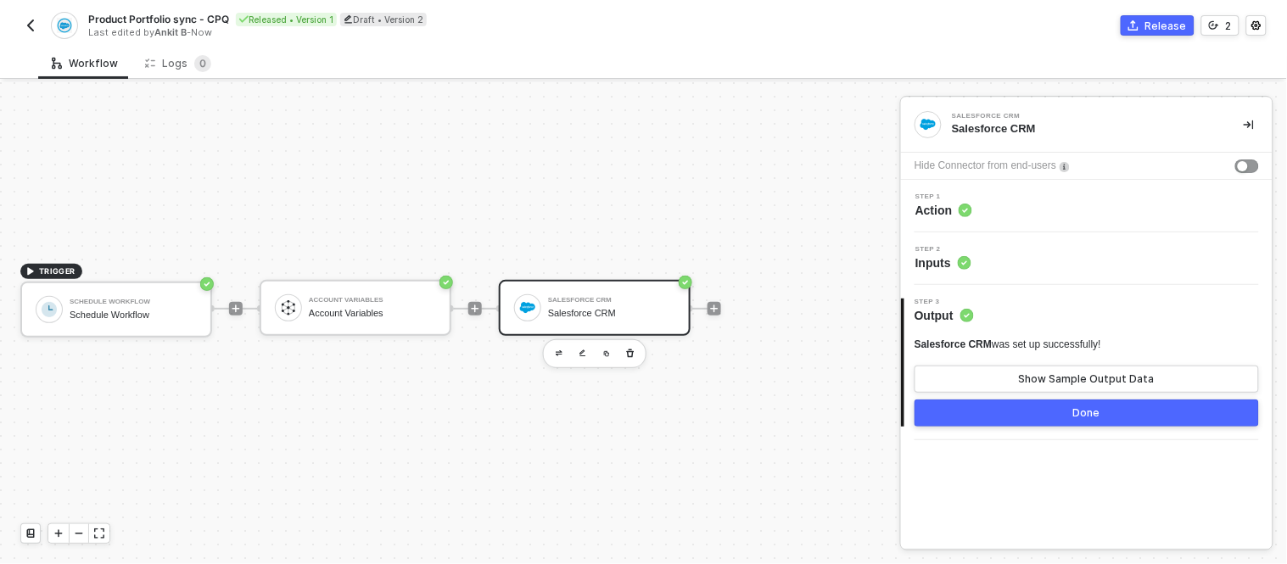
click at [965, 264] on circle at bounding box center [964, 263] width 14 height 14
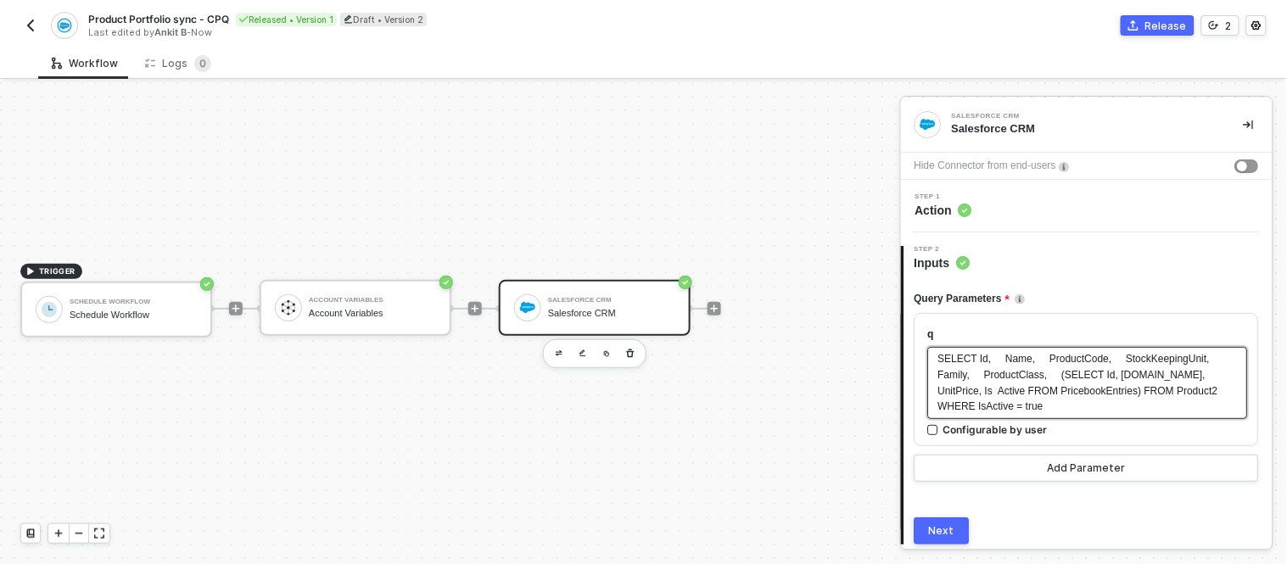
click at [1046, 379] on span "SELECT Id, Name, ProductCode, StockKeepingUnit, Family, ProductClass, (SELECT I…" at bounding box center [1081, 383] width 286 height 60
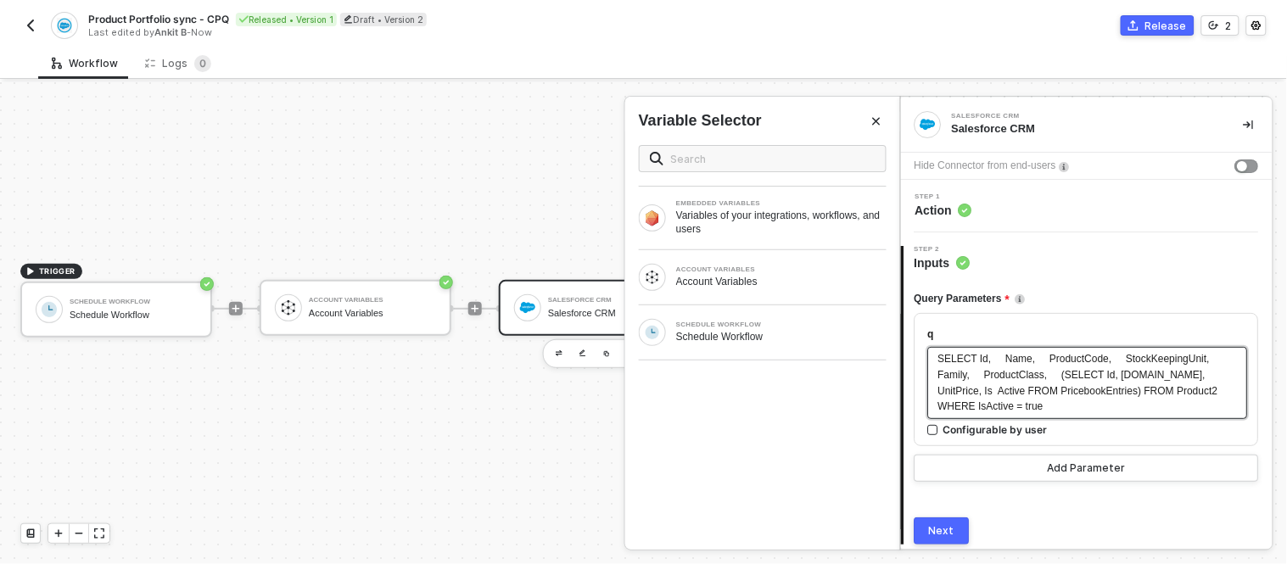
click at [1063, 394] on span "SELECT Id, Name, ProductCode, StockKeepingUnit, Family, ProductClass, (SELECT I…" at bounding box center [1081, 383] width 286 height 60
click at [1074, 392] on span "SELECT Id, Name, ProductCode, StockKeepingUnit, Family, ProductClass, (SELECT I…" at bounding box center [1081, 383] width 286 height 60
click at [1197, 368] on div "SELECT Id, Name, ProductCode, StockKeepingUnit, Family, ProductClass, (SELECT I…" at bounding box center [1087, 383] width 299 height 64
click at [995, 359] on span "SELECT Id, Name, ProductCode, StockKeepingUnit, Family, ProductClass, (SELECT I…" at bounding box center [1081, 383] width 286 height 60
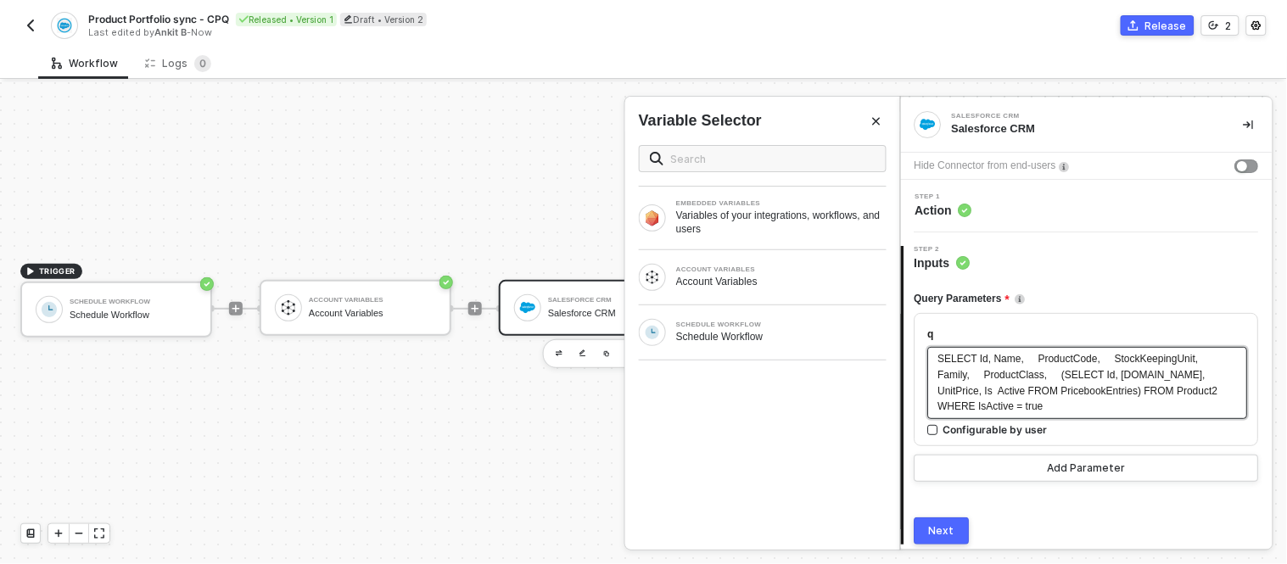
click at [1029, 358] on span "SELECT Id, Name, ProductCode, StockKeepingUnit, Family, ProductClass, (SELECT I…" at bounding box center [1079, 383] width 282 height 60
click at [1094, 363] on span "SELECT Id, Name, ProductCode, StockKeepingUnit, Family, ProductClass, (SELECT I…" at bounding box center [1093, 383] width 310 height 60
click at [1179, 359] on span "SELECT Id, Name, ProductCode, StockKeepingUnit, Family, ProductClass, (SELECT I…" at bounding box center [1089, 383] width 302 height 60
click at [1009, 376] on span "SELECT Id, Name, ProductCode, StockKeepingUnit, Family, ProductClass, (SELECT I…" at bounding box center [1089, 383] width 302 height 60
click at [1194, 377] on span "SELECT Id, Name, ProductCode, StockKeepingUnit, Family, ProductClass, (SELECT I…" at bounding box center [1089, 383] width 302 height 60
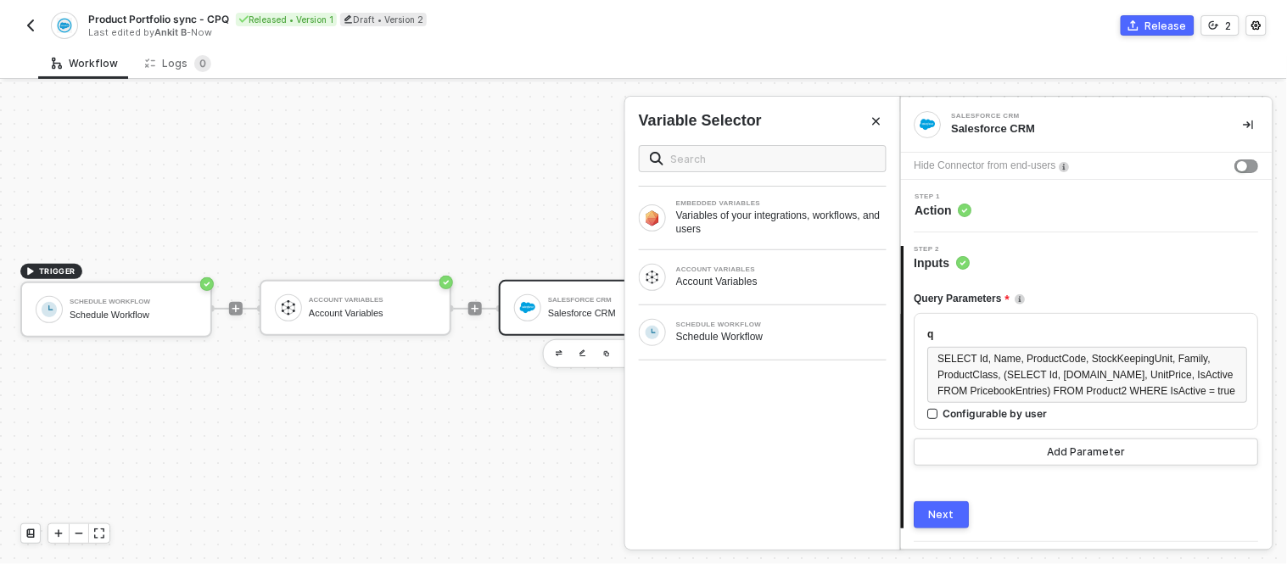
click at [951, 522] on button "Next" at bounding box center [941, 514] width 55 height 27
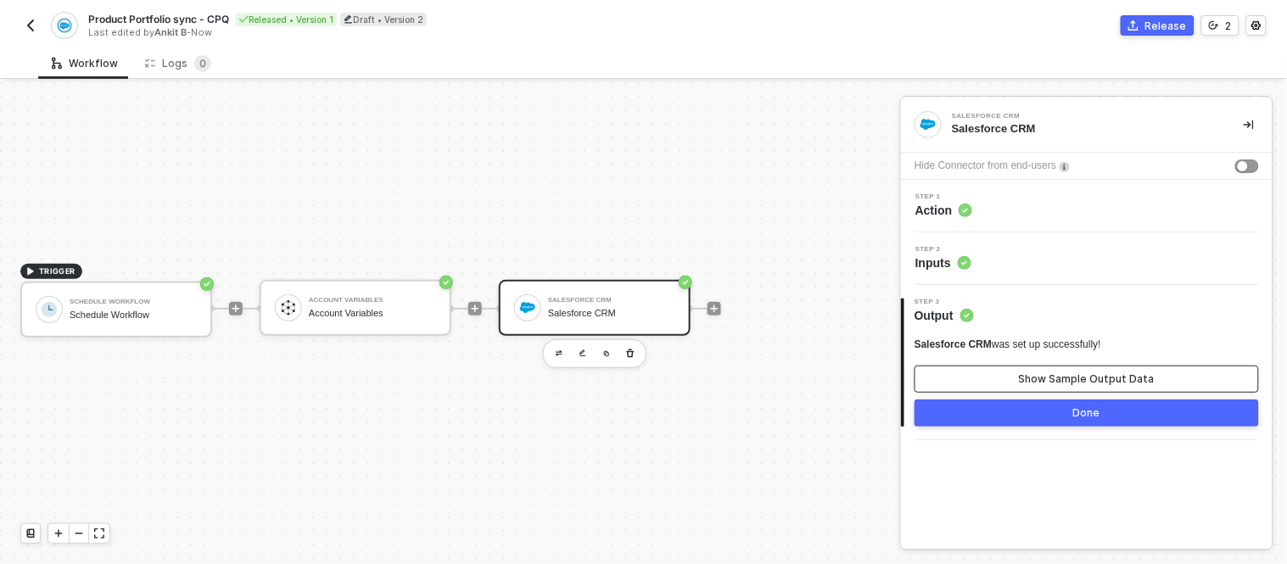
click at [1030, 382] on div "Show Sample Output Data" at bounding box center [1087, 379] width 136 height 14
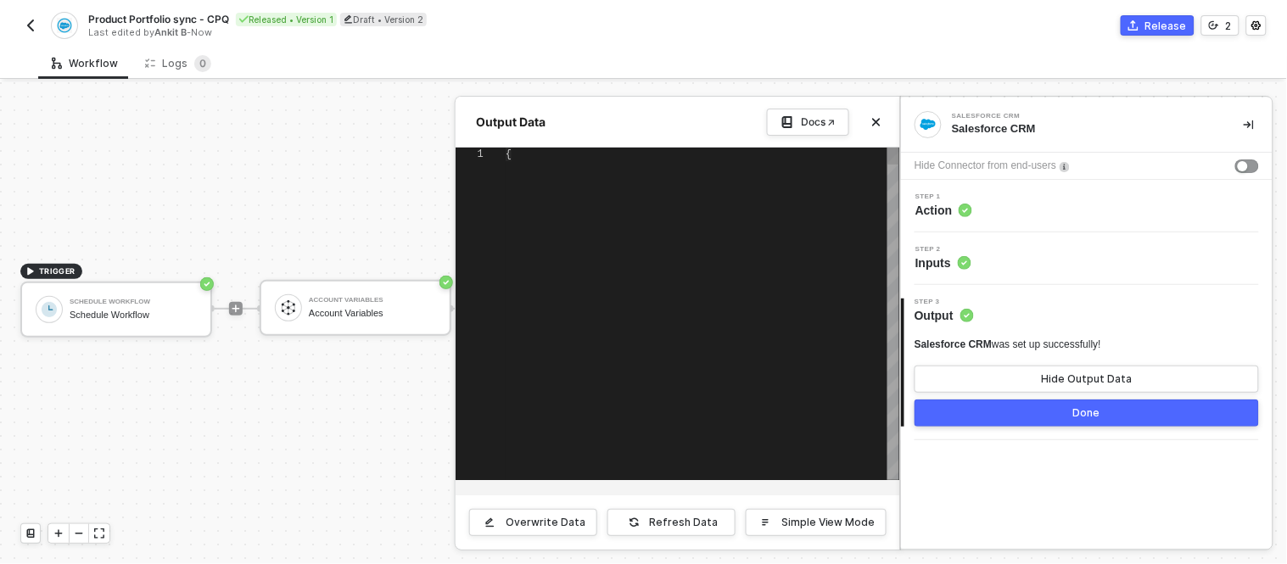
type textarea "{ "data": { "totalSize": 17, "done": true, "records": [ { "attributes": { "type…"
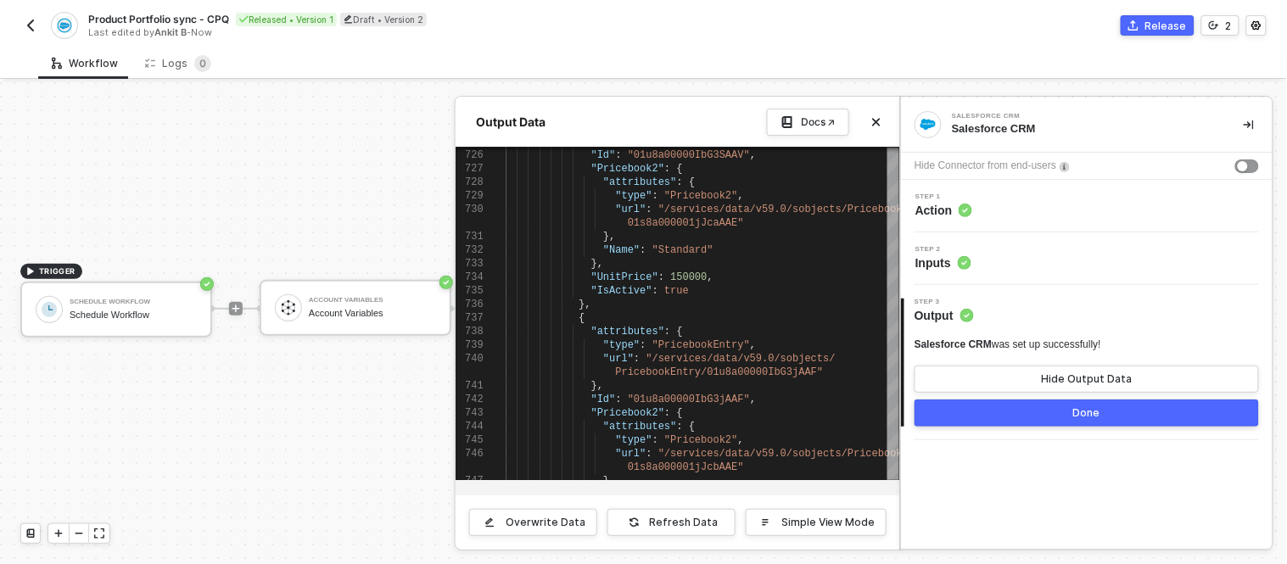
click at [1001, 403] on button "Done" at bounding box center [1086, 412] width 344 height 27
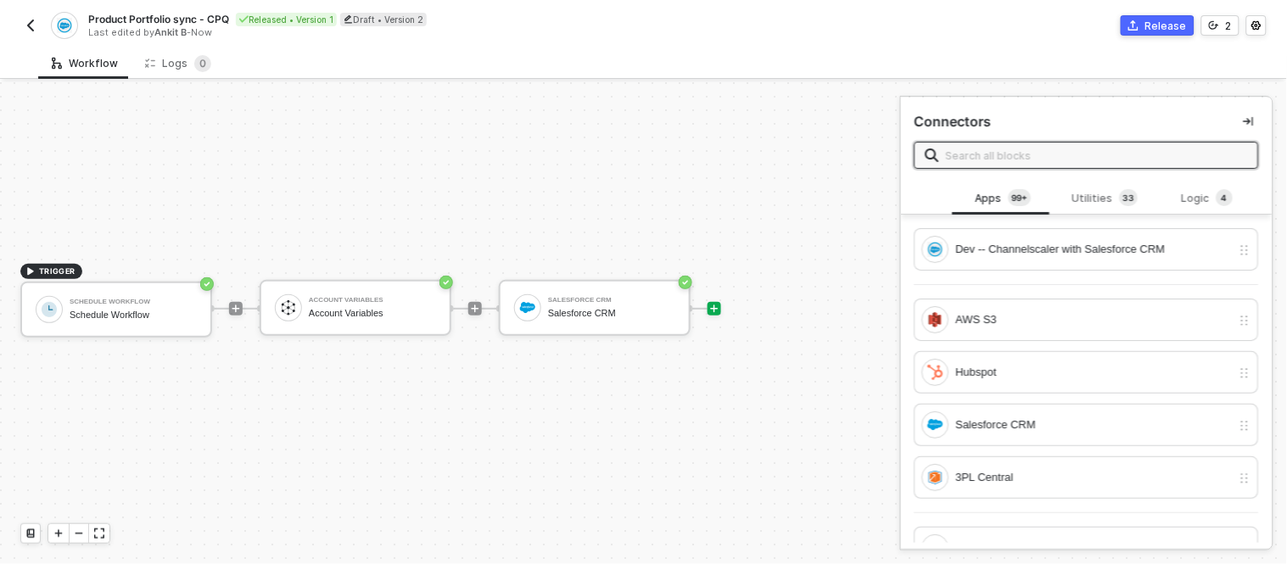
scroll to position [24, 0]
click at [723, 324] on div at bounding box center [714, 315] width 226 height 132
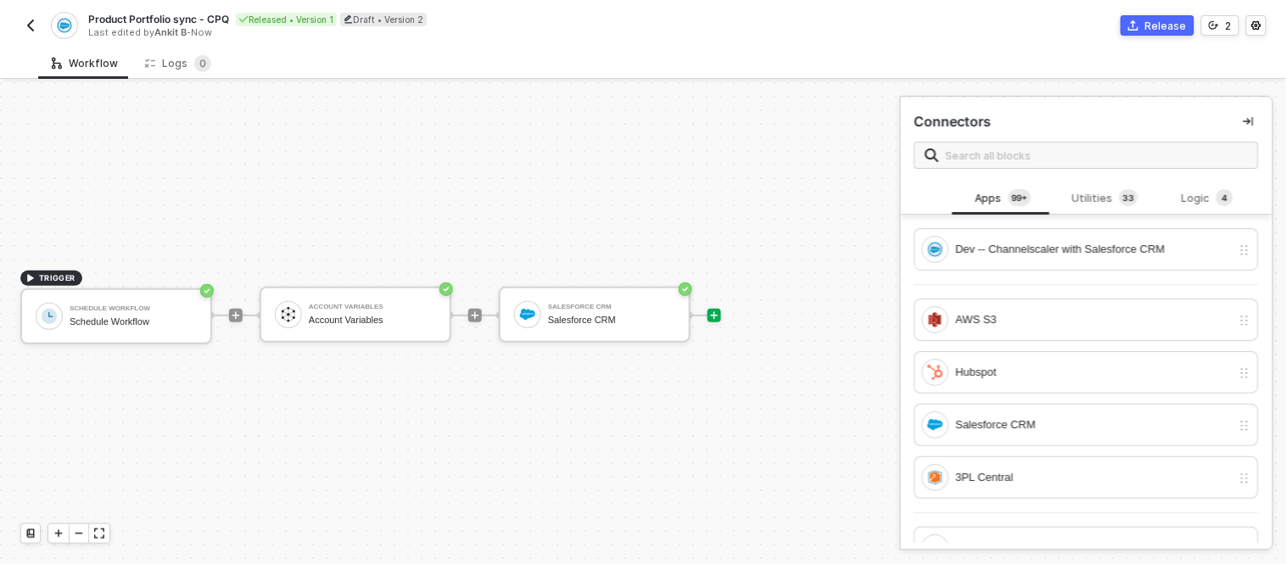
click at [722, 323] on div at bounding box center [714, 315] width 226 height 132
click at [717, 320] on div at bounding box center [714, 316] width 14 height 14
click at [973, 142] on span at bounding box center [1086, 155] width 344 height 27
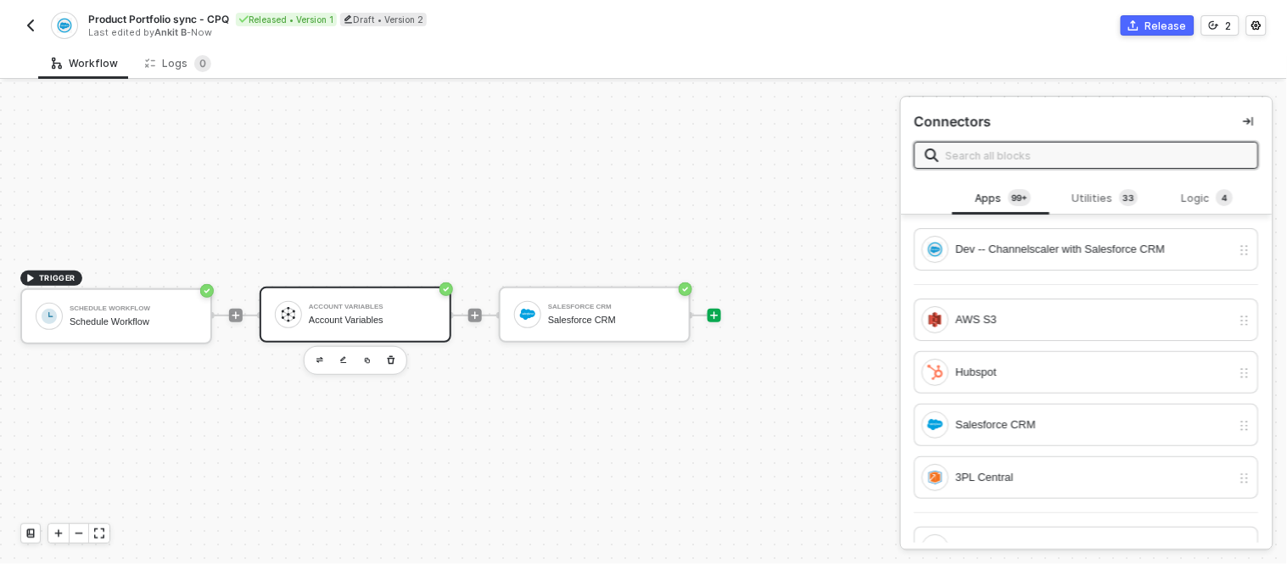
click at [365, 329] on div "Account Variables Account Variables" at bounding box center [356, 315] width 192 height 56
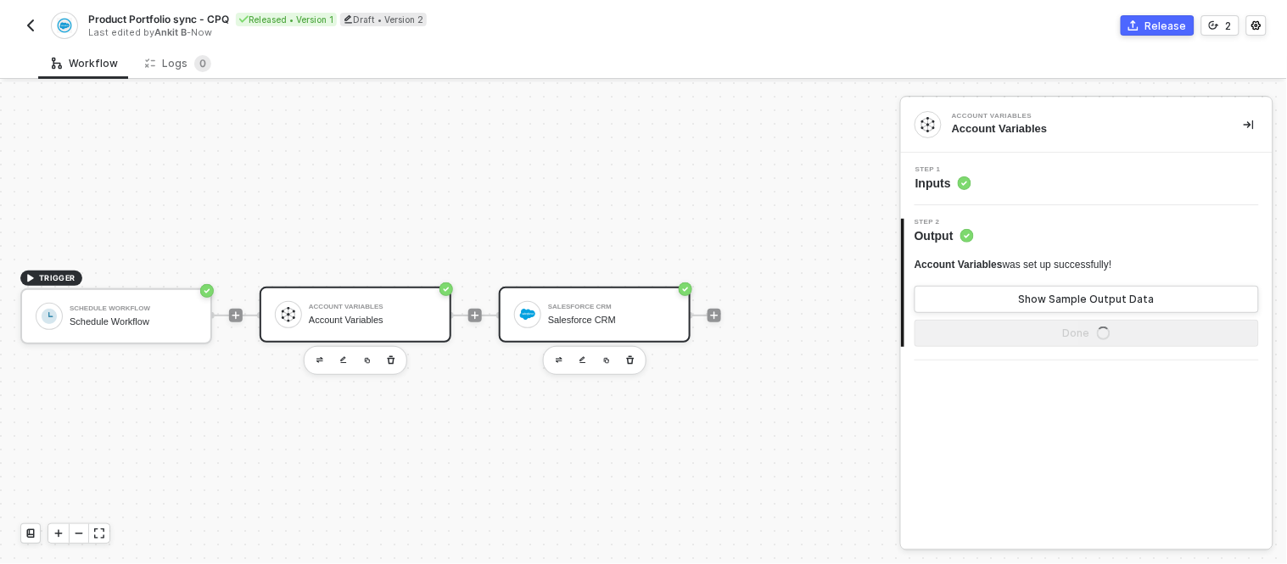
click at [534, 308] on img at bounding box center [527, 314] width 15 height 15
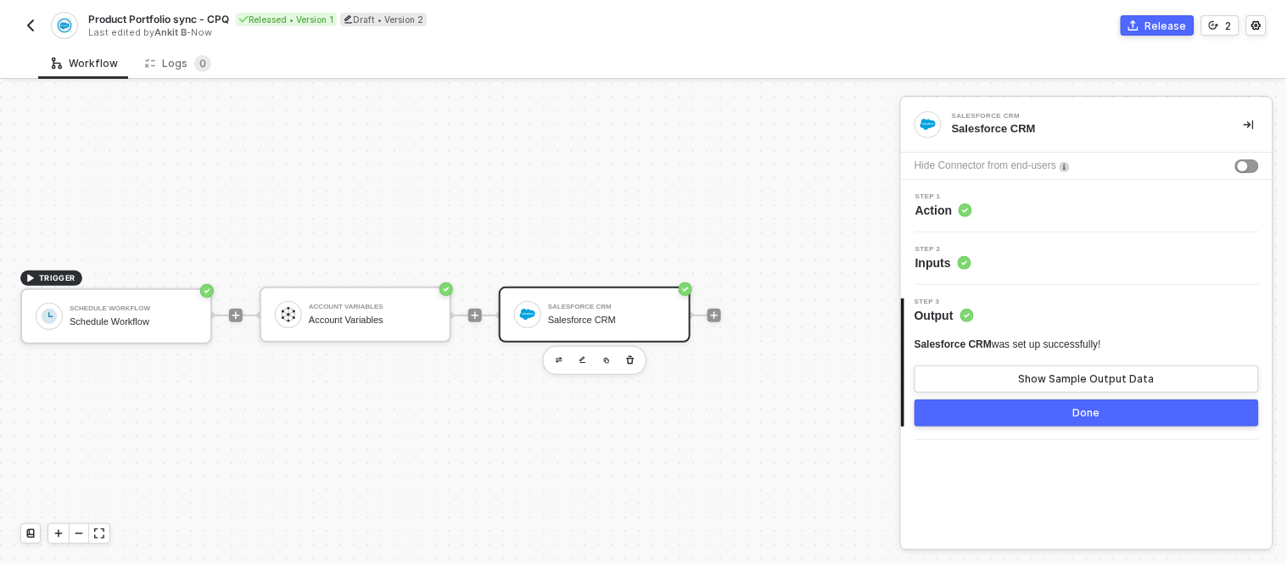
click at [965, 259] on circle at bounding box center [964, 263] width 14 height 14
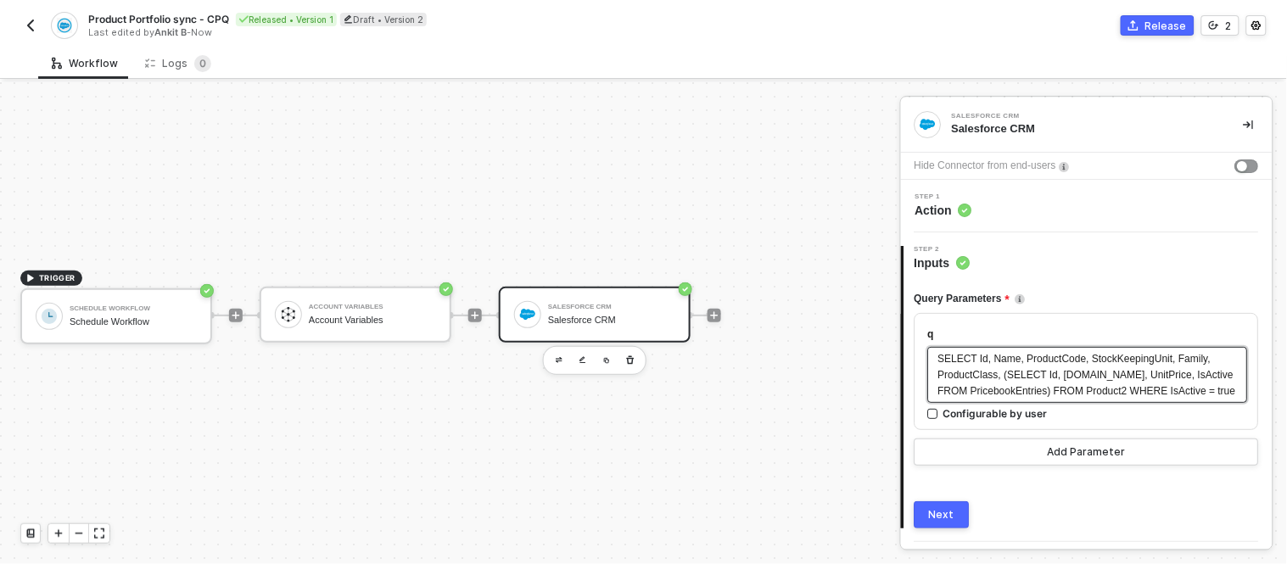
click at [1039, 374] on span "SELECT Id, Name, ProductCode, StockKeepingUnit, Family, ProductClass, (SELECT I…" at bounding box center [1087, 375] width 299 height 44
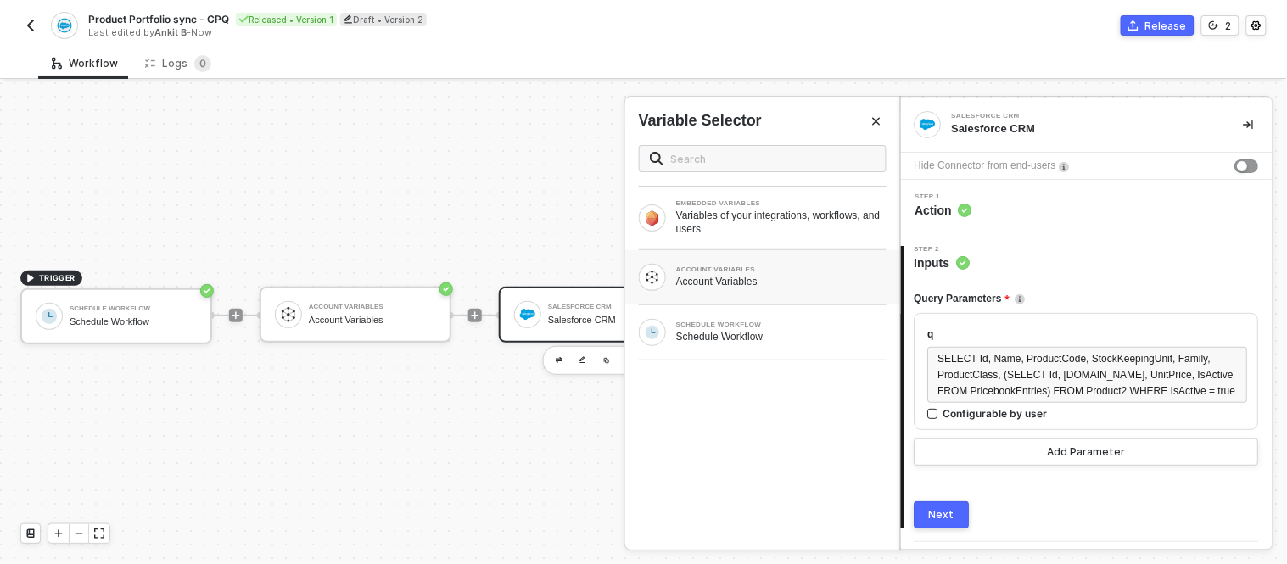
click at [716, 281] on div "Account Variables" at bounding box center [781, 282] width 210 height 14
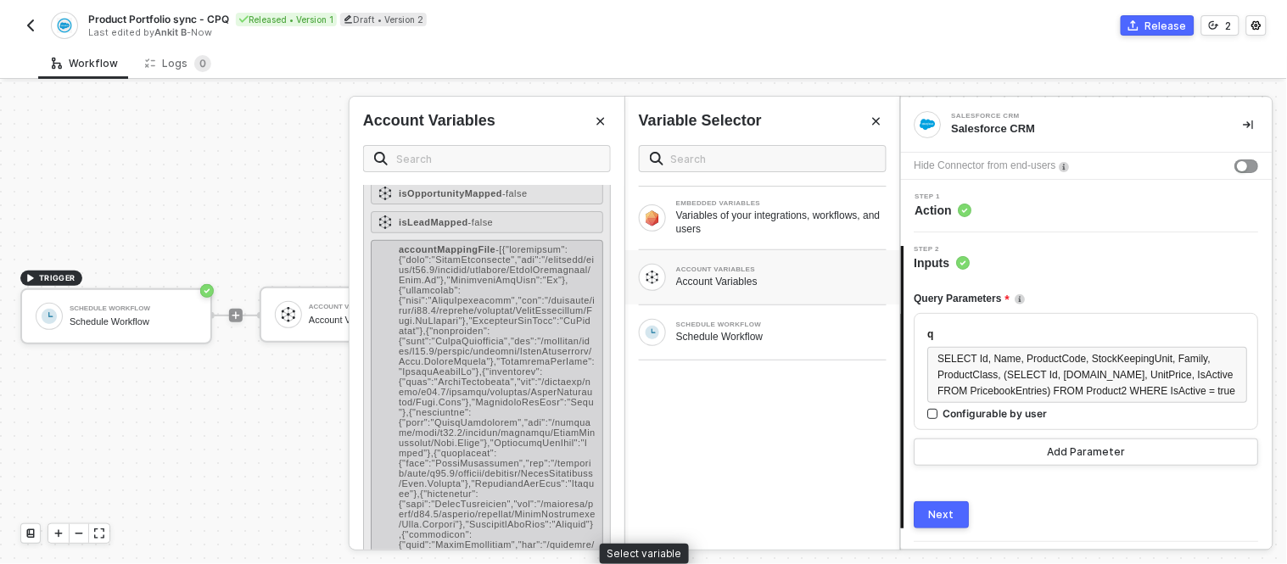
scroll to position [159, 0]
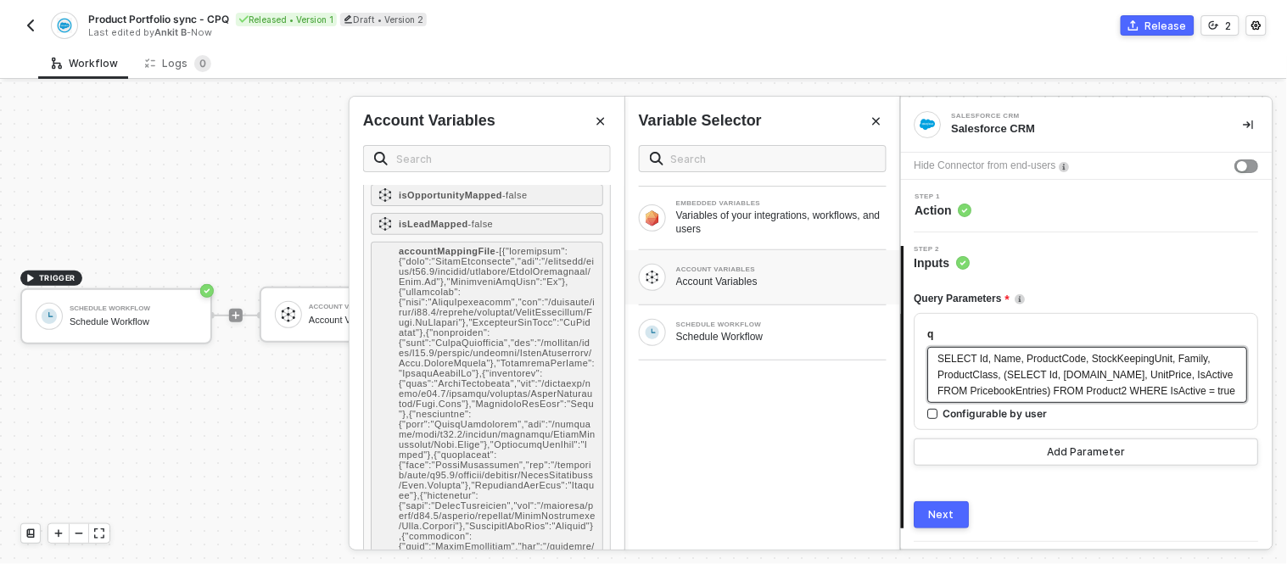
drag, startPoint x: 937, startPoint y: 360, endPoint x: 1090, endPoint y: 411, distance: 161.2
click at [1090, 399] on div "SELECT Id, Name, ProductCode, StockKeepingUnit, Family, ProductClass, (SELECT I…" at bounding box center [1087, 375] width 299 height 48
click at [1057, 399] on div "SELECT Id, Name, ProductCode, StockKeepingUnit, Family, ProductClass, (SELECT I…" at bounding box center [1087, 375] width 299 height 48
drag, startPoint x: 1057, startPoint y: 410, endPoint x: 872, endPoint y: 331, distance: 201.0
click at [900, 331] on div "Salesforce CRM Salesforce CRM Hide Connector from end-users Step 1 Action 2 Ste…" at bounding box center [1093, 323] width 387 height 482
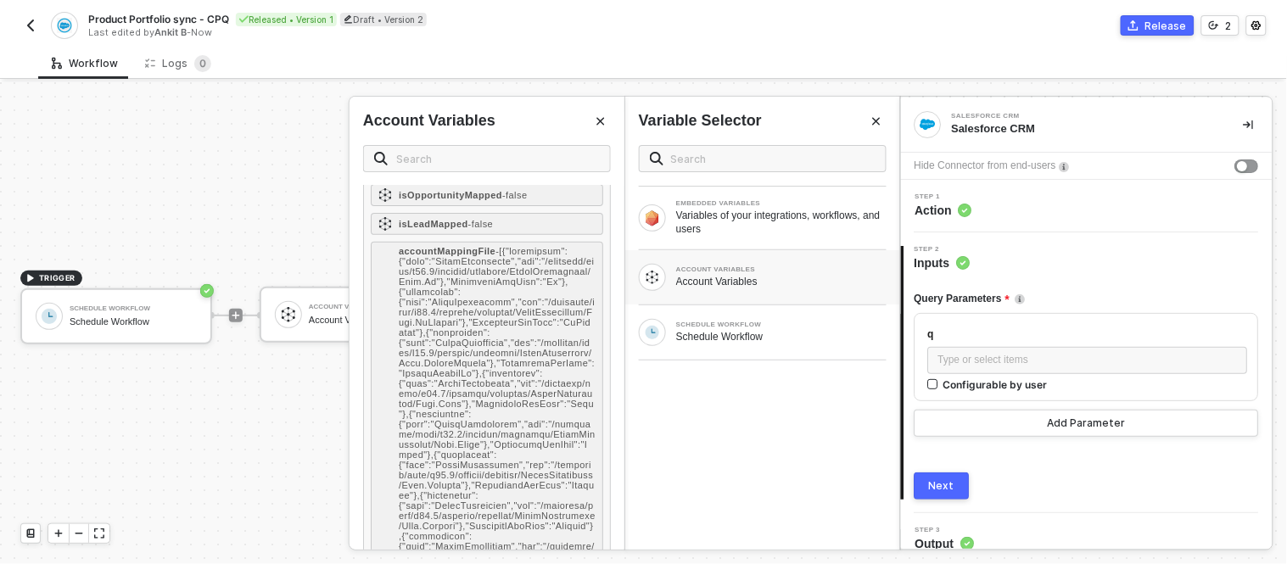
click at [773, 286] on div "Account Variables" at bounding box center [781, 282] width 210 height 14
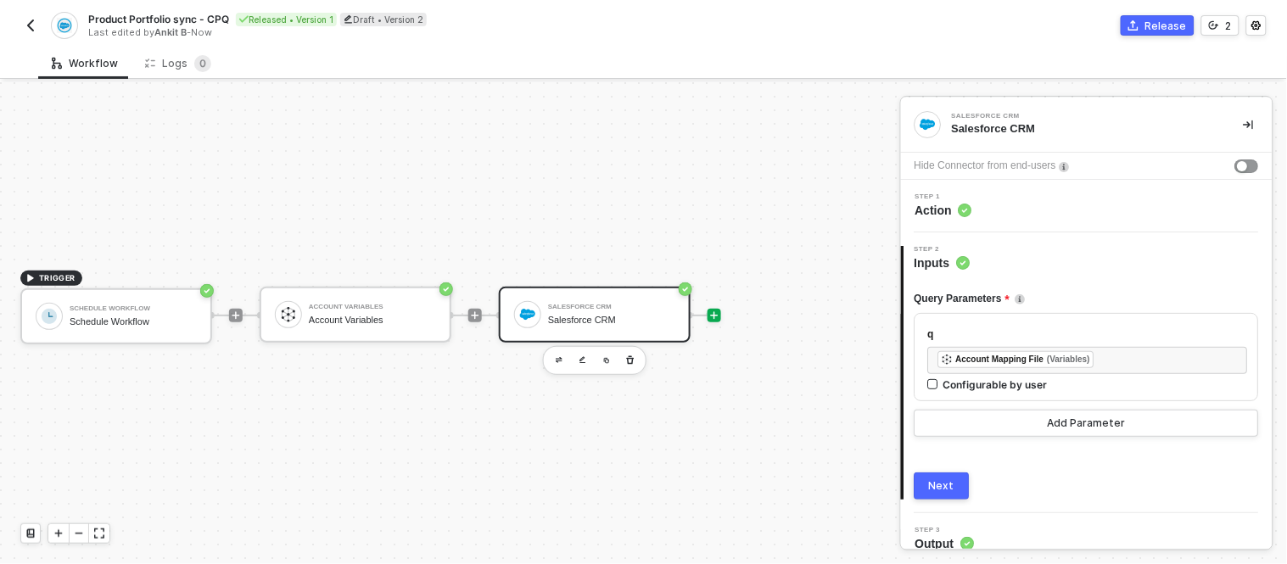
click at [709, 314] on icon "icon-play" at bounding box center [714, 315] width 10 height 10
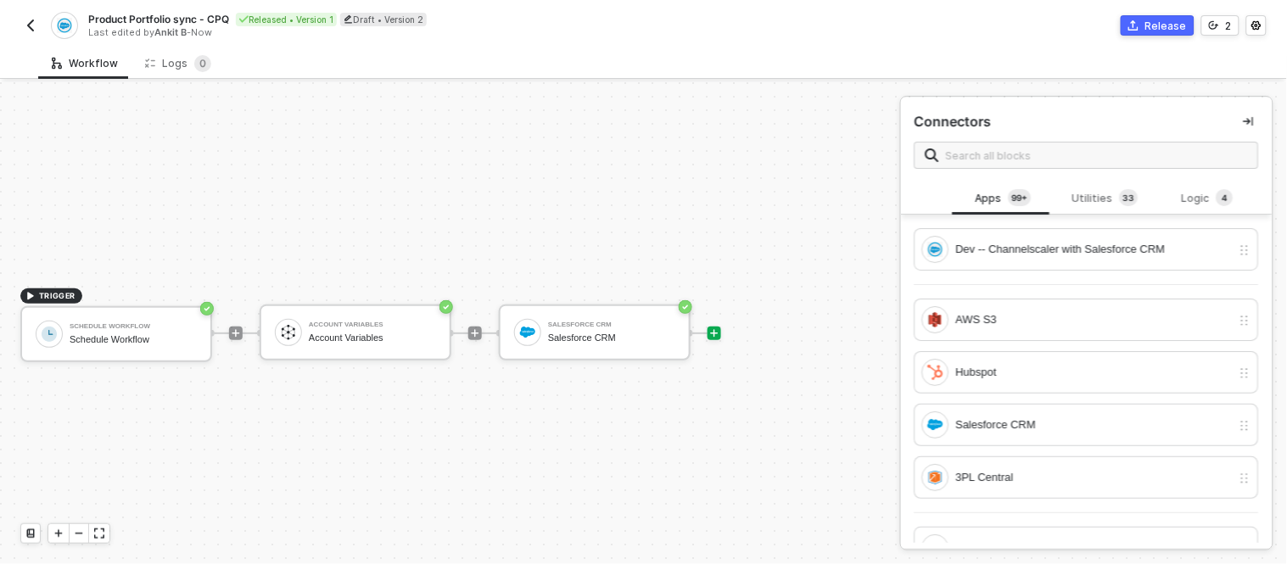
scroll to position [4, 0]
click at [985, 154] on input "text" at bounding box center [1097, 155] width 302 height 19
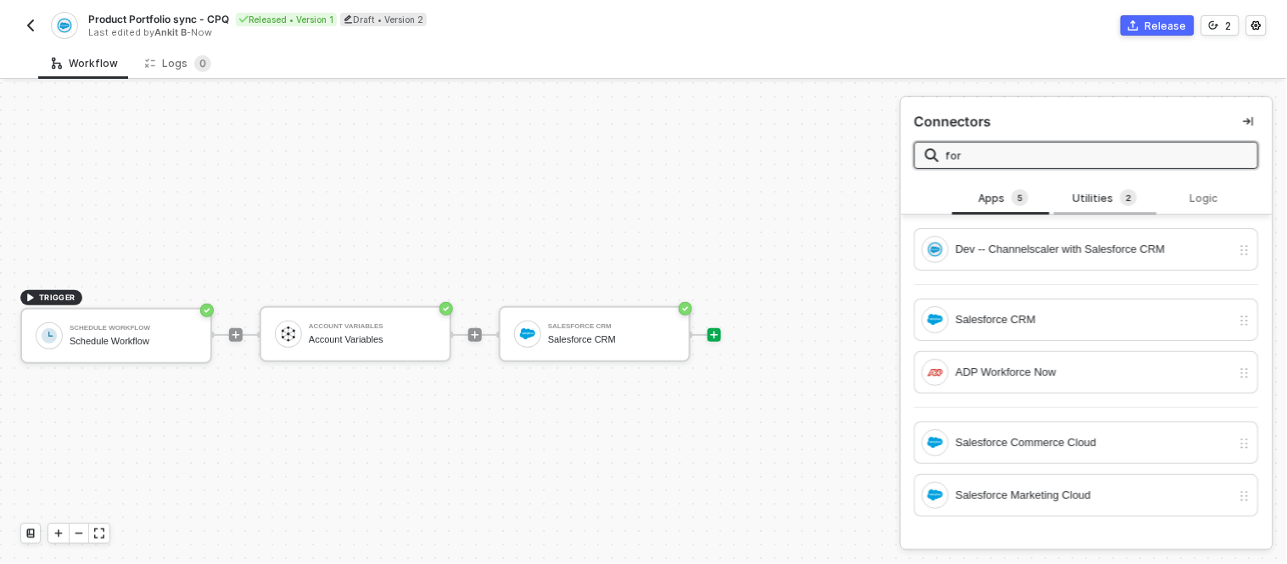
click at [1097, 207] on div "Utilities 2" at bounding box center [1105, 198] width 75 height 19
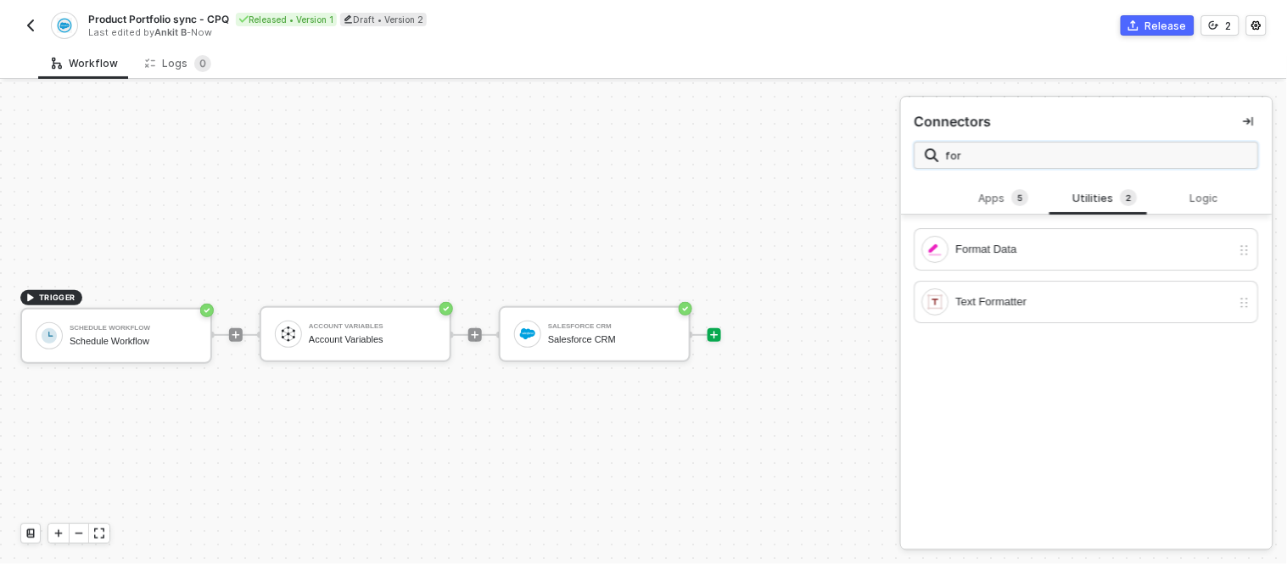
click at [956, 148] on input "for" at bounding box center [1097, 155] width 302 height 19
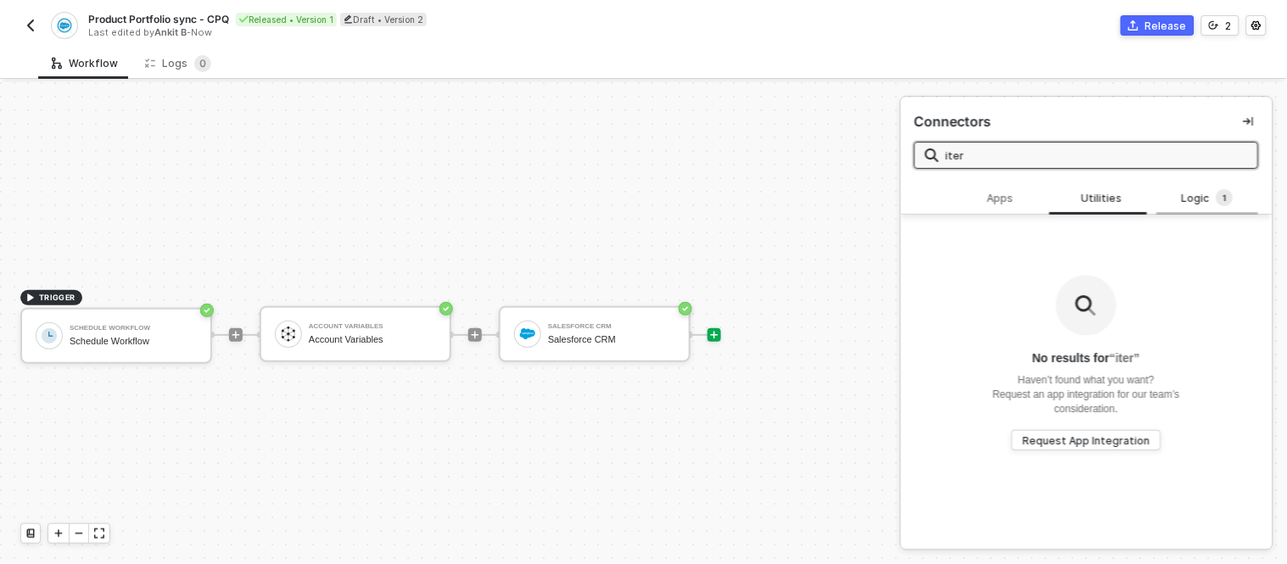
type input "iter"
click at [1180, 201] on div "Logic 1" at bounding box center [1207, 198] width 75 height 19
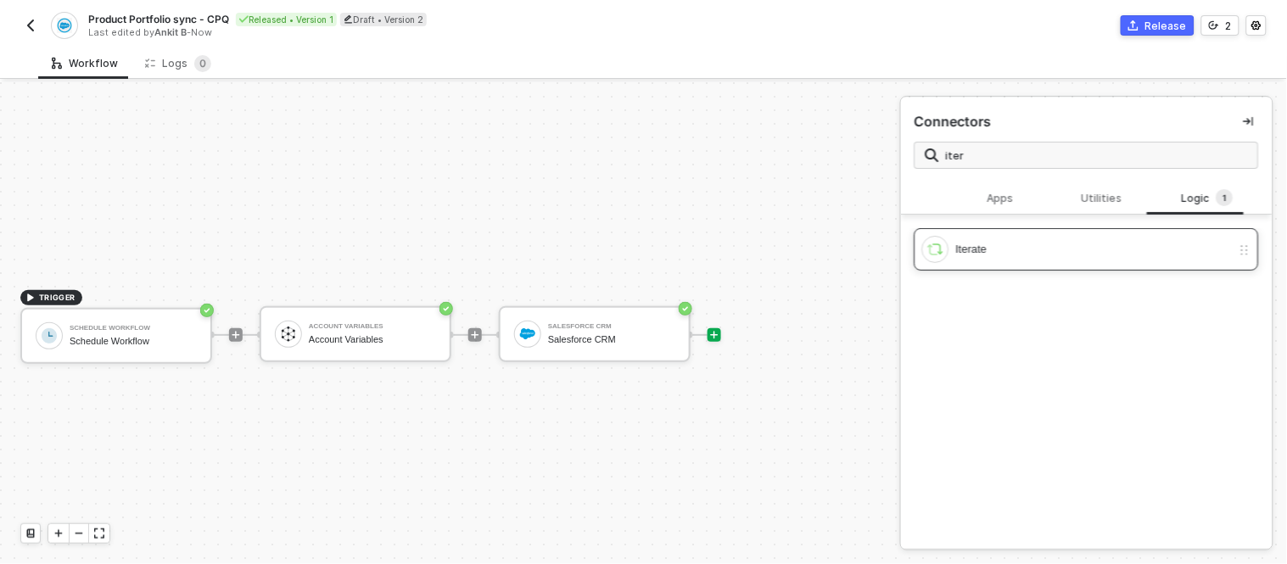
click at [1048, 243] on div "Iterate" at bounding box center [1094, 249] width 276 height 19
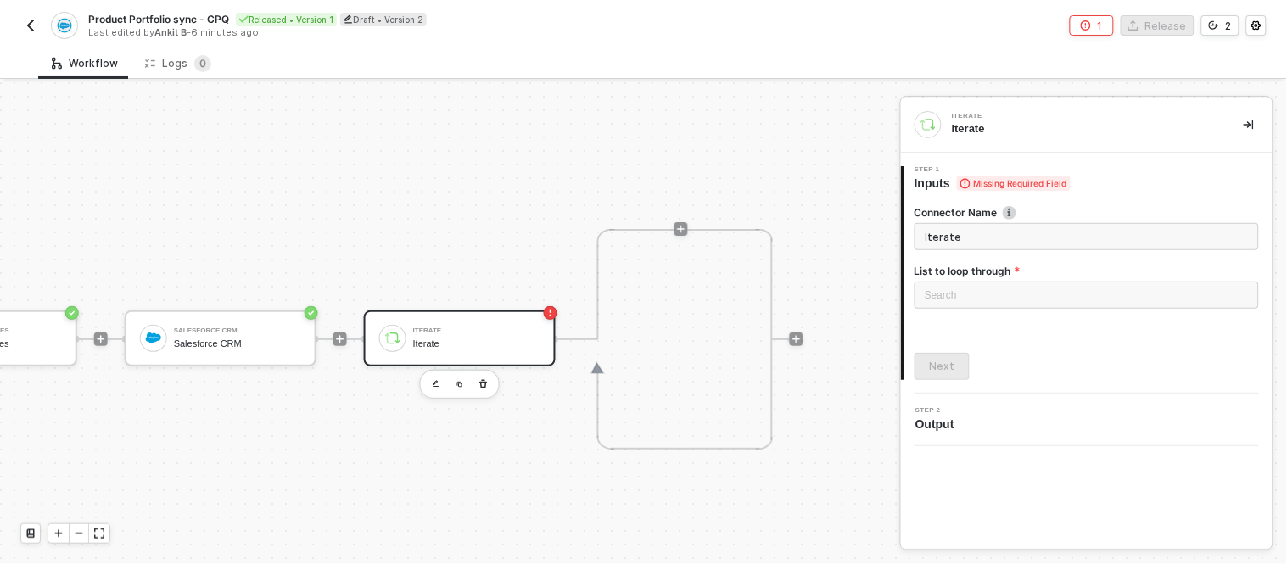
scroll to position [0, 375]
click at [1046, 291] on div "Search" at bounding box center [1086, 295] width 344 height 27
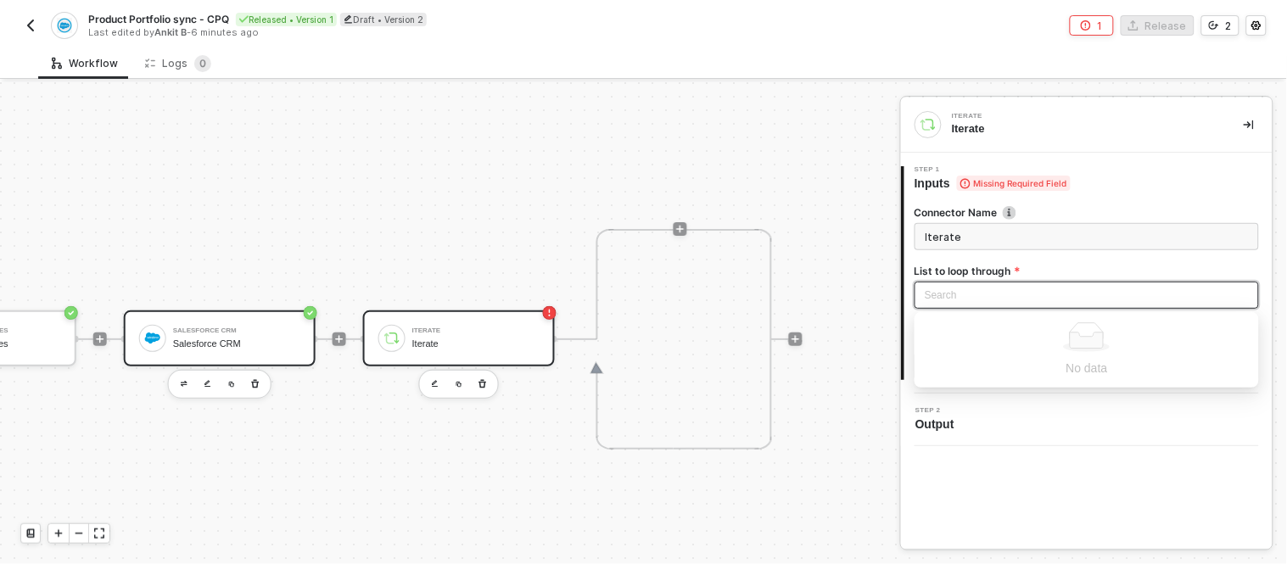
click at [198, 334] on div "Salesforce CRM Salesforce CRM" at bounding box center [236, 338] width 127 height 32
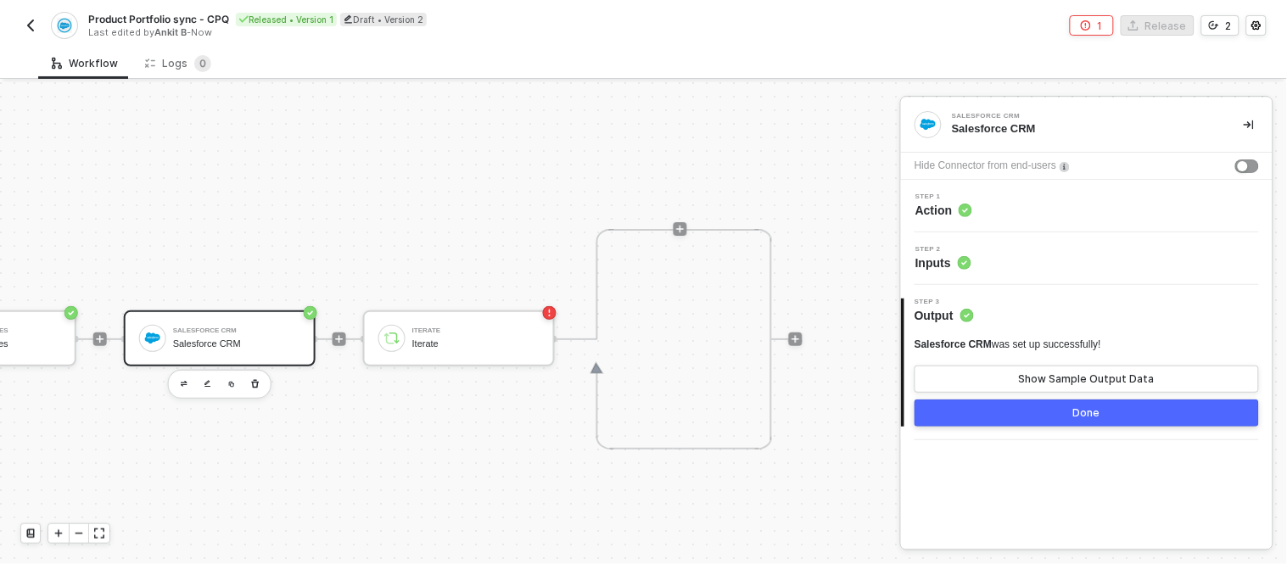
click at [243, 343] on div "Salesforce CRM" at bounding box center [236, 343] width 127 height 11
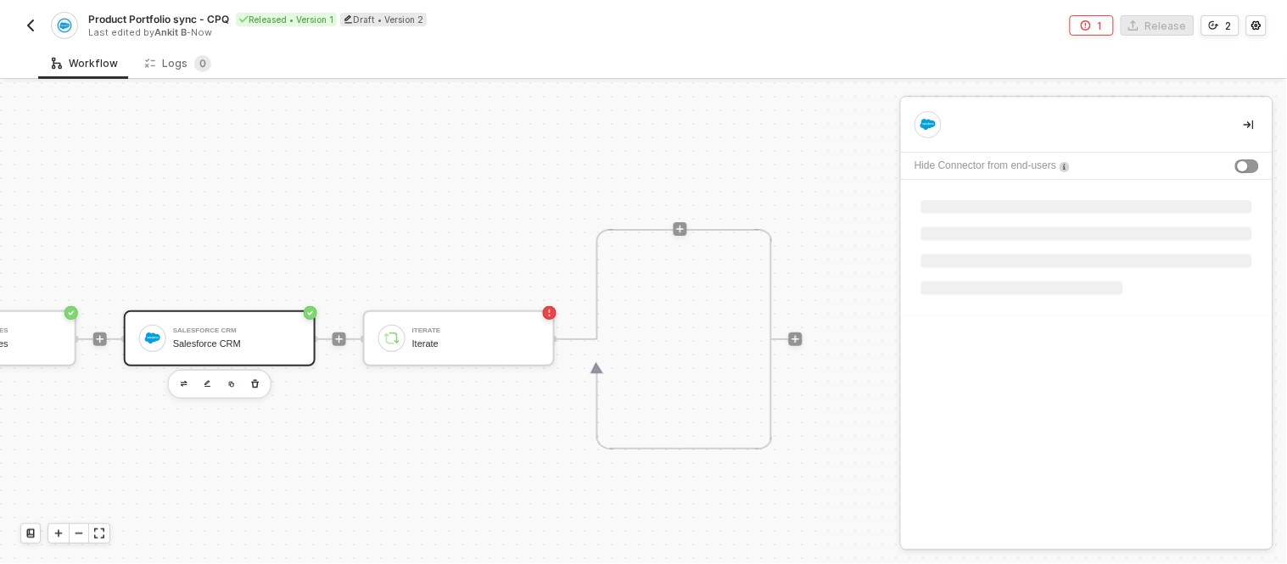
click at [243, 343] on div "Salesforce CRM" at bounding box center [236, 343] width 127 height 11
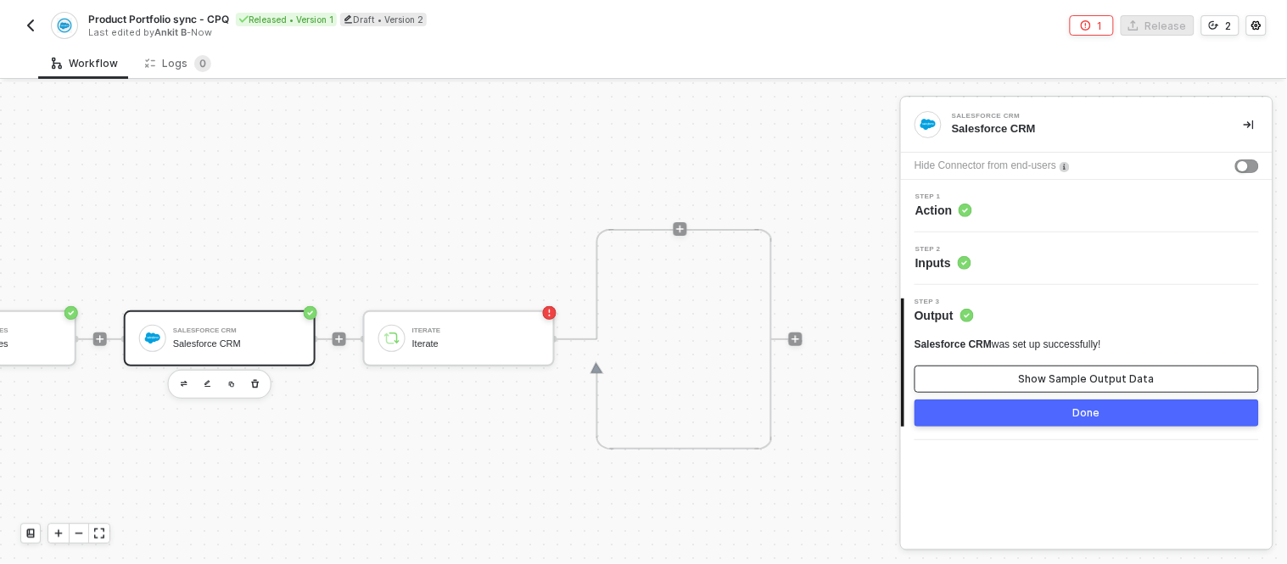
click at [1039, 384] on div "Show Sample Output Data" at bounding box center [1087, 379] width 136 height 14
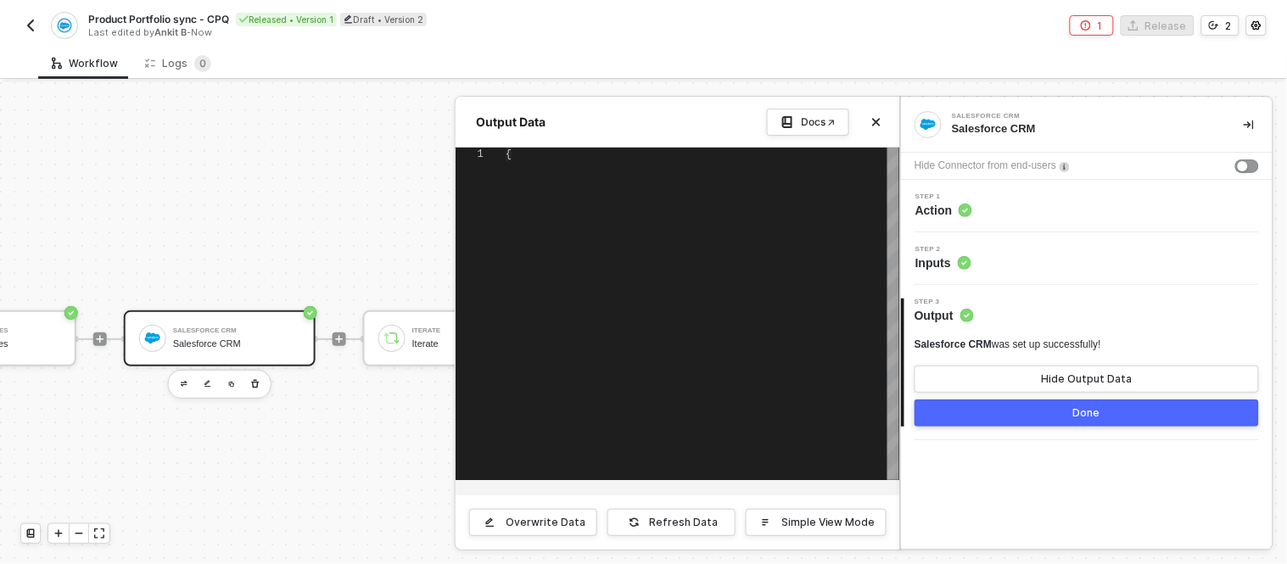
type textarea "{ "data": [ [ { "json": [ { "message": "unexpected token: '['", "errorCode": "M…"
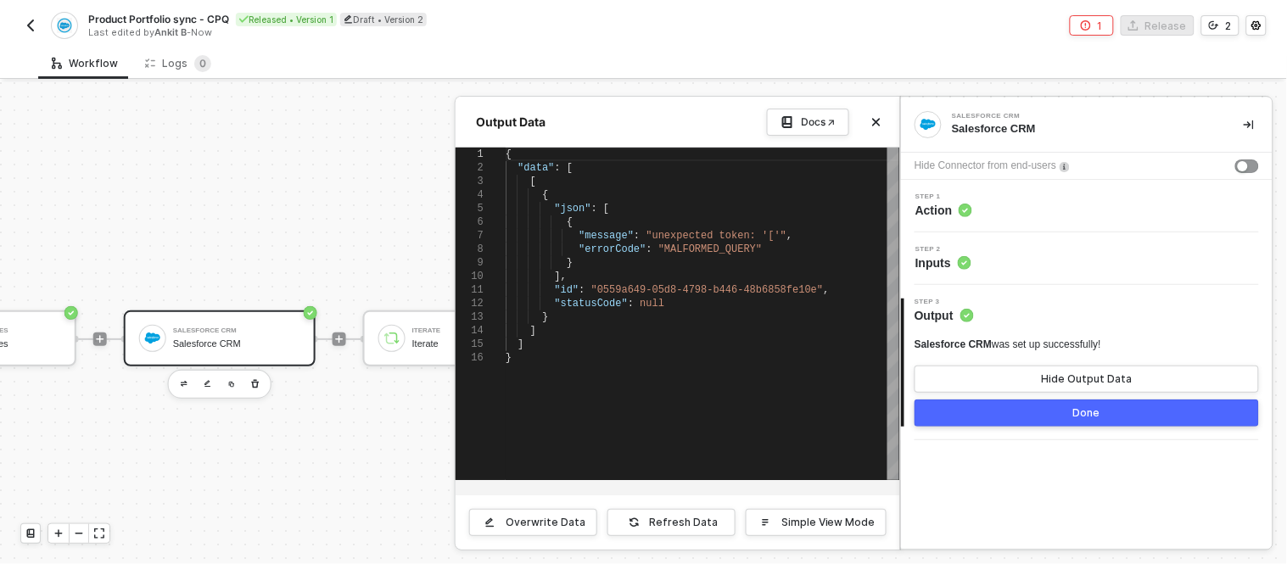
click at [231, 326] on div at bounding box center [643, 323] width 1287 height 482
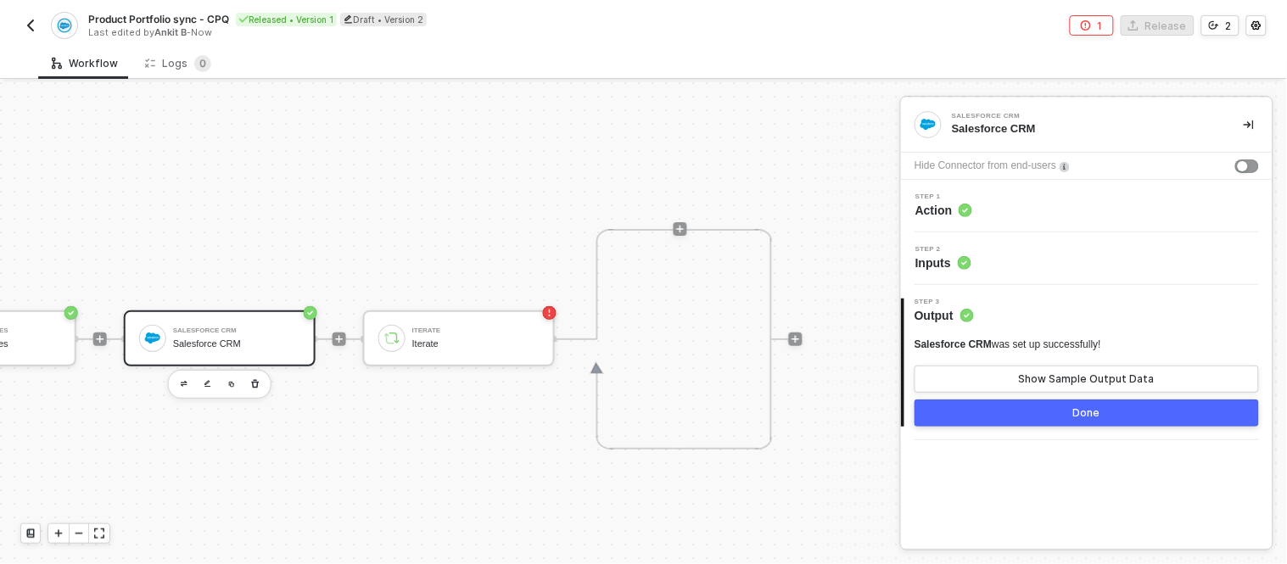
click at [1001, 267] on div "Step 2 Inputs" at bounding box center [1088, 258] width 367 height 25
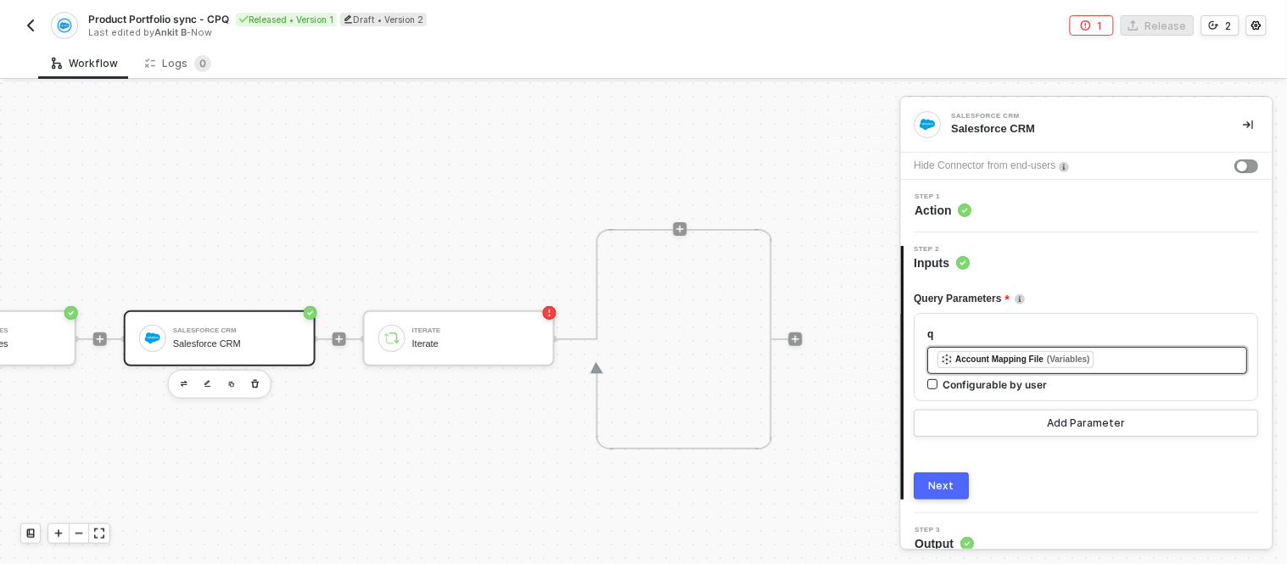
click at [1101, 349] on div "﻿ ﻿ Account Mapping File (Variables) ﻿" at bounding box center [1088, 360] width 320 height 27
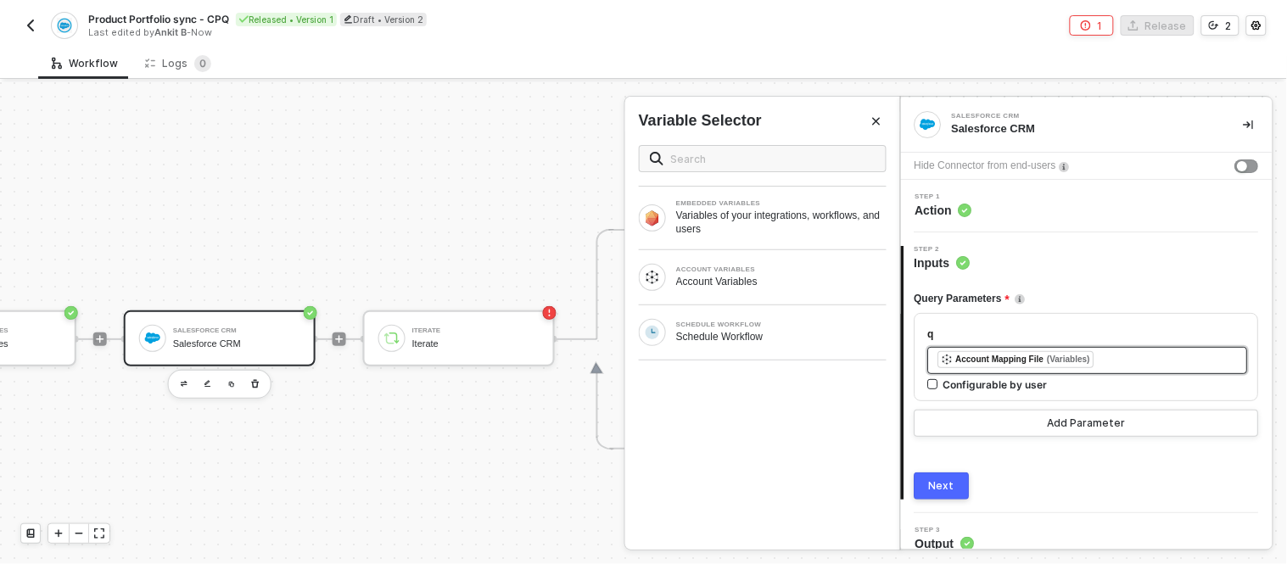
click at [1096, 363] on div "﻿ ﻿ Account Mapping File (Variables) ﻿" at bounding box center [1087, 360] width 299 height 19
click at [1002, 354] on div "Type or select items ﻿" at bounding box center [1087, 360] width 299 height 16
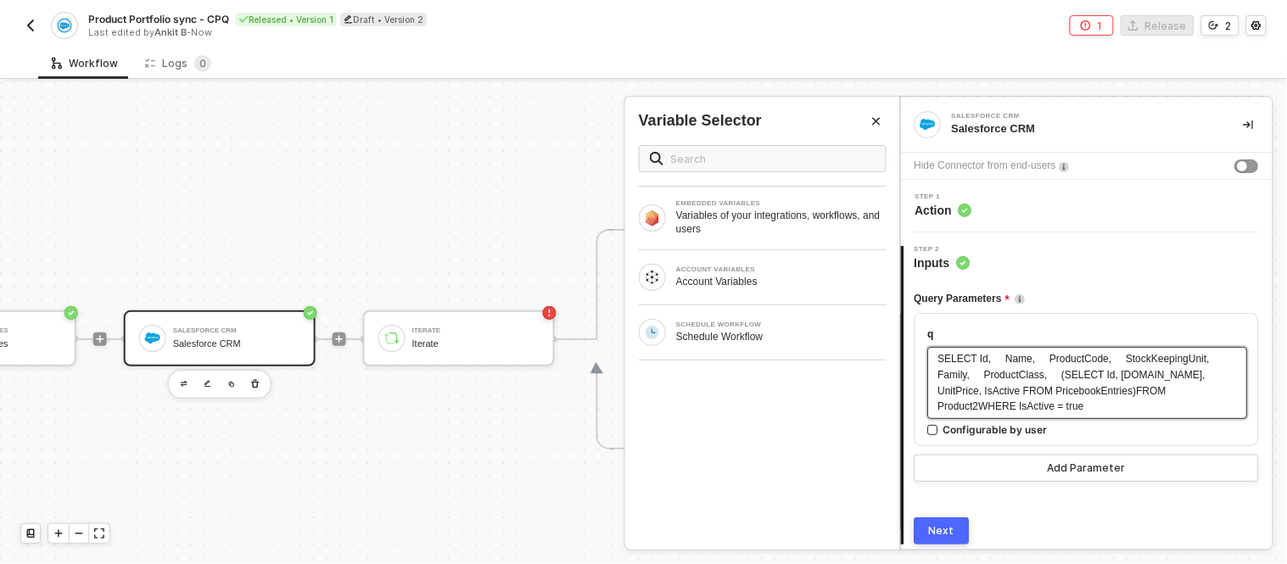
scroll to position [62, 0]
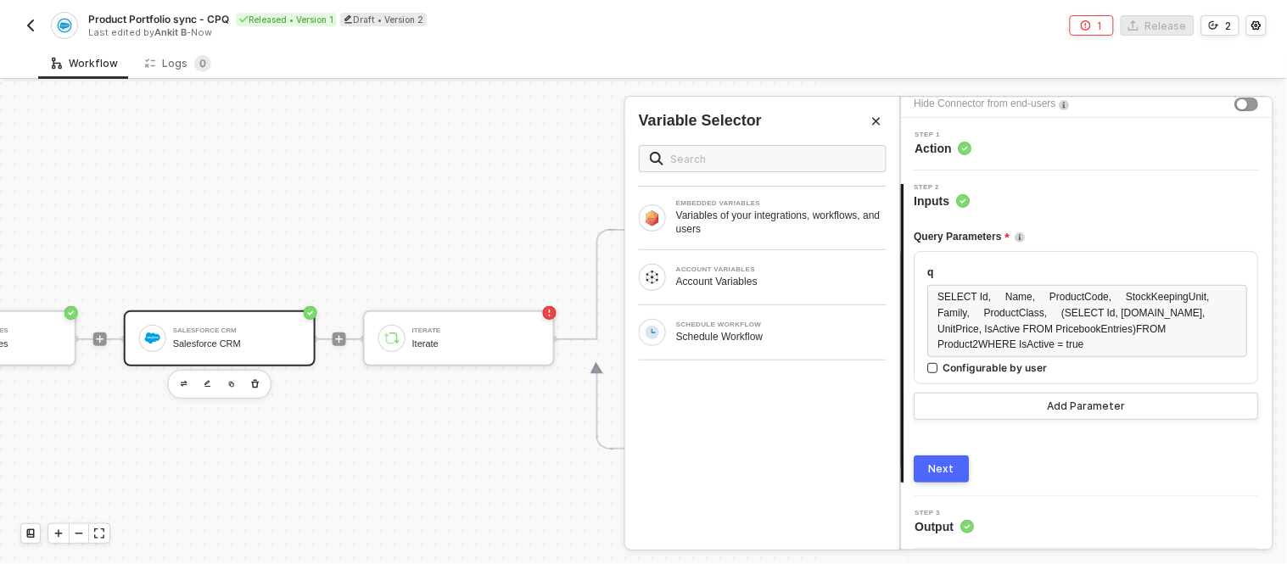
click at [950, 477] on button "Next" at bounding box center [941, 468] width 55 height 27
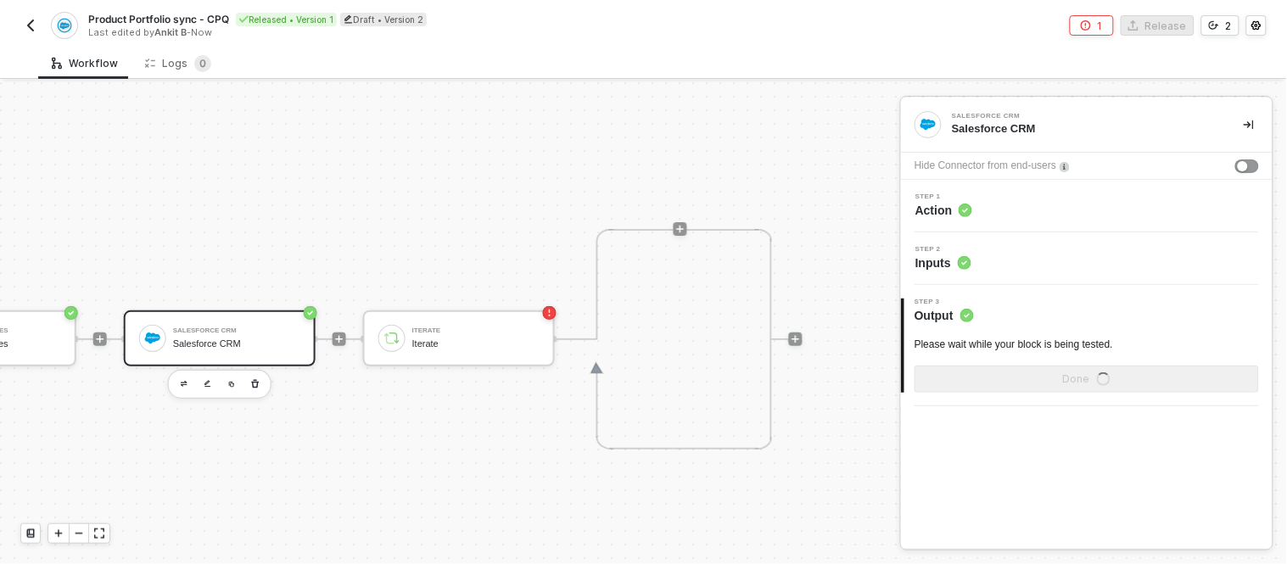
scroll to position [0, 0]
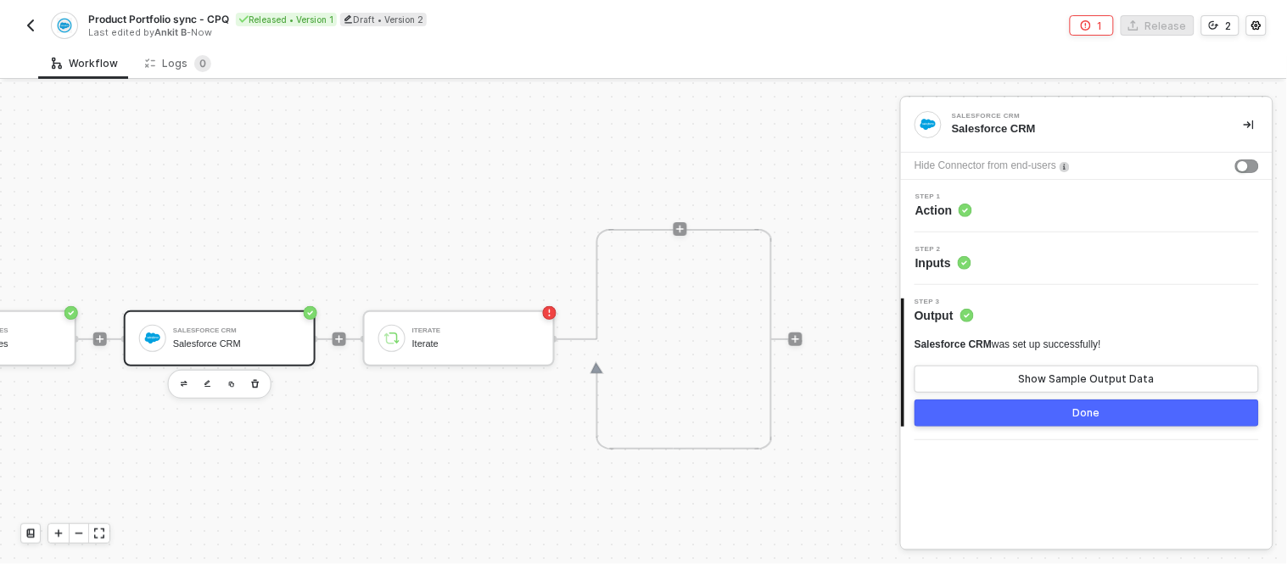
click at [1022, 358] on div "Salesforce CRM was set up successfully! Show Sample Output Data" at bounding box center [1086, 365] width 344 height 55
click at [1016, 366] on button "Show Sample Output Data" at bounding box center [1086, 379] width 344 height 27
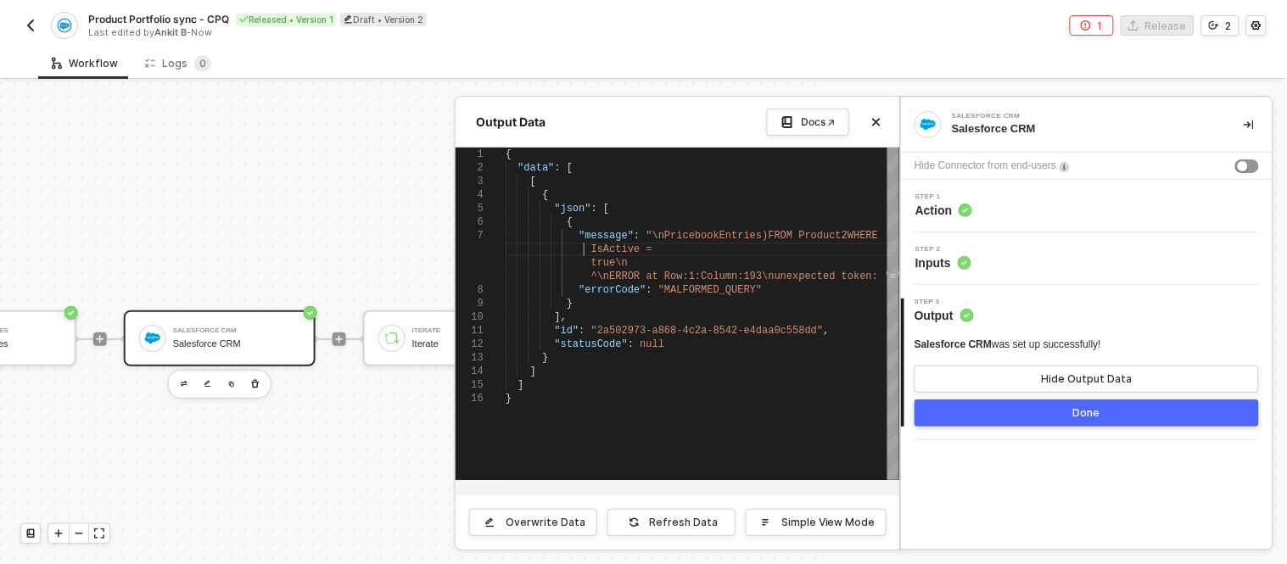
click at [557, 251] on span at bounding box center [548, 249] width 86 height 12
type textarea ""errorCode": "MALFORMED_QUERY" } ], "id": "2a502973-a868-4c2a-8542-e4daa0c558dd…"
click at [555, 316] on span "]," at bounding box center [561, 317] width 12 height 12
click at [206, 202] on div at bounding box center [643, 323] width 1287 height 482
